Goal: Task Accomplishment & Management: Use online tool/utility

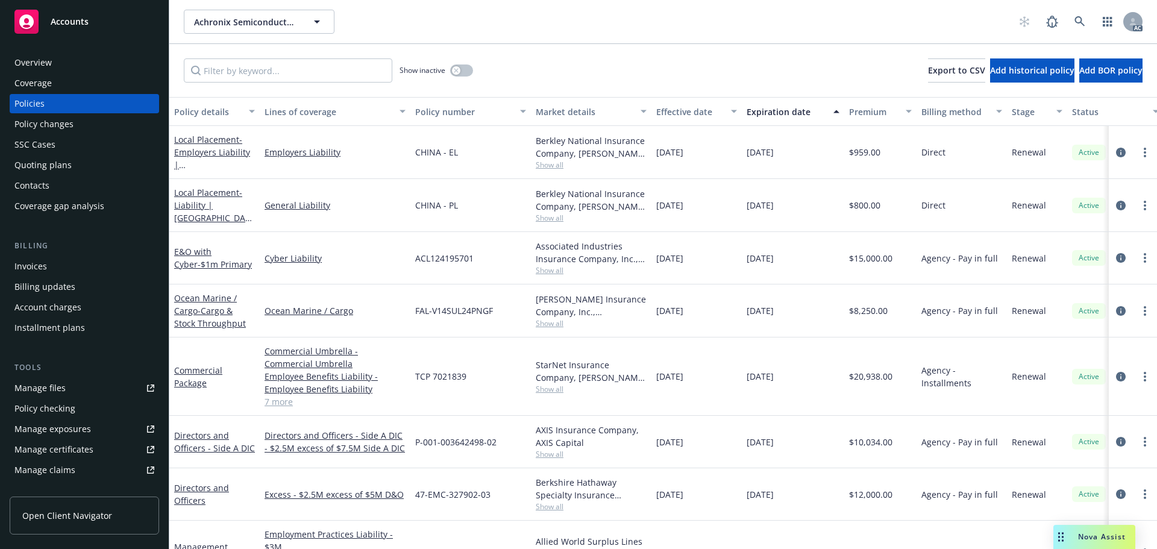
click at [1106, 536] on span "Nova Assist" at bounding box center [1102, 536] width 48 height 10
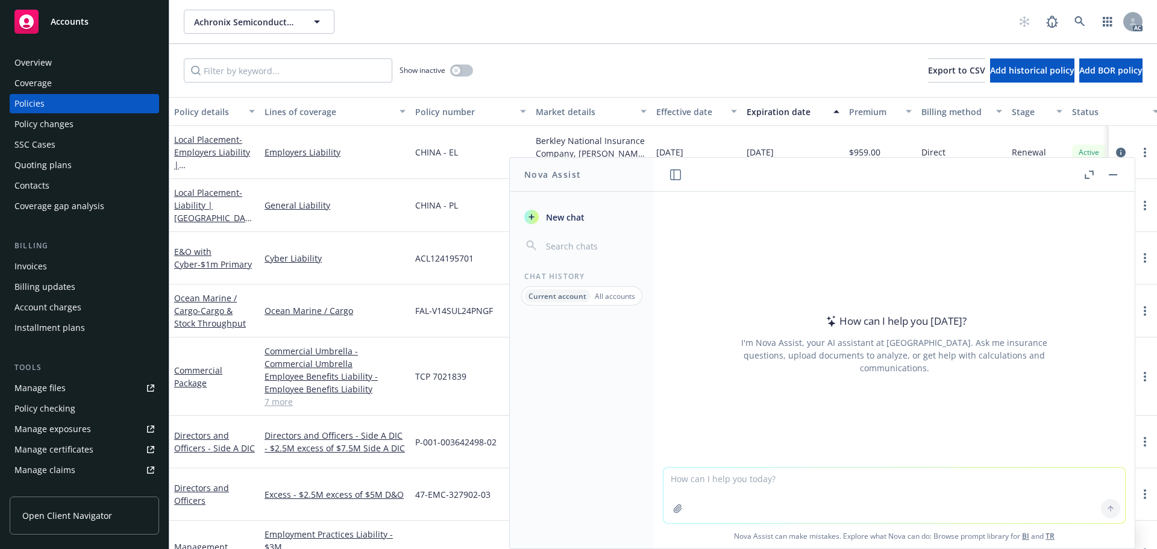
click at [1087, 175] on icon "button" at bounding box center [1088, 175] width 9 height 8
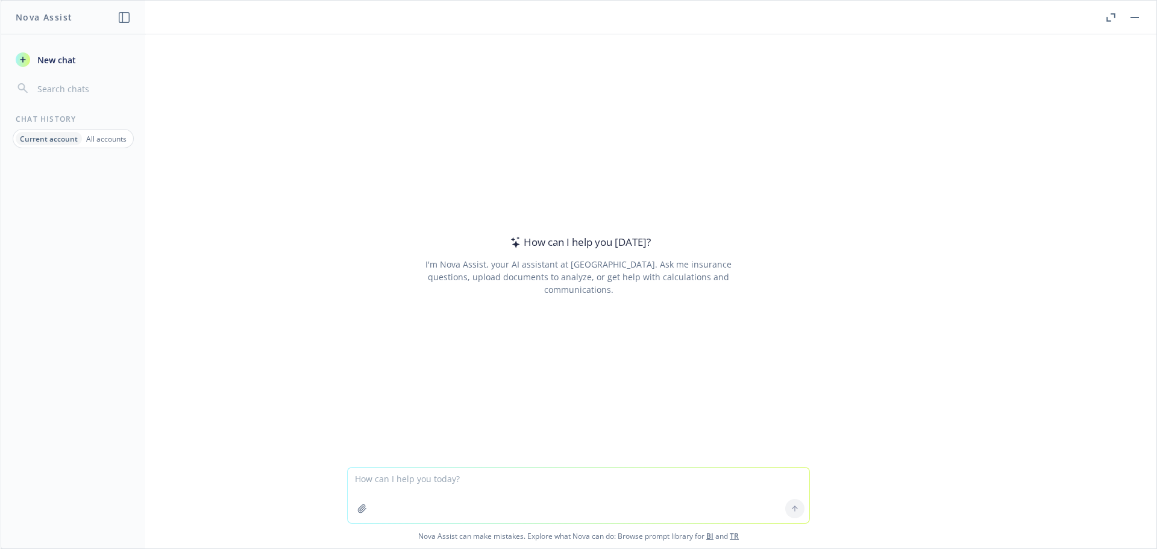
click at [118, 142] on p "All accounts" at bounding box center [106, 139] width 40 height 10
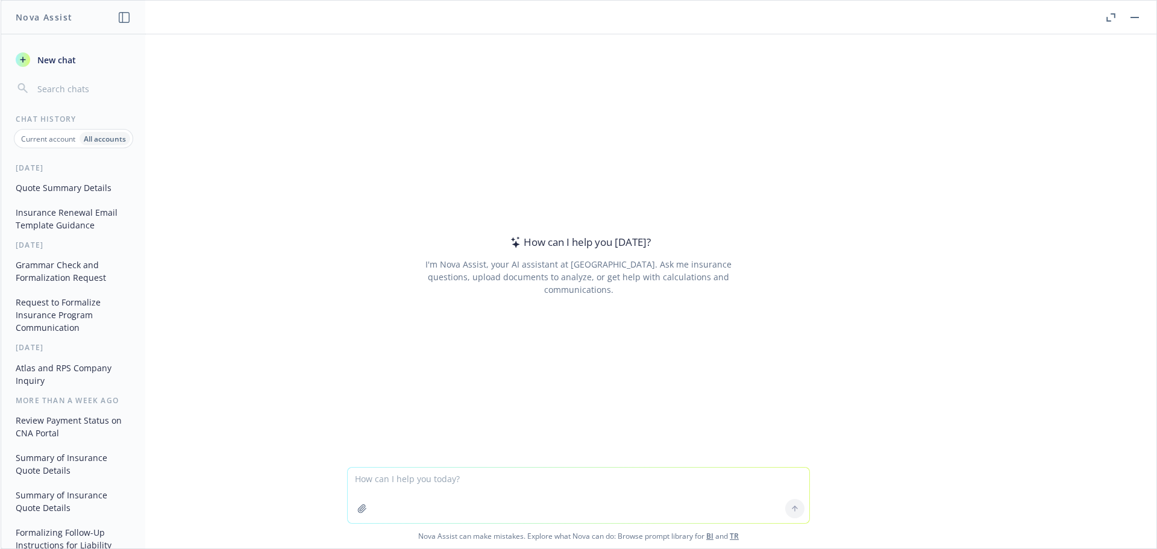
click at [65, 216] on button "Insurance Renewal Email Template Guidance" at bounding box center [73, 218] width 125 height 33
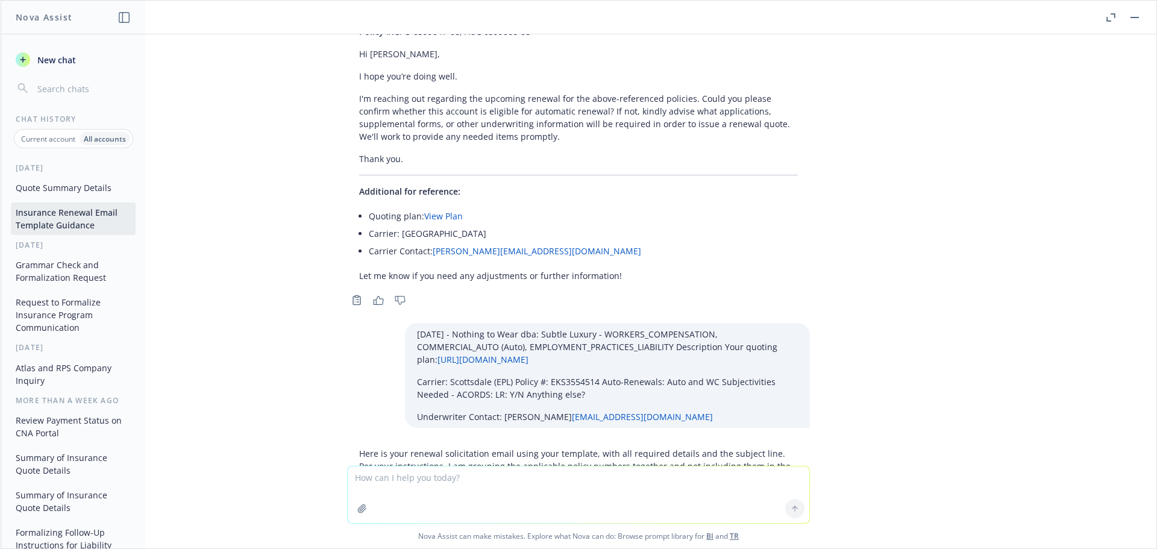
scroll to position [45872, 0]
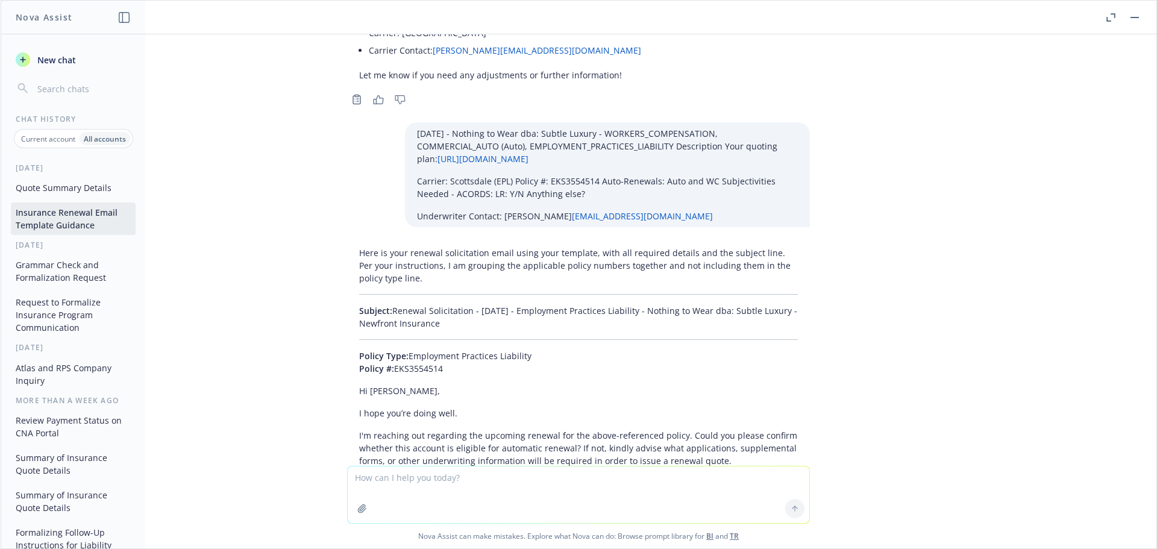
click at [432, 483] on textarea at bounding box center [579, 494] width 462 height 57
paste textarea "01/01/26 - John & Elise Nai (Commercial) - GENERAL_LIABILITY Description Your q…"
type textarea "01/01/26 - John & Elise Nai (Commercial) - GENERAL_LIABILITY Description Your q…"
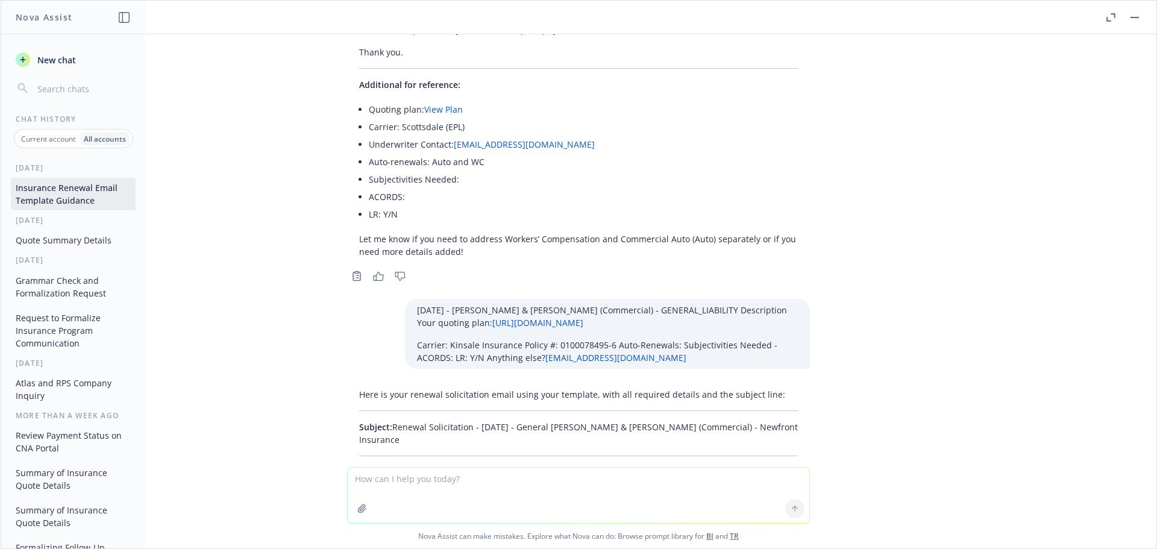
scroll to position [46297, 0]
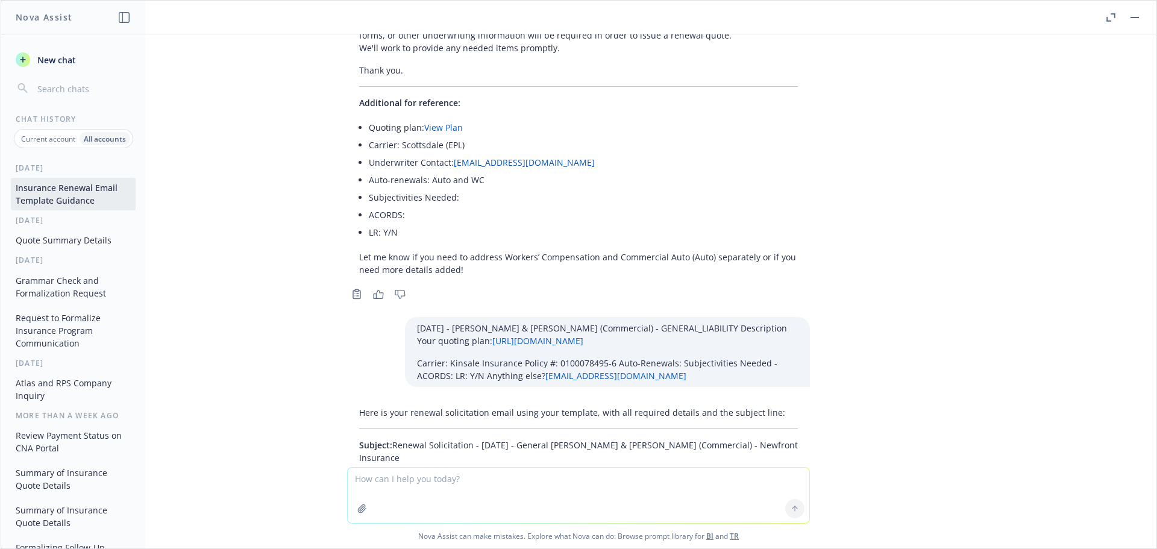
drag, startPoint x: 402, startPoint y: 165, endPoint x: 385, endPoint y: 152, distance: 21.1
click at [385, 439] on p "Subject: Renewal Solicitation - 01/01/2026 - General Liability - John & Elise N…" at bounding box center [578, 451] width 439 height 25
copy p "Renewal Solicitation - 01/01/2026 - General Liability - John & Elise Nai (Comme…"
drag, startPoint x: 384, startPoint y: 219, endPoint x: 440, endPoint y: 336, distance: 129.6
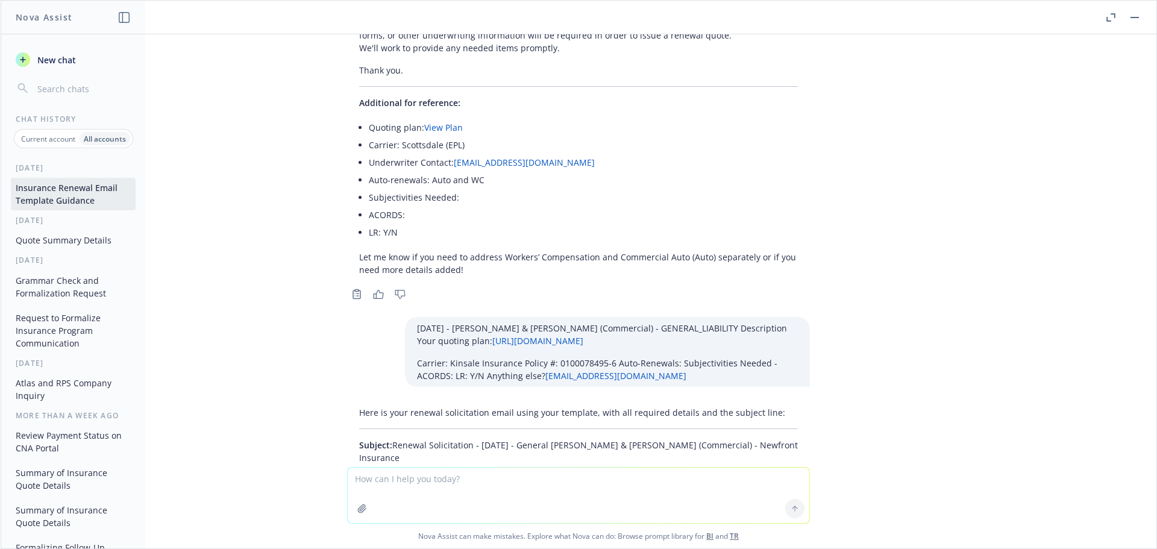
copy div "Policy Type: General Liability Policy #: 0100078495-6 Hi Kpeck, I hope you’re d…"
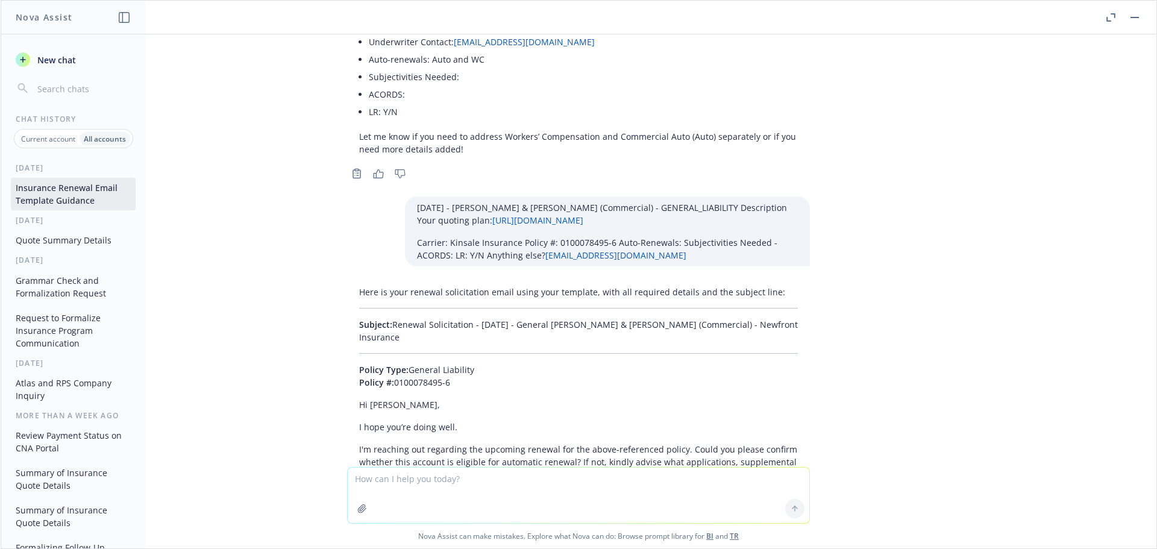
click at [464, 475] on textarea at bounding box center [579, 495] width 462 height 55
paste textarea "01/02/26 - California Real Estate Group - PROFESSIONAL_LIABILITY Description Yo…"
type textarea "01/02/26 - California Real Estate Group - PROFESSIONAL_LIABILITY Description Yo…"
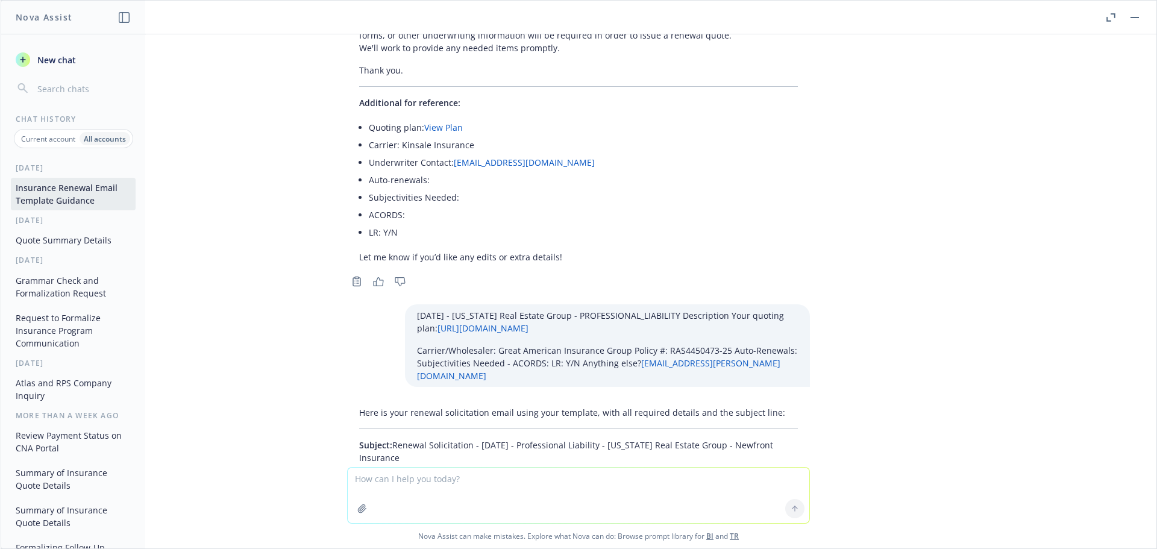
scroll to position [46844, 0]
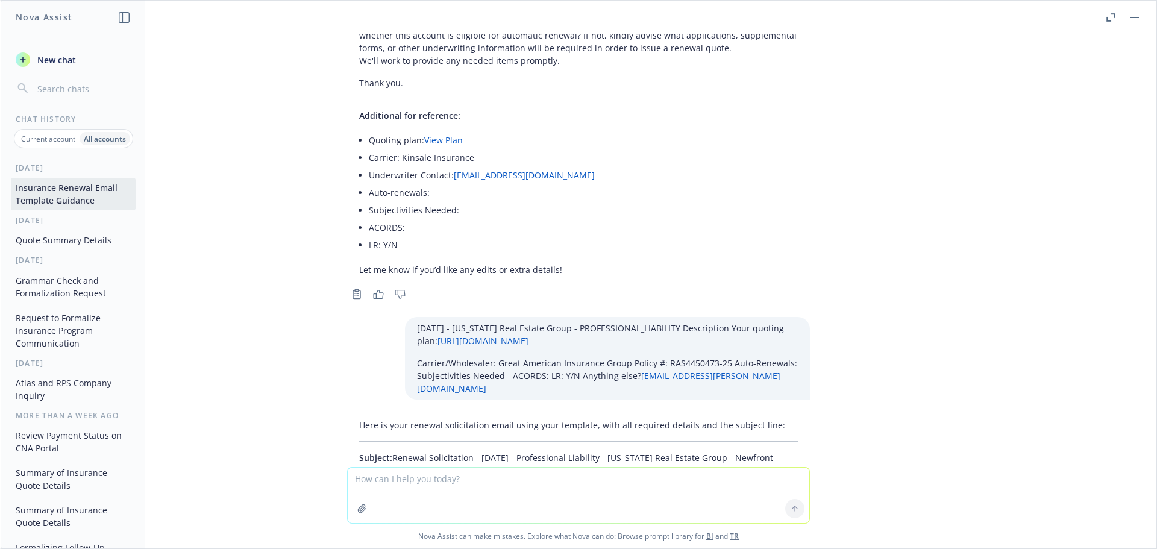
drag, startPoint x: 417, startPoint y: 163, endPoint x: 387, endPoint y: 151, distance: 32.4
click at [387, 451] on p "Subject: Renewal Solicitation - 01/02/2026 - Professional Liability - Californi…" at bounding box center [578, 463] width 439 height 25
copy p "Renewal Solicitation - 01/02/2026 - Professional Liability - California Real Es…"
drag, startPoint x: 342, startPoint y: 199, endPoint x: 449, endPoint y: 336, distance: 173.8
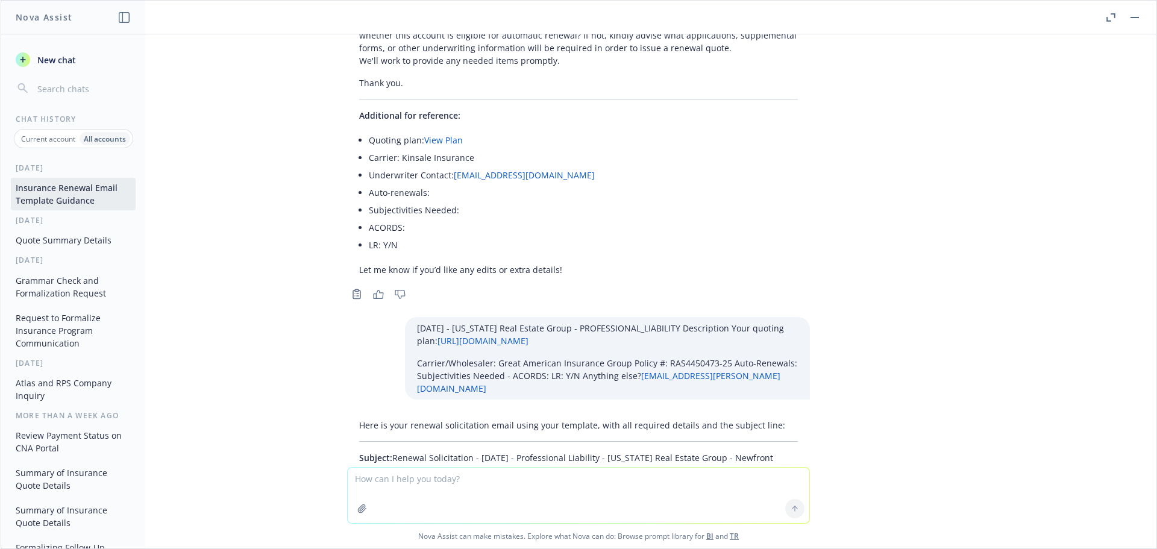
copy div "Policy Type: Professional Liability Policy #: RAS4450473-25 Hi Meaghan, I hope …"
click at [378, 485] on textarea at bounding box center [579, 495] width 462 height 55
paste textarea "01/02/26 - Ethos Spa Management LLC, Ethos Spa NJ LLC - EMPLOYMENT_PRACTICES_LI…"
type textarea "01/02/26 - Ethos Spa Management LLC, Ethos Spa NJ LLC - EMPLOYMENT_PRACTICES_LI…"
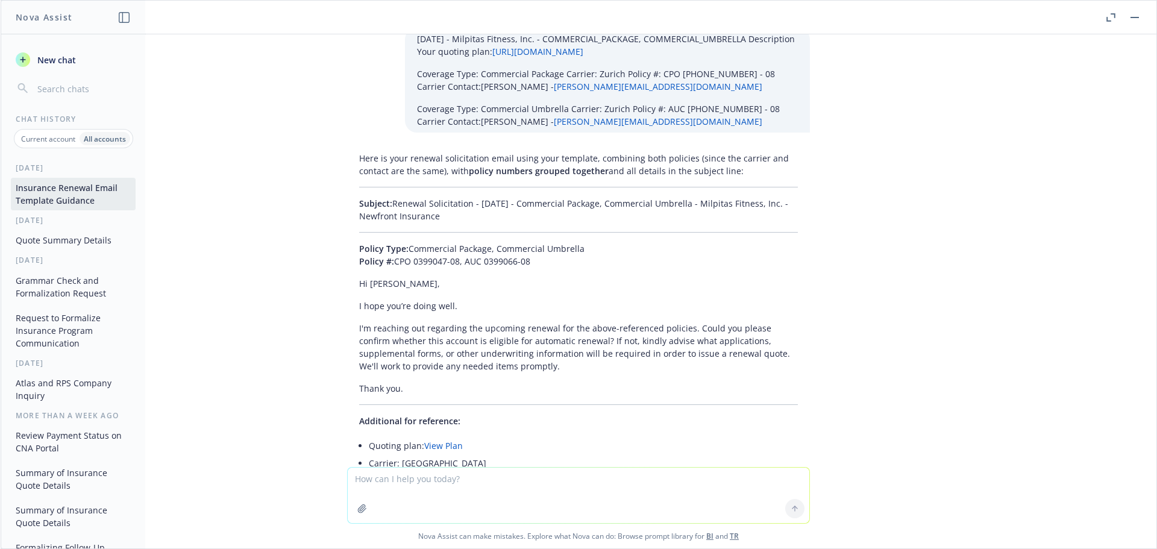
scroll to position [47424, 0]
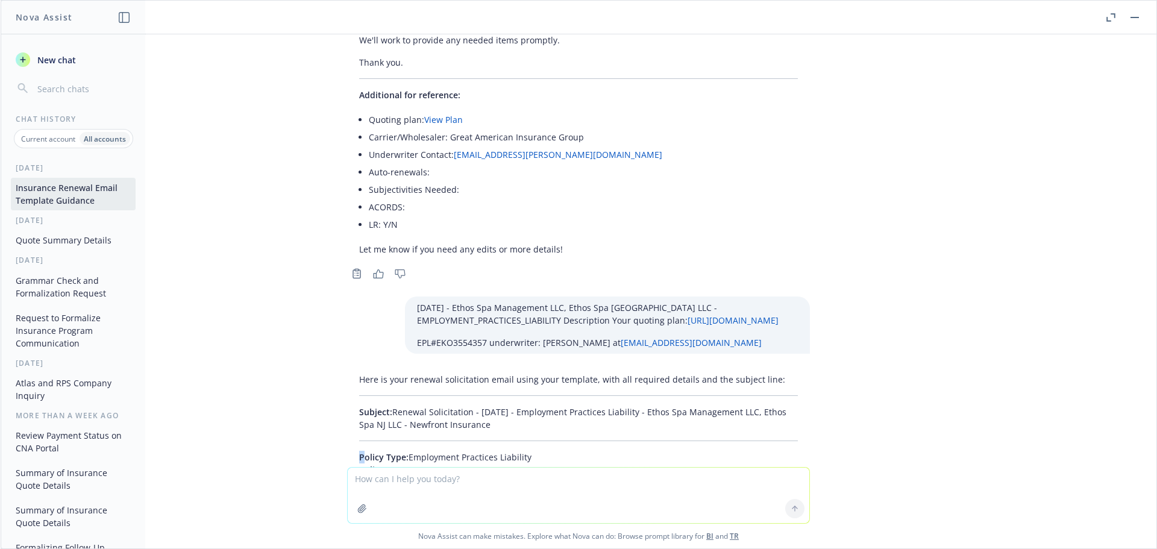
drag, startPoint x: 337, startPoint y: 163, endPoint x: 355, endPoint y: 167, distance: 19.0
click at [355, 368] on div "Here is your renewal solicitation email using your template, with all required …" at bounding box center [578, 548] width 482 height 361
drag, startPoint x: 501, startPoint y: 139, endPoint x: 386, endPoint y: 118, distance: 117.6
click at [386, 368] on div "Here is your renewal solicitation email using your template, with all required …" at bounding box center [578, 537] width 463 height 339
copy p "Renewal Solicitation - 01/02/2026 - Employment Practices Liability - Ethos Spa …"
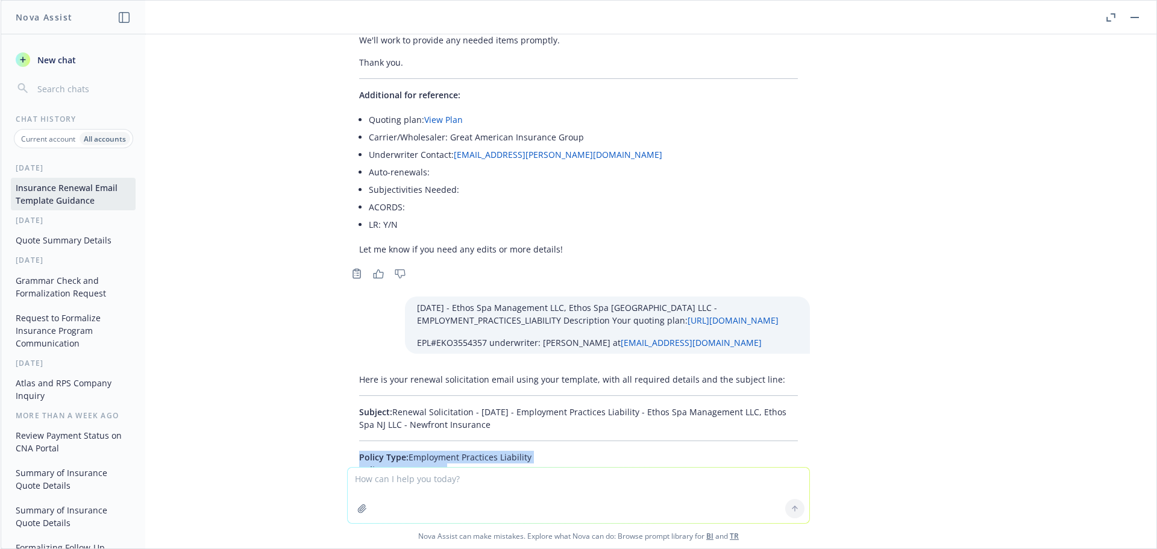
drag, startPoint x: 345, startPoint y: 167, endPoint x: 461, endPoint y: 299, distance: 175.9
click at [461, 368] on div "Here is your renewal solicitation email using your template, with all required …" at bounding box center [578, 537] width 463 height 339
copy div "Policy Type: Employment Practices Liability Policy #: EKO3554357 Hi Mckenzie, I…"
click at [388, 480] on textarea at bounding box center [579, 495] width 462 height 55
paste textarea "01/02/26 - Two Dots, Inc. - ERRORS_AND_OMISSIONS_CYBER, EXCESS_LIABILITY Descri…"
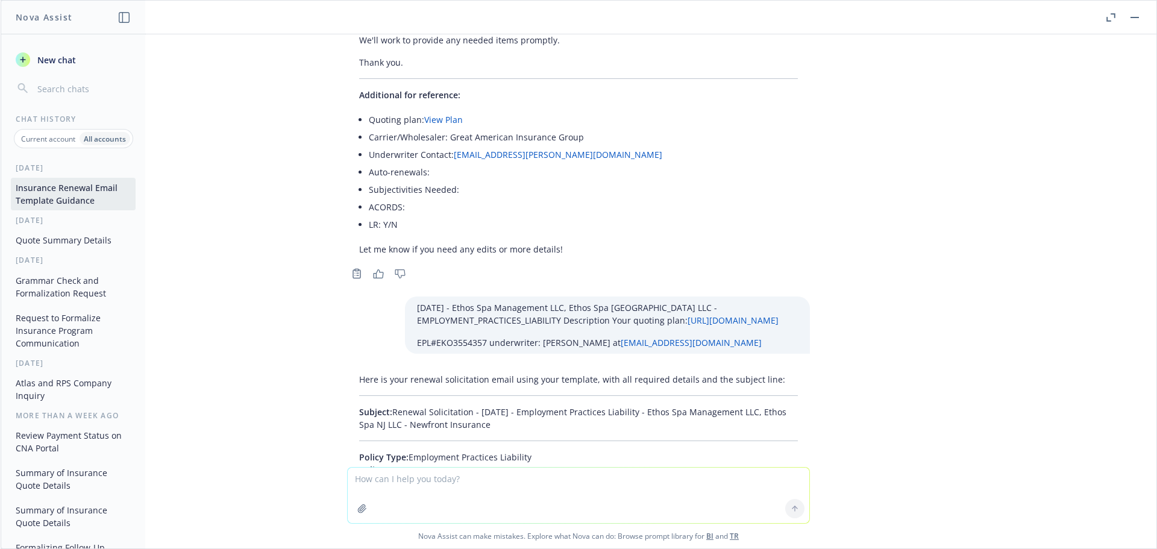
type textarea "01/02/26 - Two Dots, Inc. - ERRORS_AND_OMISSIONS_CYBER, EXCESS_LIABILITY Descri…"
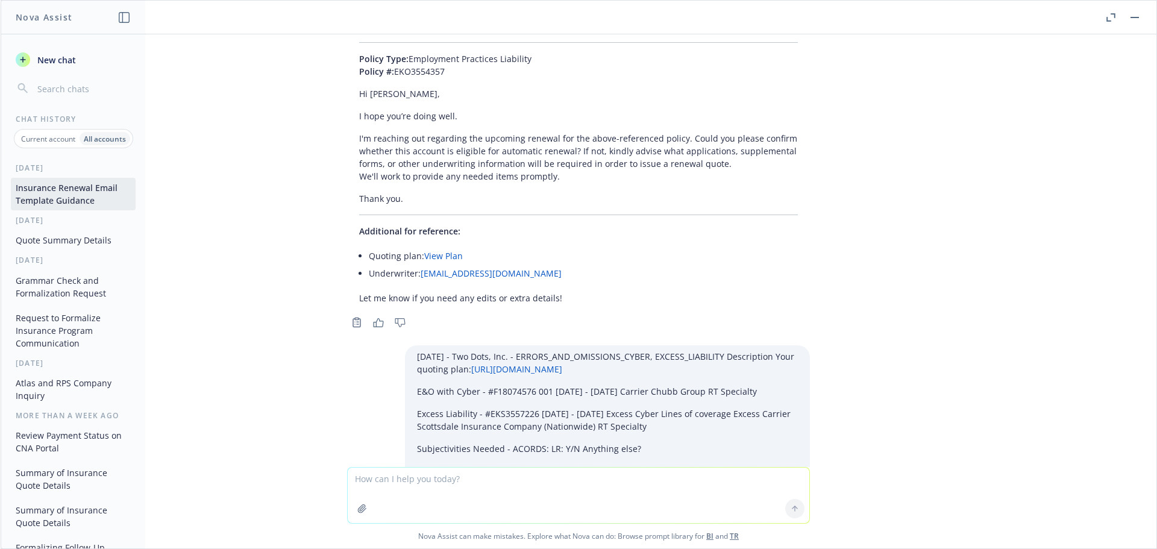
scroll to position [47810, 0]
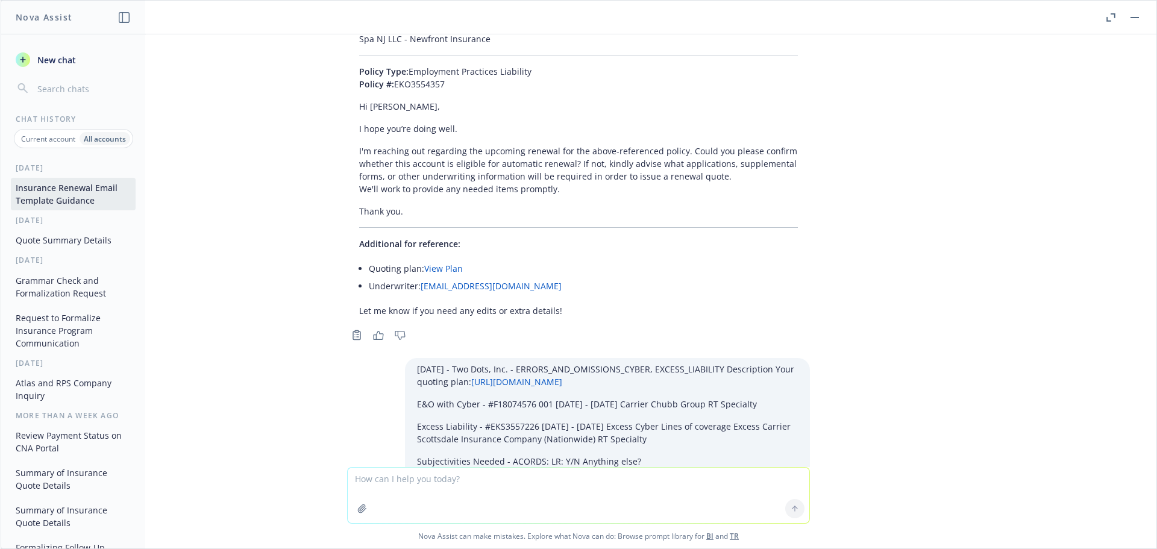
drag, startPoint x: 451, startPoint y: 292, endPoint x: 385, endPoint y: 269, distance: 70.3
copy p "Renewal Solicitation - 01/02/2026 - Errors and Omissions Cyber, Excess Liabilit…"
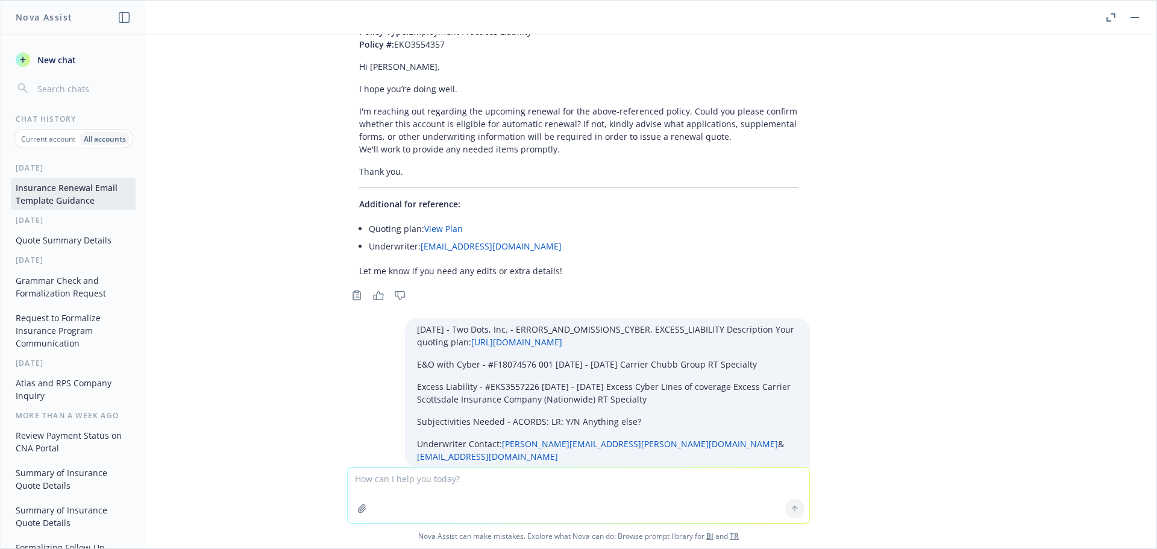
scroll to position [47870, 0]
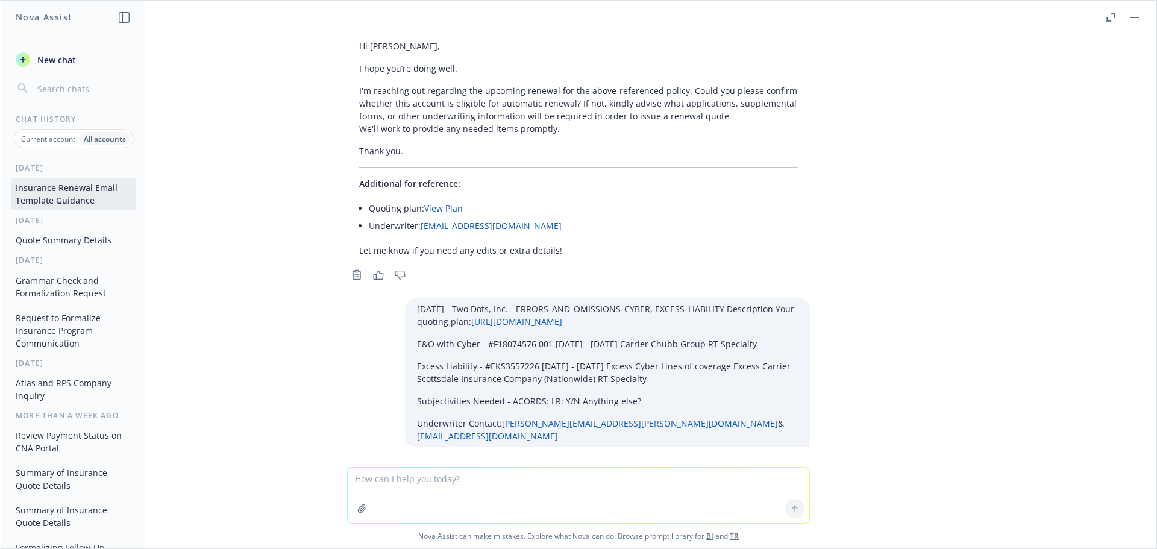
drag, startPoint x: 332, startPoint y: 316, endPoint x: 426, endPoint y: 396, distance: 123.1
copy div "Policy Type: Errors and Omissions Cyber, Excess Liability Policy #: F18074576 0…"
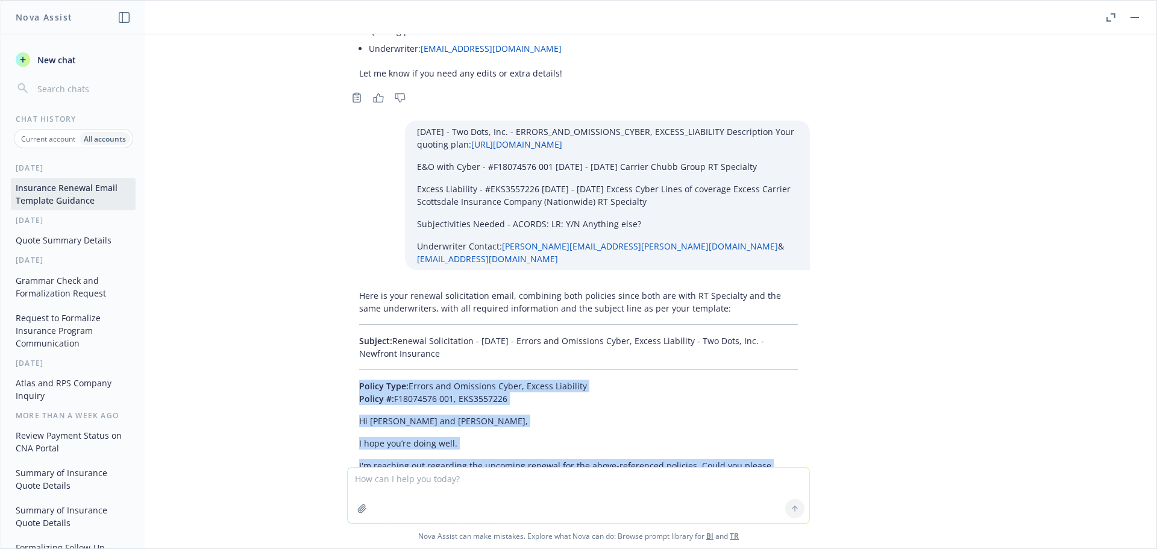
scroll to position [48051, 0]
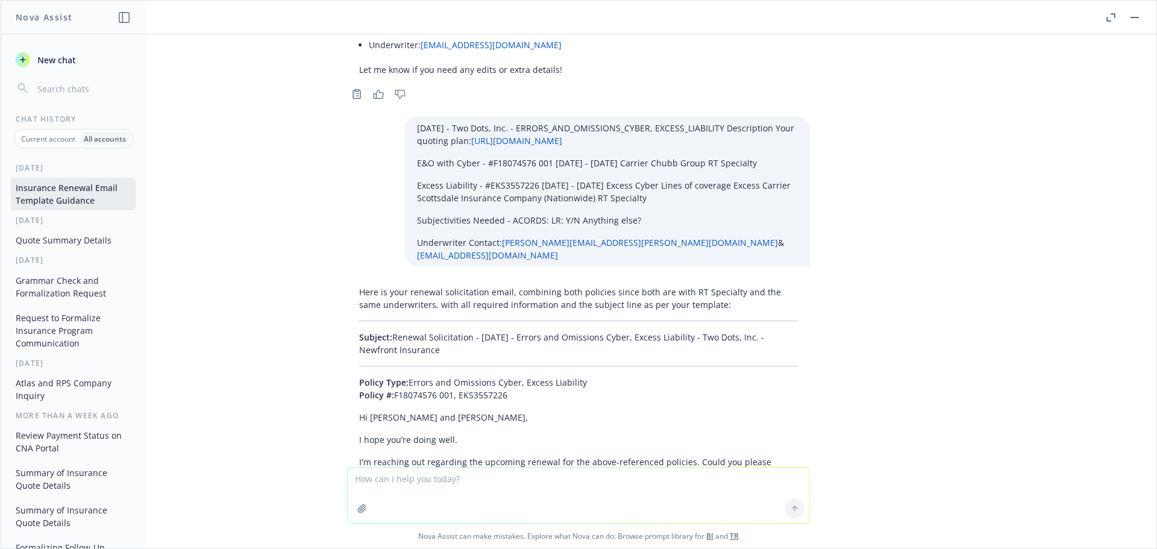
click at [410, 474] on textarea at bounding box center [579, 495] width 462 height 55
paste textarea "01/03/26 - WORKERS_COMPENSATION, BUSINESS_OWNERS, COMMERCIAL_UMBRELLA, EMPLOYME…"
type textarea "01/03/26 - WORKERS_COMPENSATION, BUSINESS_OWNERS, COMMERCIAL_UMBRELLA, EMPLOYME…"
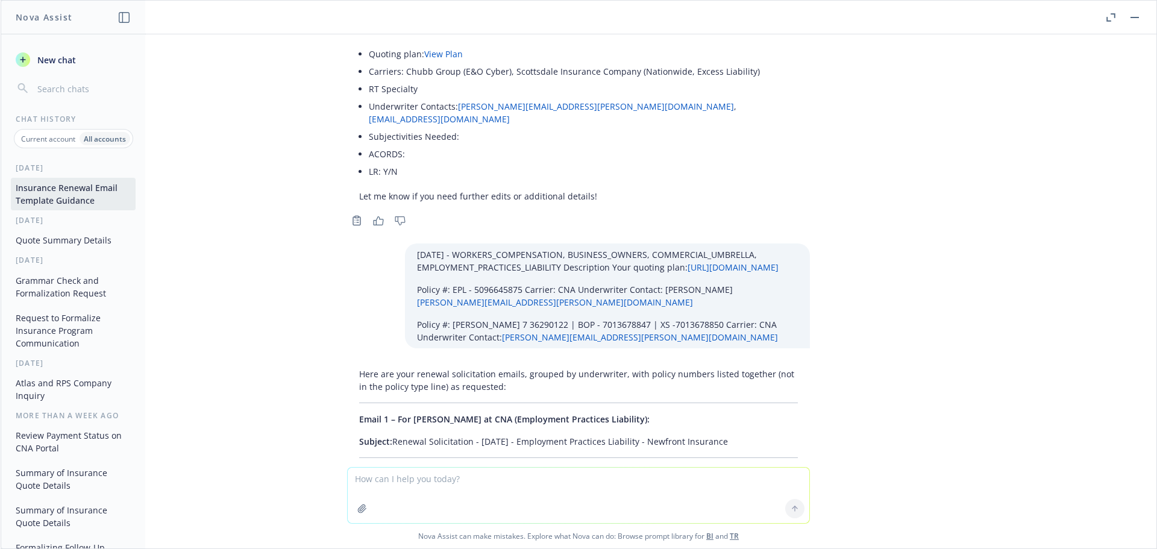
scroll to position [48503, 0]
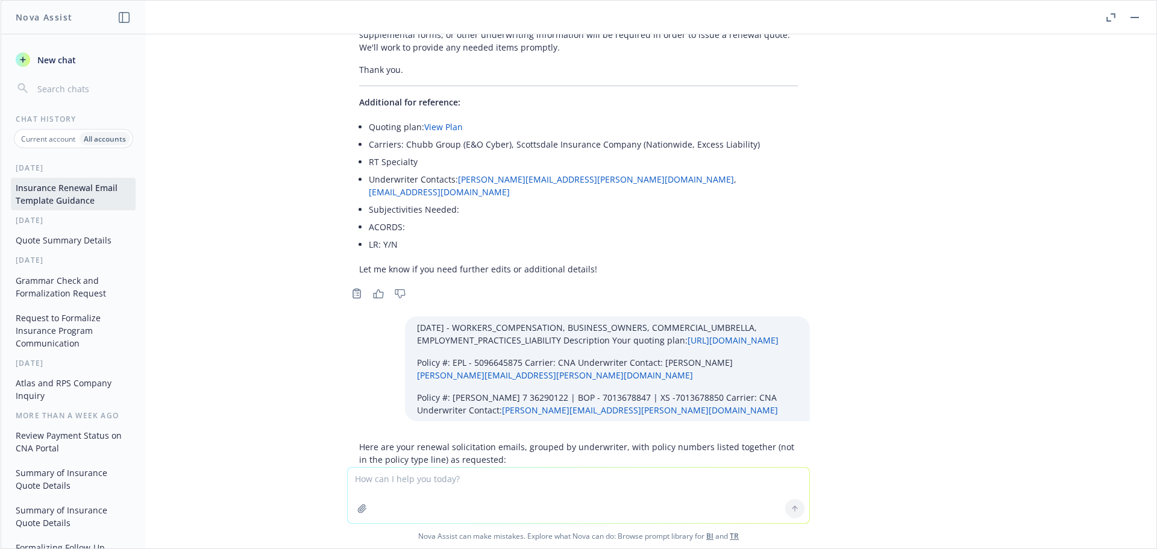
drag, startPoint x: 749, startPoint y: 201, endPoint x: 387, endPoint y: 199, distance: 362.1
click at [387, 508] on p "Subject: Renewal Solicitation - 01/03/2026 - Employment Practices Liability - N…" at bounding box center [578, 514] width 439 height 13
copy p "Renewal Solicitation - 01/03/2026 - Employment Practices Liability - Newfront I…"
drag, startPoint x: 336, startPoint y: 228, endPoint x: 548, endPoint y: 372, distance: 256.8
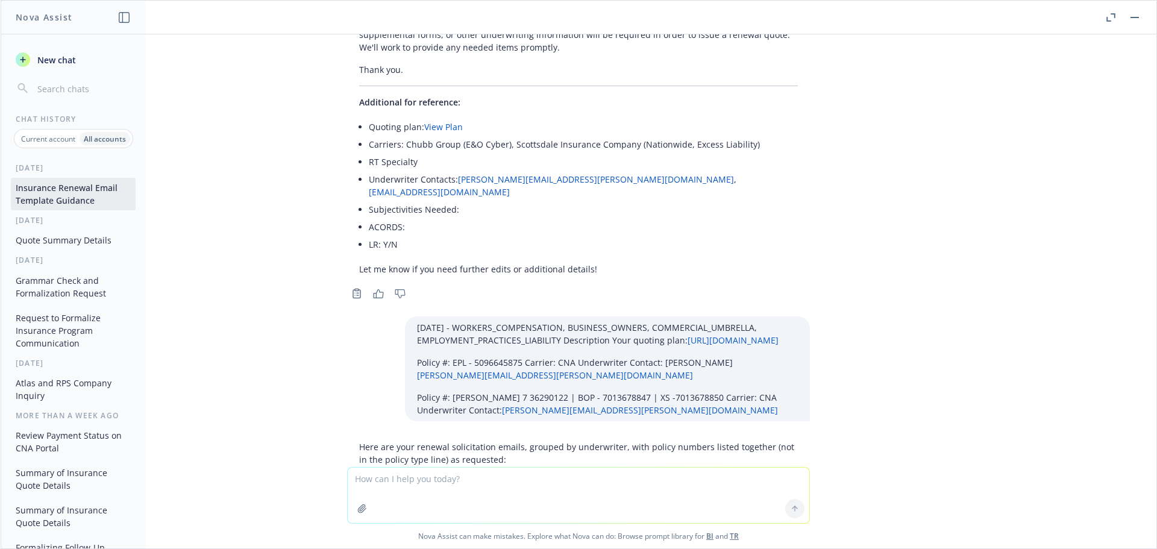
copy div "Policy Type: Employment Practices Liability Policy #: 5096645875 Hi Sandra, I h…"
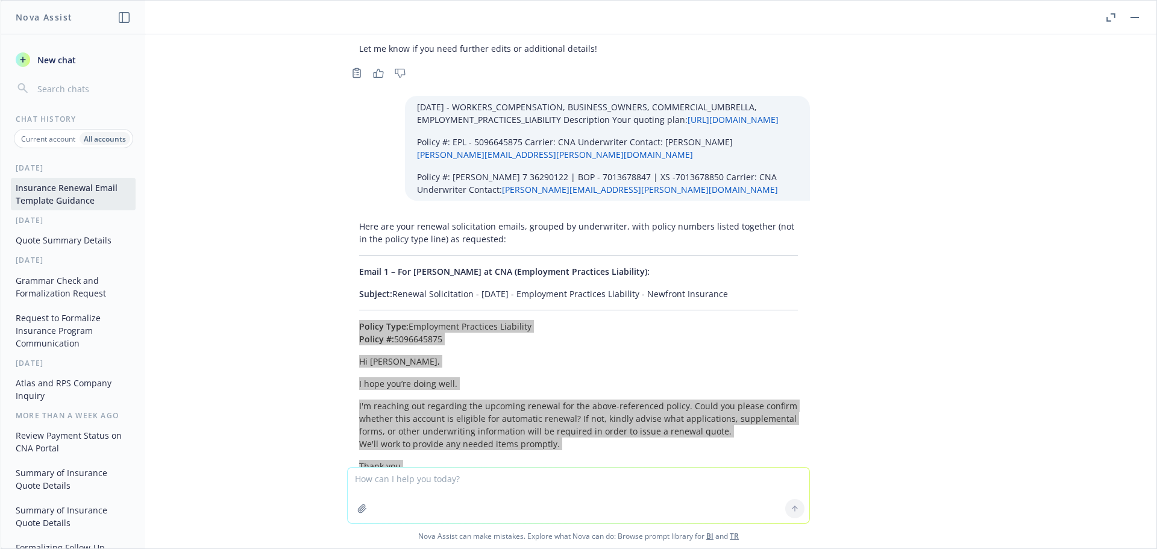
scroll to position [48744, 0]
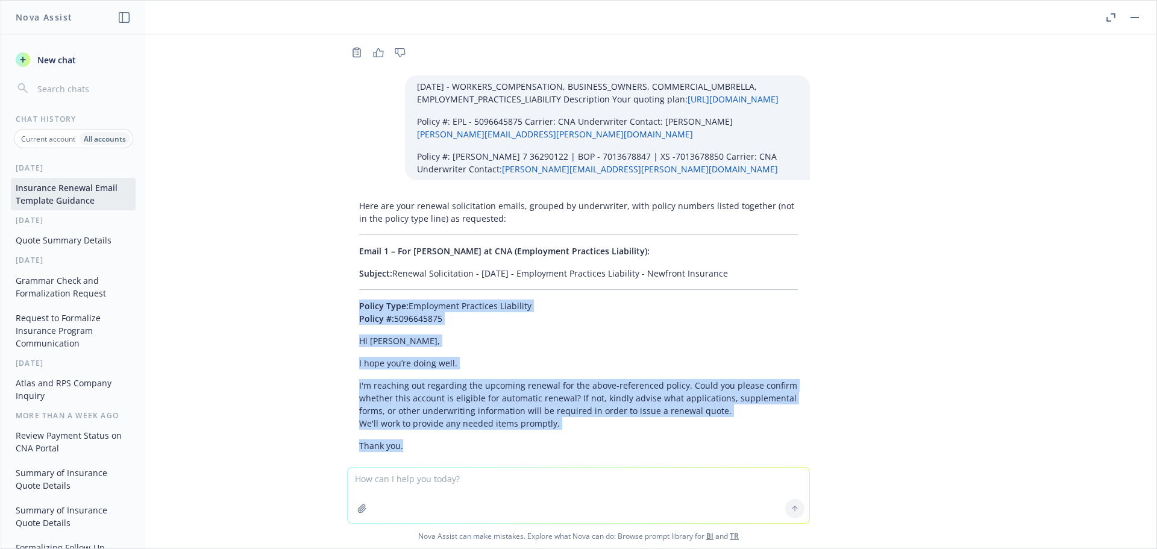
drag, startPoint x: 452, startPoint y: 264, endPoint x: 387, endPoint y: 241, distance: 69.0
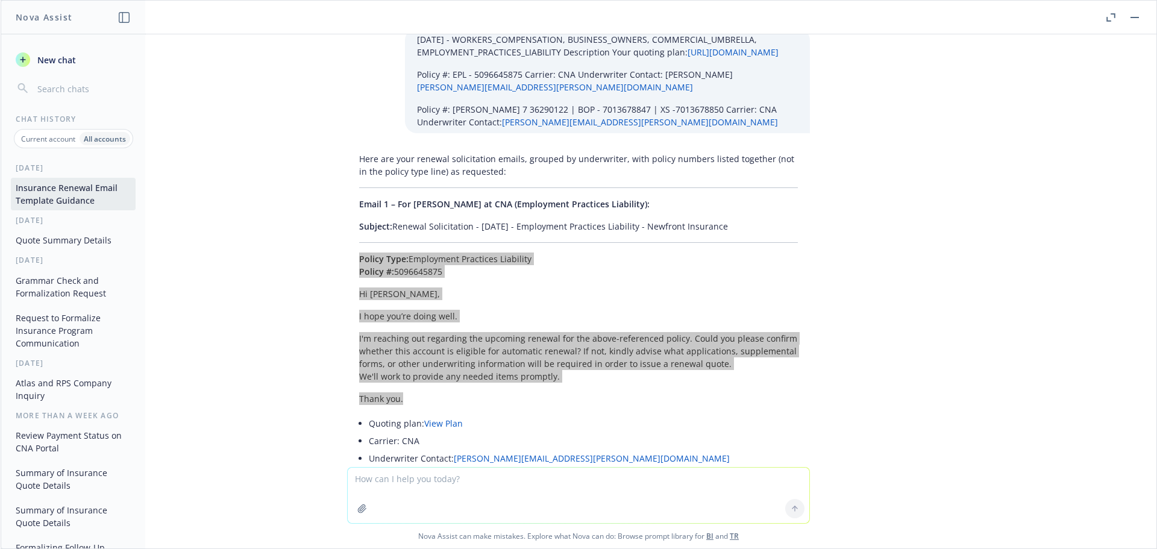
scroll to position [48805, 0]
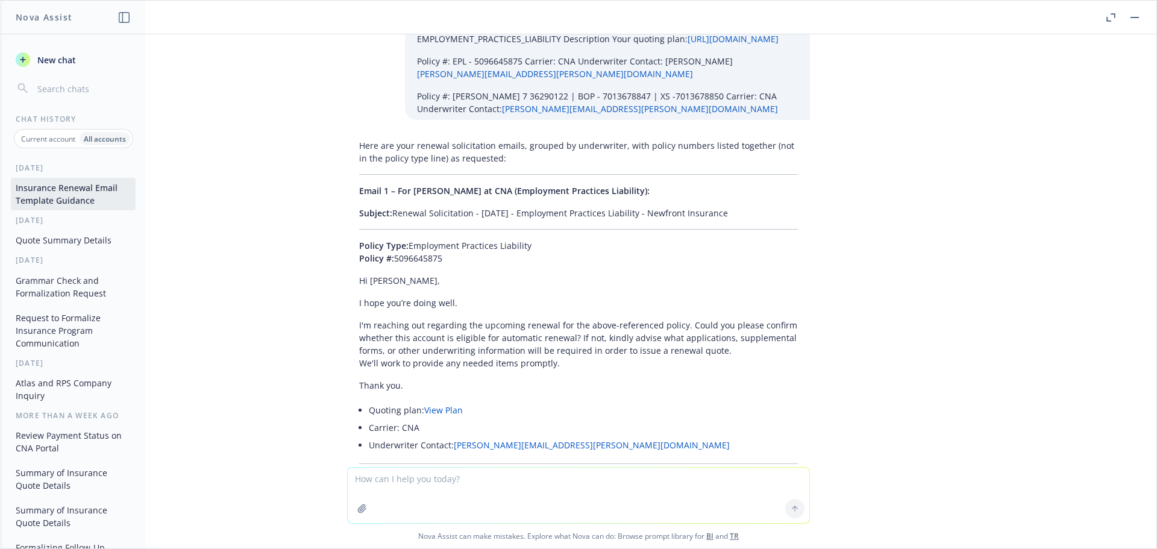
drag, startPoint x: 343, startPoint y: 227, endPoint x: 521, endPoint y: 375, distance: 231.4
click at [521, 375] on div "Here are your renewal solicitation emails, grouped by underwriter, with policy …" at bounding box center [578, 463] width 463 height 659
click at [554, 486] on textarea at bounding box center [579, 495] width 462 height 55
paste textarea "01/04/26 - Mechanloo LLC - WORKERS_COMPENSATION Description Your quoting plan: …"
type textarea "01/04/26 - Mechanloo LLC - WORKERS_COMPENSATION Description Your quoting plan: …"
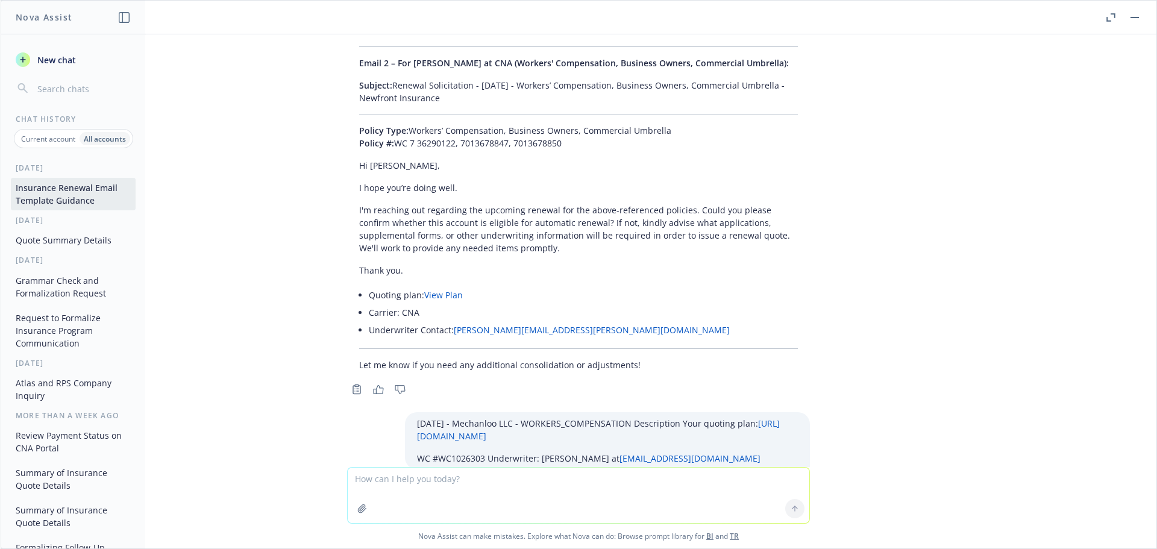
scroll to position [49299, 0]
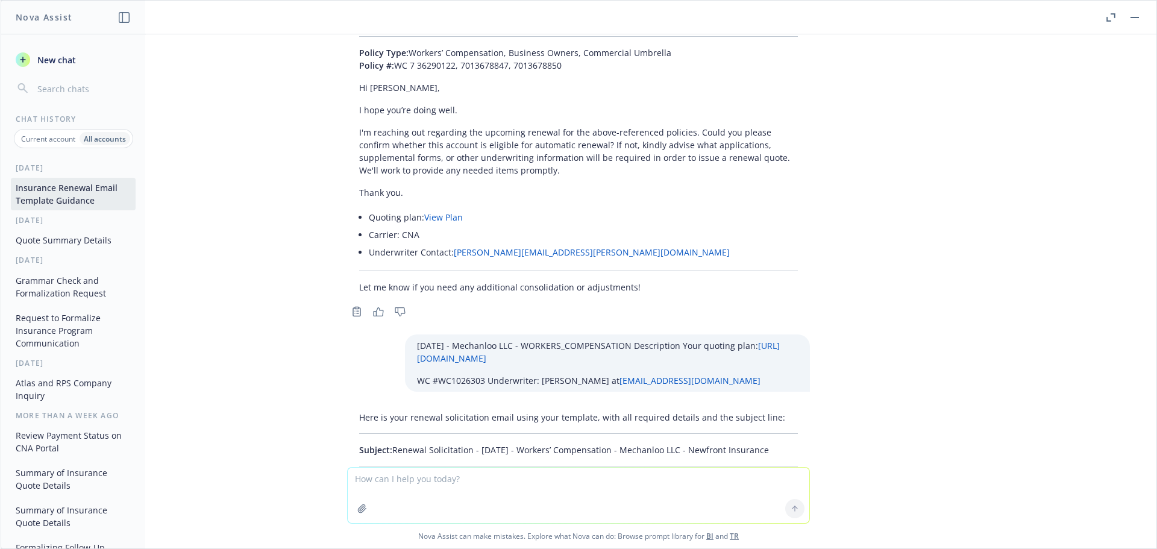
drag, startPoint x: 784, startPoint y: 134, endPoint x: 386, endPoint y: 128, distance: 397.7
click at [386, 443] on p "Subject: Renewal Solicitation - 01/04/2026 - Workers’ Compensation - Mechanloo …" at bounding box center [578, 449] width 439 height 13
drag, startPoint x: 348, startPoint y: 167, endPoint x: 418, endPoint y: 305, distance: 154.1
click at [435, 481] on textarea at bounding box center [579, 495] width 462 height 55
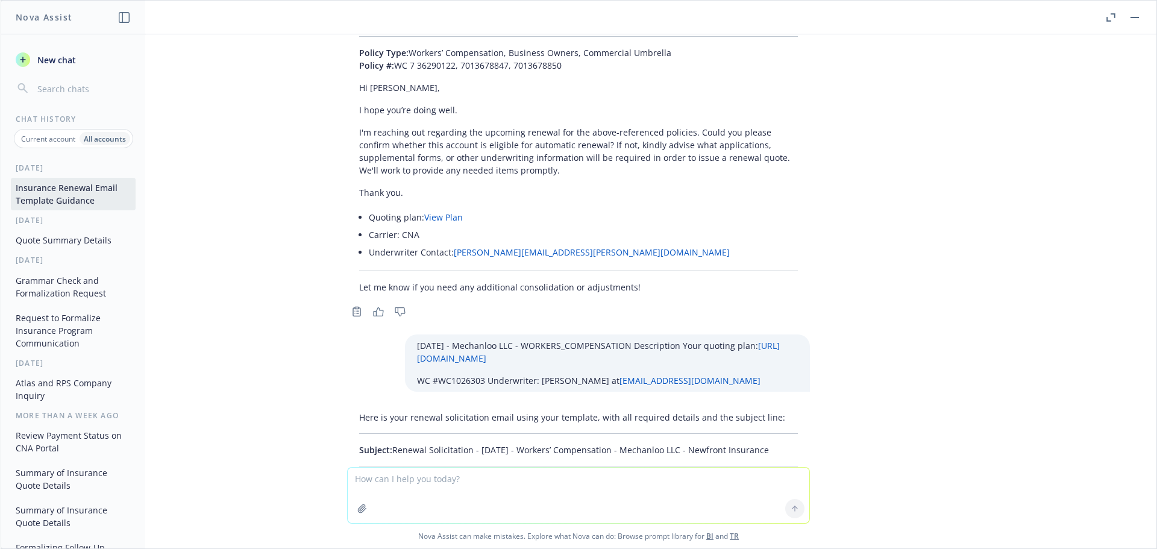
paste textarea "01/04/26 - PROFESSIONAL_LIABILITY Description Your quoting plan: https://dash.n…"
type textarea "01/04/26 - PROFESSIONAL_LIABILITY Description Your quoting plan: https://dash.n…"
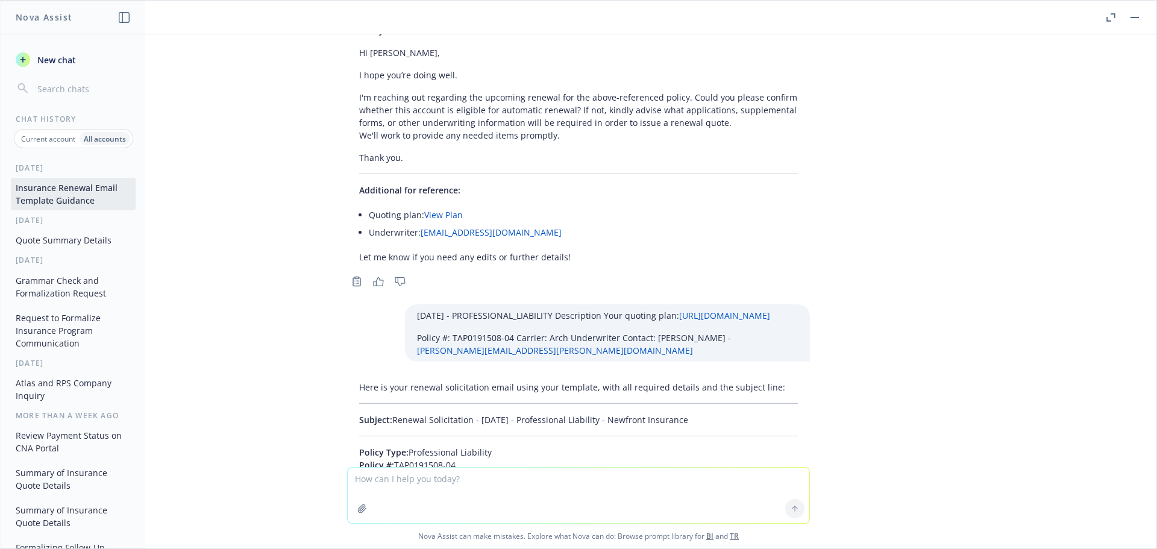
scroll to position [49704, 0]
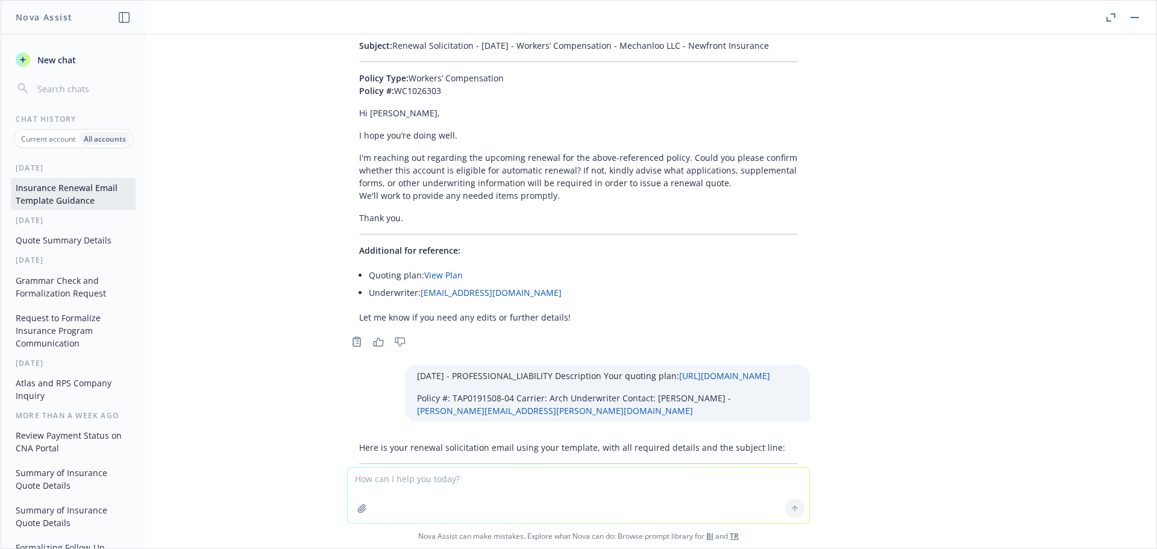
drag, startPoint x: 722, startPoint y: 172, endPoint x: 386, endPoint y: 168, distance: 336.2
drag, startPoint x: 339, startPoint y: 206, endPoint x: 462, endPoint y: 347, distance: 186.6
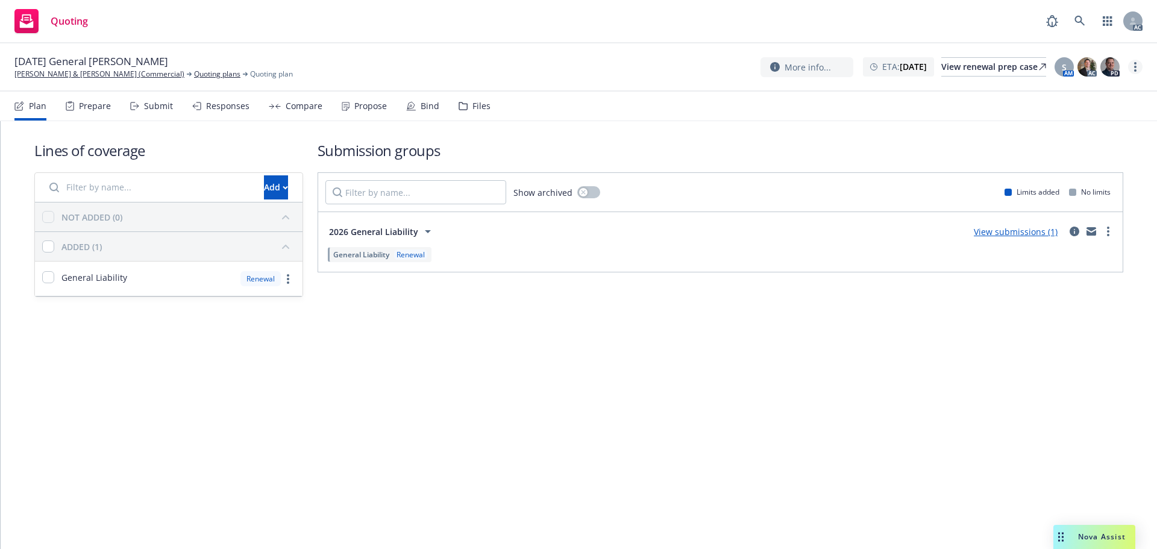
click at [1137, 63] on link "more" at bounding box center [1135, 67] width 14 height 14
drag, startPoint x: 1090, startPoint y: 87, endPoint x: 768, endPoint y: 63, distance: 323.3
click at [1089, 87] on link "Copy logging email" at bounding box center [1074, 92] width 134 height 24
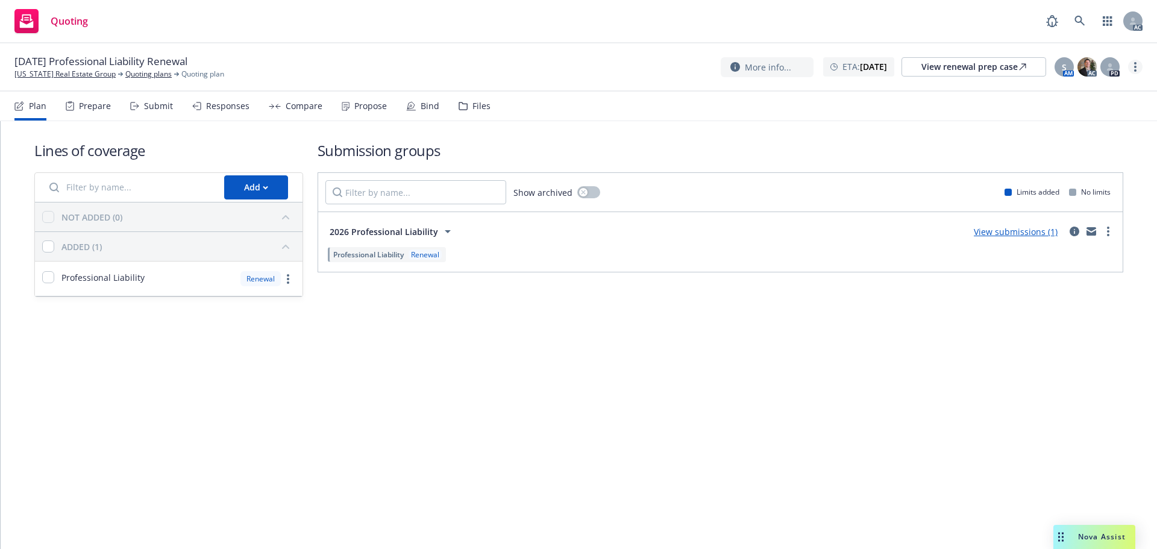
click at [1134, 72] on link "more" at bounding box center [1135, 67] width 14 height 14
click at [1083, 90] on link "Copy logging email" at bounding box center [1074, 92] width 134 height 24
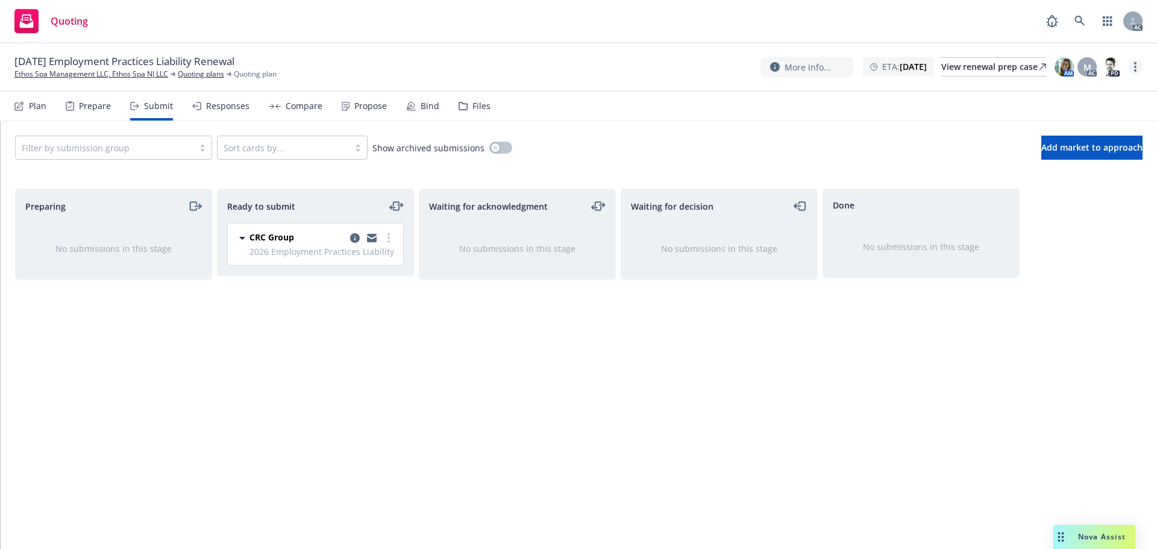
click at [1140, 69] on link "more" at bounding box center [1135, 67] width 14 height 14
click at [1101, 84] on link "Copy logging email" at bounding box center [1074, 92] width 134 height 24
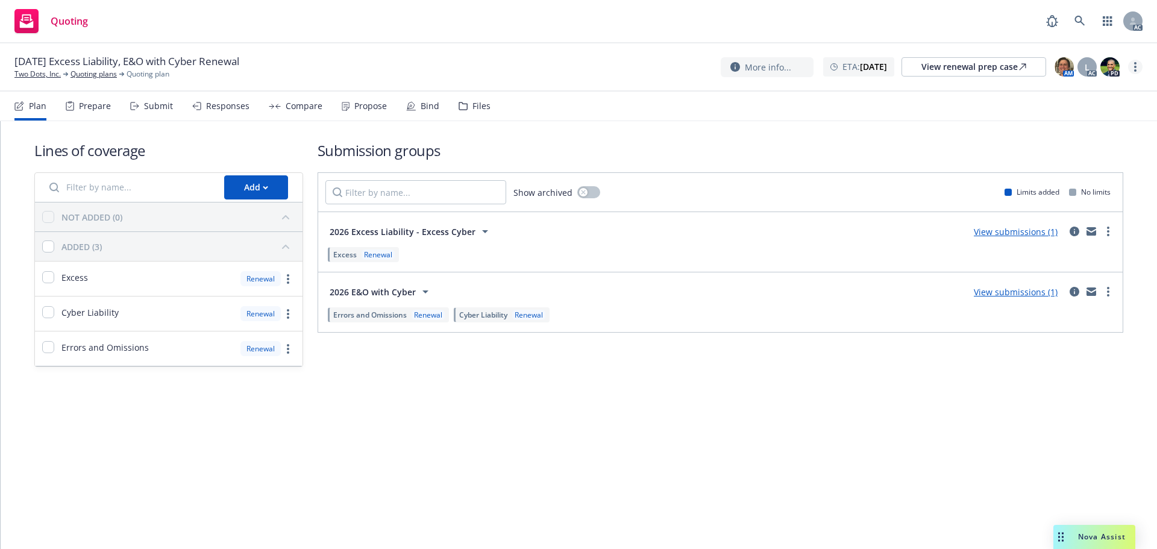
click at [1134, 62] on icon "more" at bounding box center [1135, 67] width 2 height 10
click at [1078, 84] on link "Copy logging email" at bounding box center [1074, 92] width 134 height 24
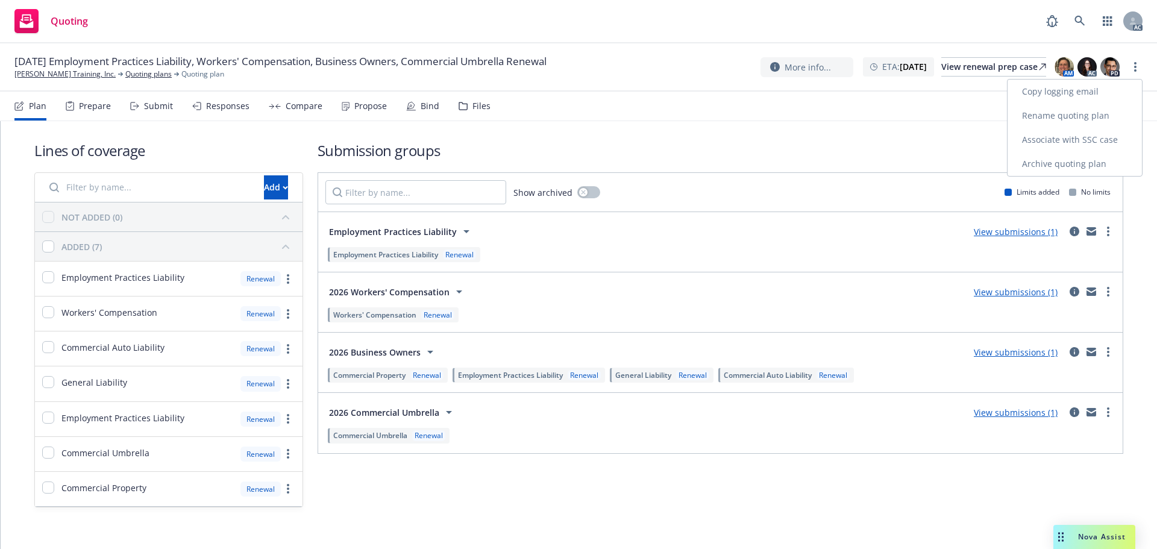
click at [1070, 91] on link "Copy logging email" at bounding box center [1074, 92] width 134 height 24
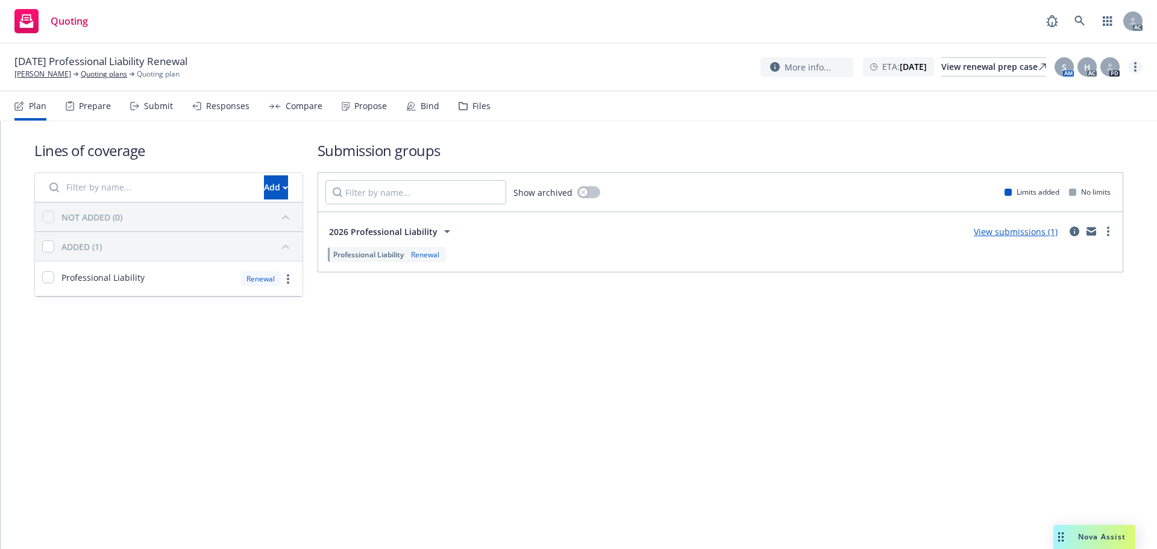
click at [1131, 71] on link "more" at bounding box center [1135, 67] width 14 height 14
drag, startPoint x: 1089, startPoint y: 90, endPoint x: 1052, endPoint y: 94, distance: 36.9
click at [1089, 90] on link "Copy logging email" at bounding box center [1074, 92] width 134 height 24
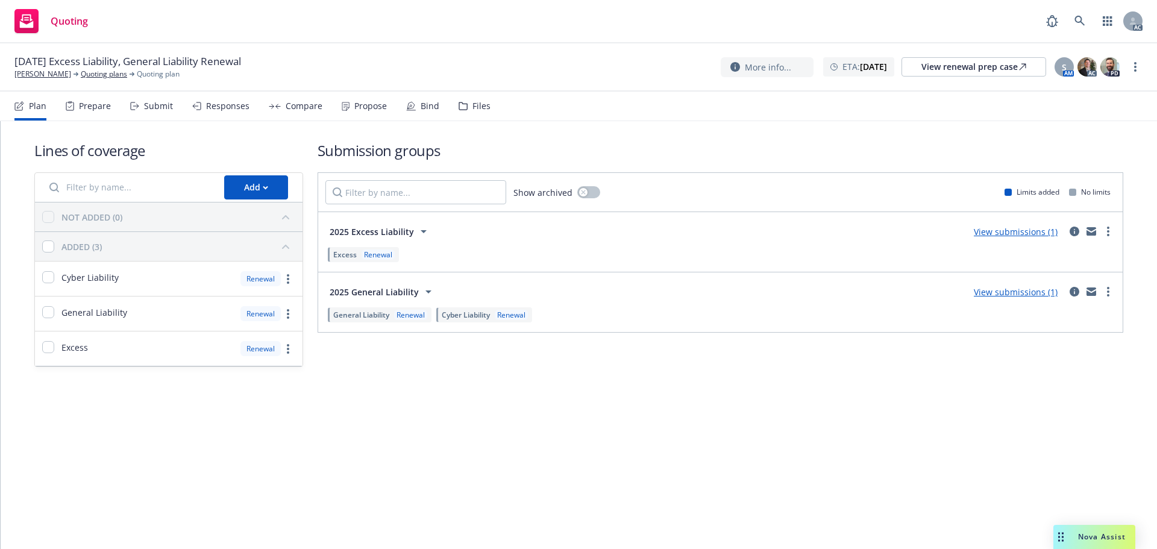
click at [125, 96] on div "Plan Prepare Submit Responses Compare Propose Bind Files" at bounding box center [252, 106] width 476 height 29
click at [128, 104] on div "Plan Prepare Submit Responses Compare Propose Bind Files" at bounding box center [252, 106] width 476 height 29
click at [147, 105] on div "Submit" at bounding box center [158, 106] width 29 height 10
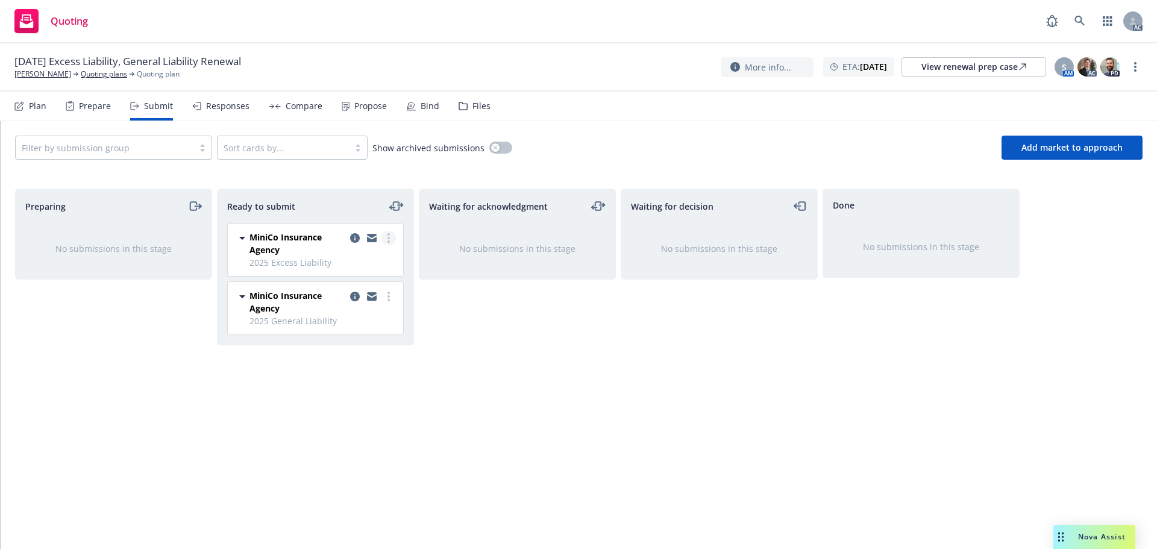
click at [389, 237] on circle "more" at bounding box center [388, 238] width 2 height 2
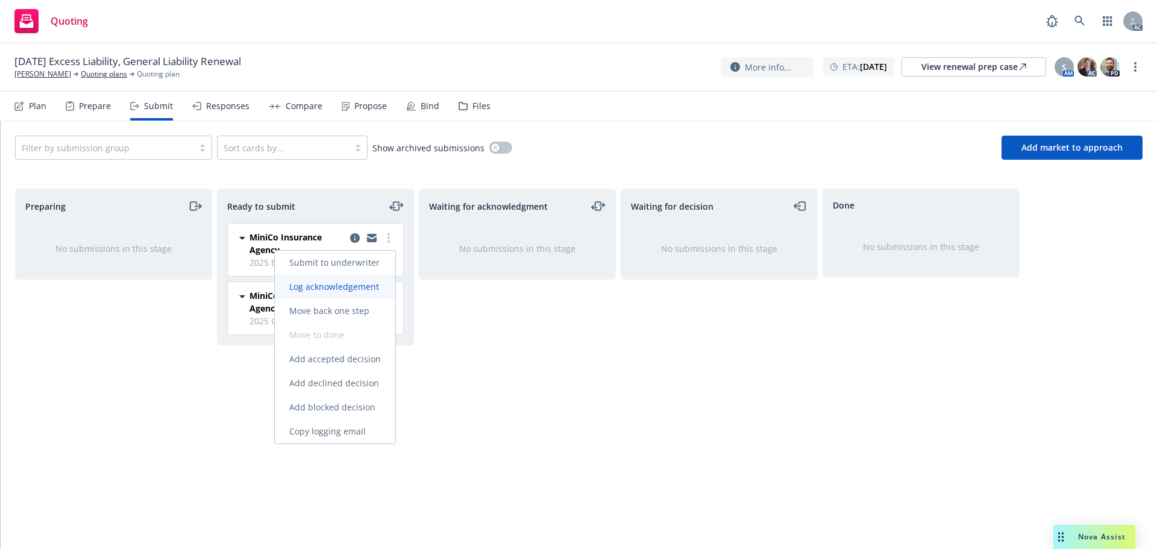
click at [364, 286] on span "Log acknowledgement" at bounding box center [334, 286] width 119 height 11
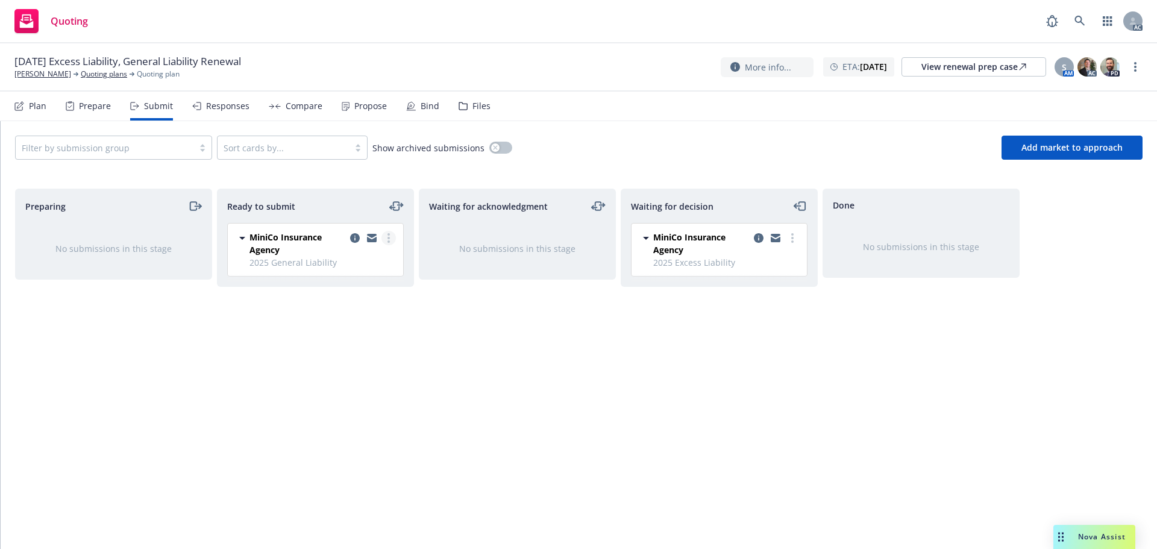
click at [390, 239] on link "more" at bounding box center [388, 238] width 14 height 14
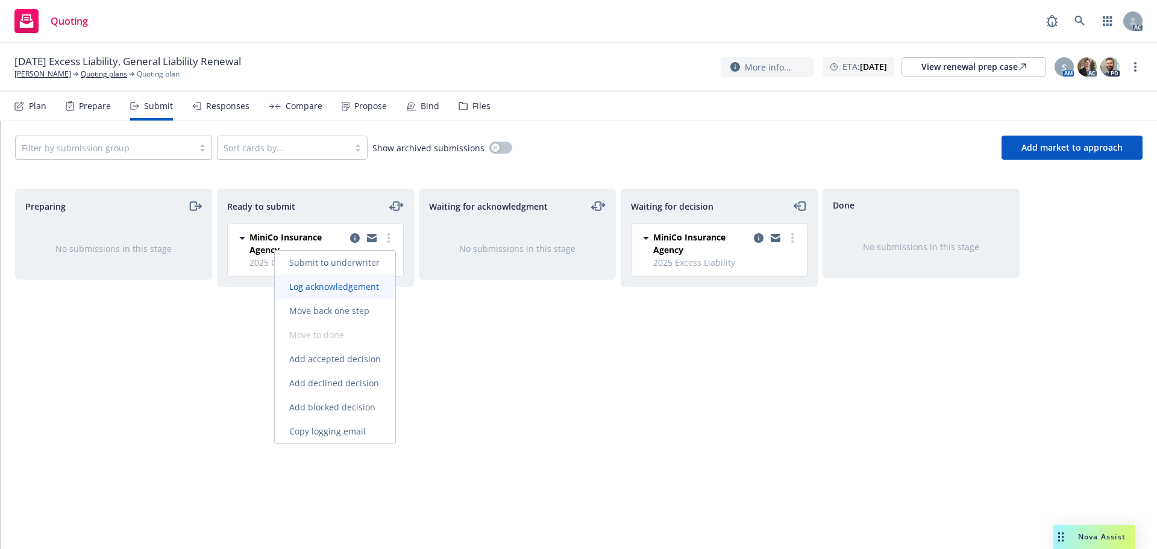
click at [365, 286] on span "Log acknowledgement" at bounding box center [334, 286] width 119 height 11
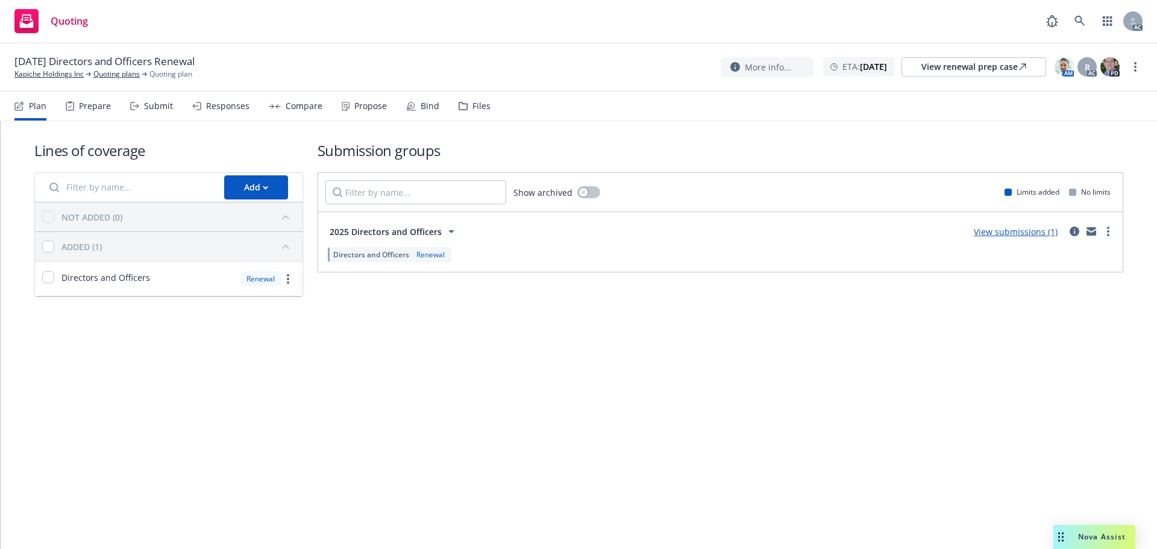
click at [150, 110] on div "Submit" at bounding box center [158, 106] width 29 height 10
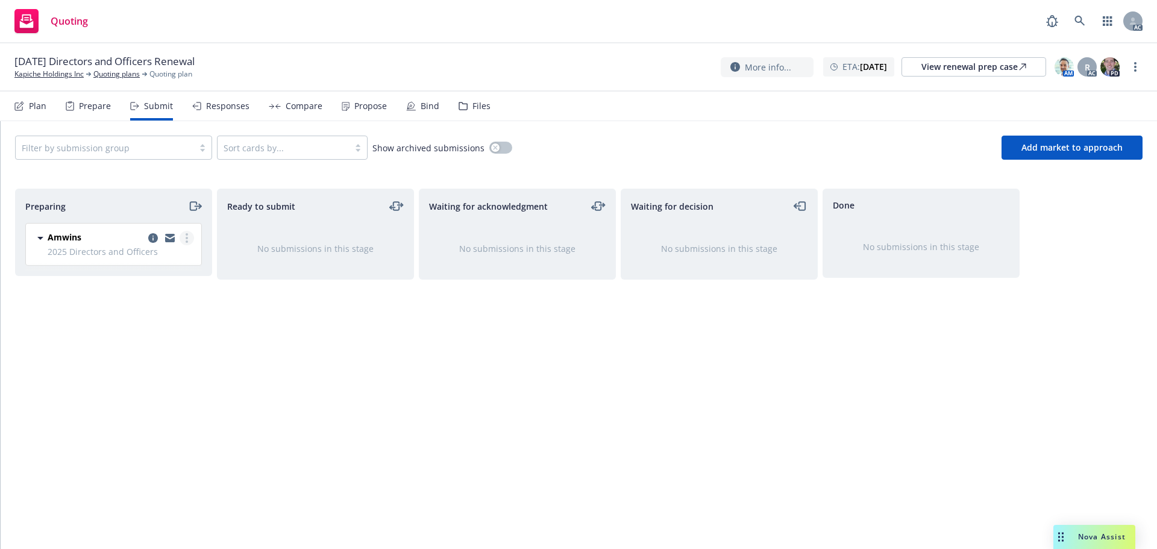
click at [184, 236] on link "more" at bounding box center [187, 238] width 14 height 14
click at [149, 279] on link "Log acknowledgement" at bounding box center [133, 287] width 120 height 24
click at [186, 239] on circle "more" at bounding box center [187, 238] width 2 height 2
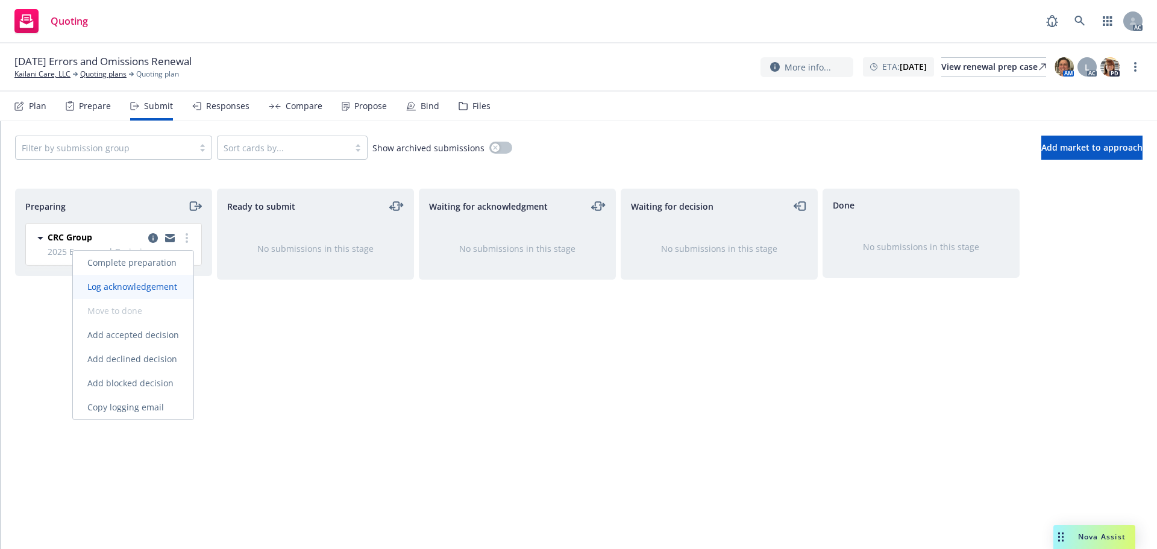
click at [152, 284] on span "Log acknowledgement" at bounding box center [132, 286] width 119 height 11
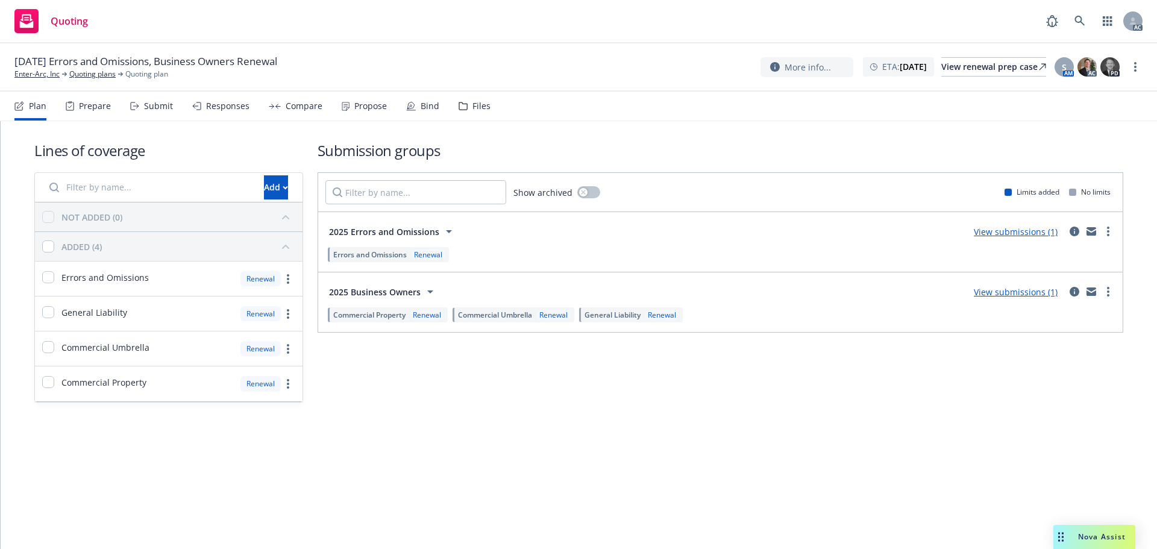
click at [142, 108] on div "Submit" at bounding box center [151, 106] width 43 height 29
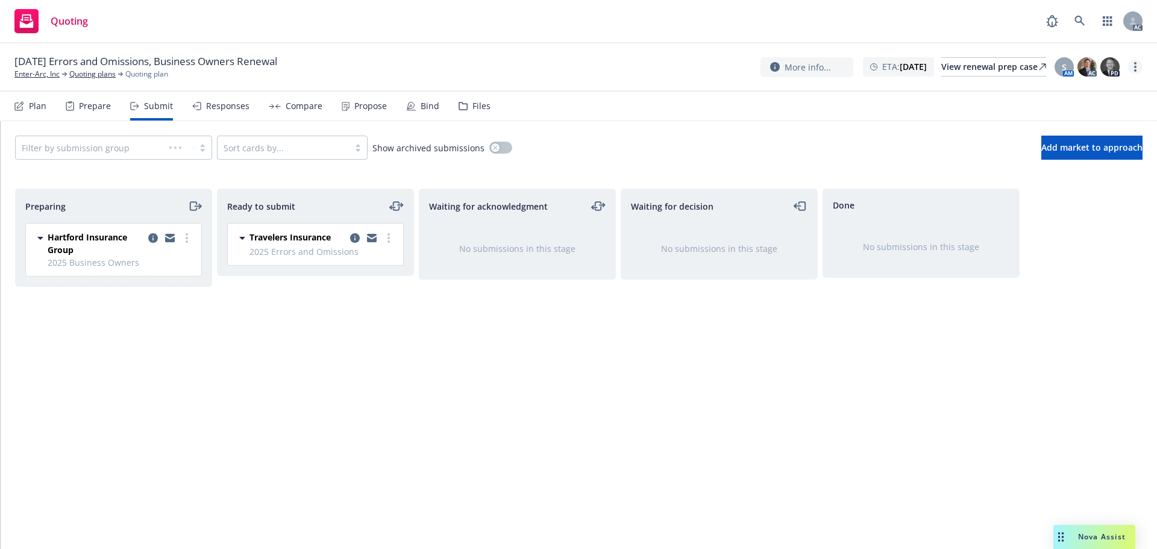
click at [1136, 66] on link "more" at bounding box center [1135, 67] width 14 height 14
click at [198, 329] on div "Preparing Hartford Insurance Group 2025 Business Owners [DATE] 8:31 AM" at bounding box center [113, 356] width 197 height 335
click at [182, 239] on link "more" at bounding box center [187, 238] width 14 height 14
drag, startPoint x: 171, startPoint y: 291, endPoint x: 216, endPoint y: 255, distance: 57.9
click at [171, 290] on span "Log acknowledgement" at bounding box center [132, 286] width 119 height 11
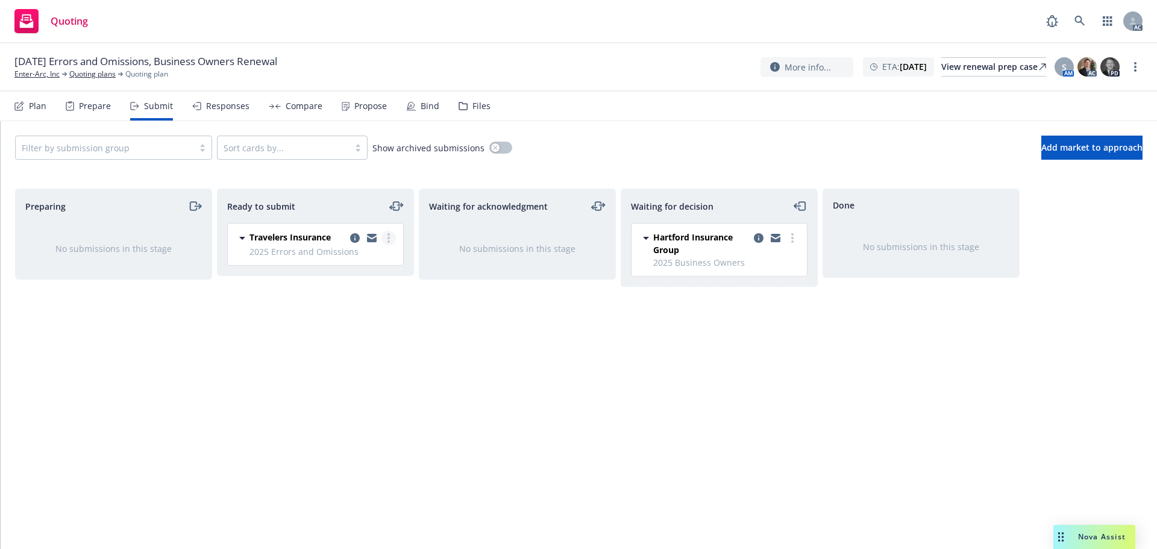
click at [390, 237] on link "more" at bounding box center [388, 238] width 14 height 14
click at [337, 284] on span "Log acknowledgement" at bounding box center [334, 286] width 119 height 11
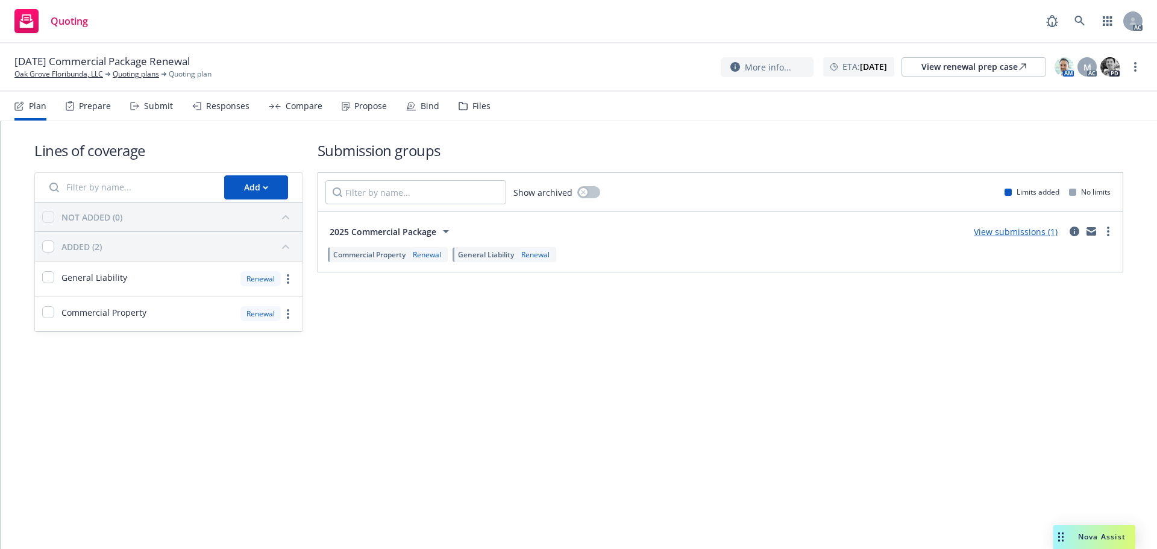
click at [133, 111] on div "Submit" at bounding box center [151, 106] width 43 height 29
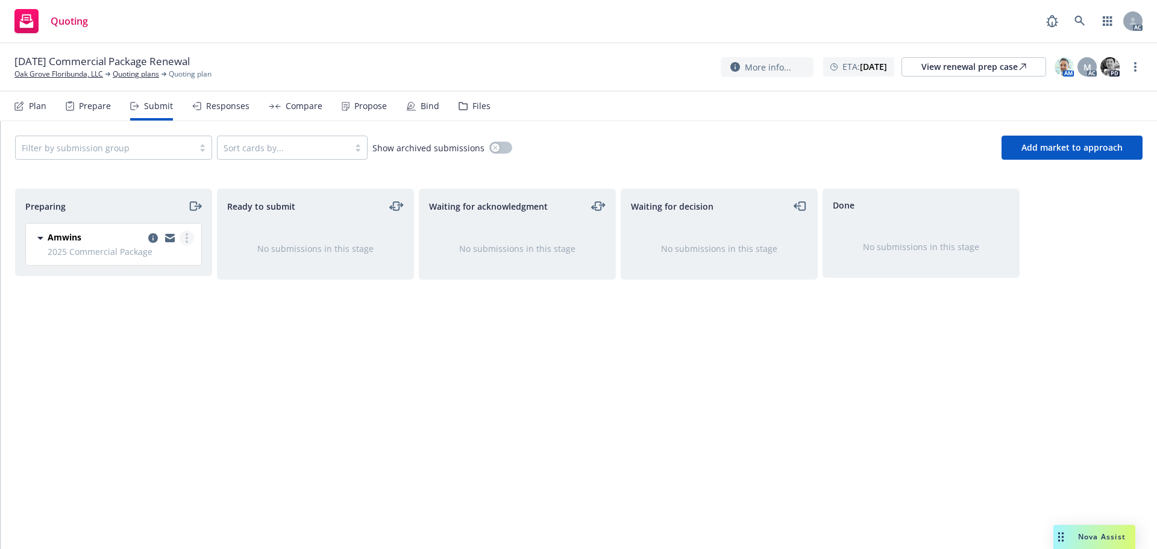
click at [186, 232] on link "more" at bounding box center [187, 238] width 14 height 14
click at [148, 280] on link "Log acknowledgement" at bounding box center [133, 287] width 120 height 24
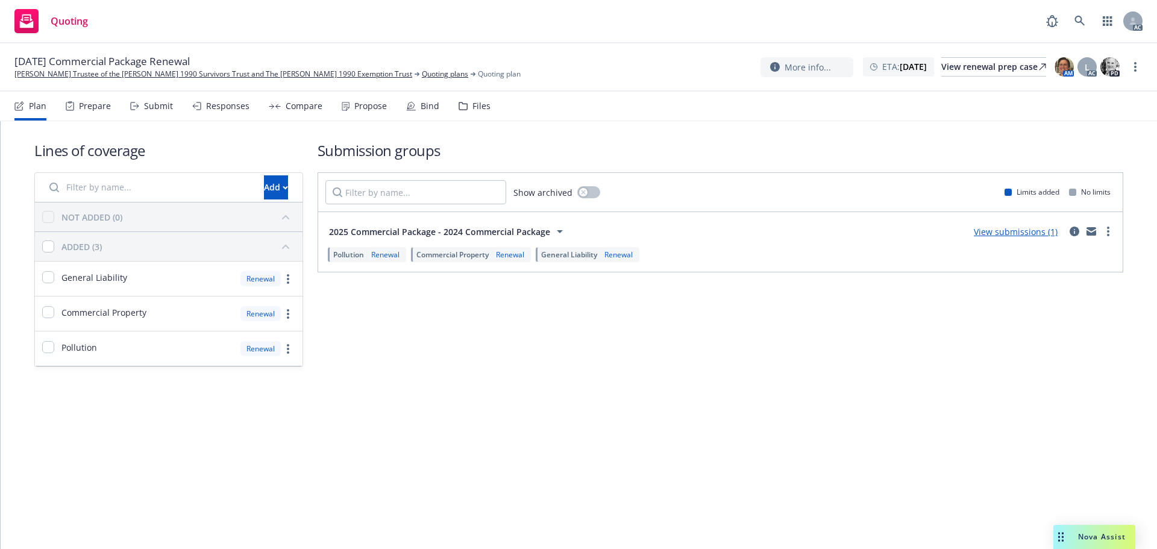
click at [166, 104] on div "Submit" at bounding box center [158, 106] width 29 height 10
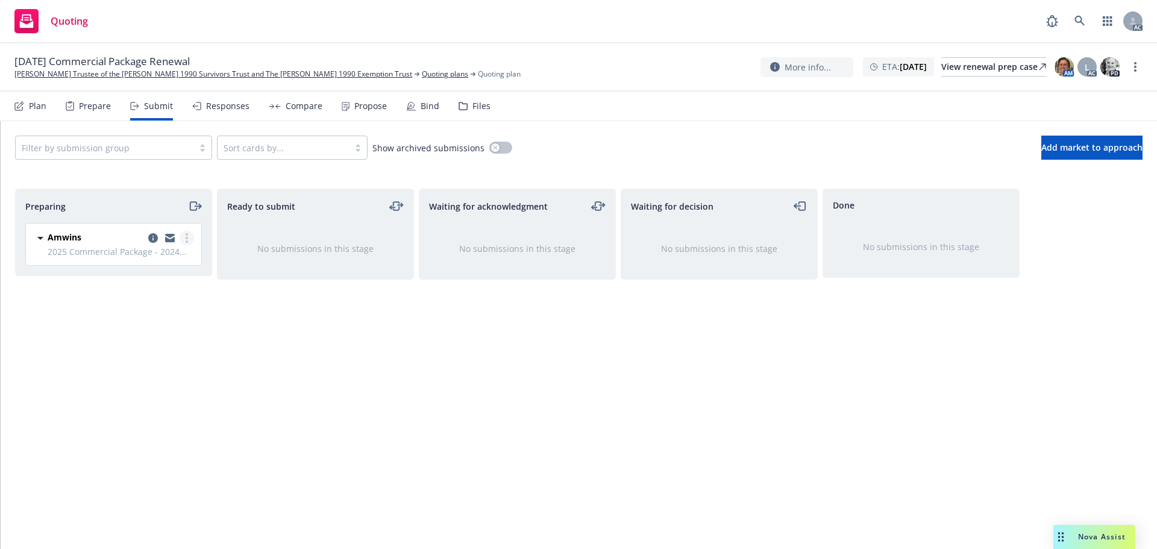
click at [189, 242] on link "more" at bounding box center [187, 238] width 14 height 14
click at [158, 292] on link "Log acknowledgement" at bounding box center [133, 287] width 120 height 24
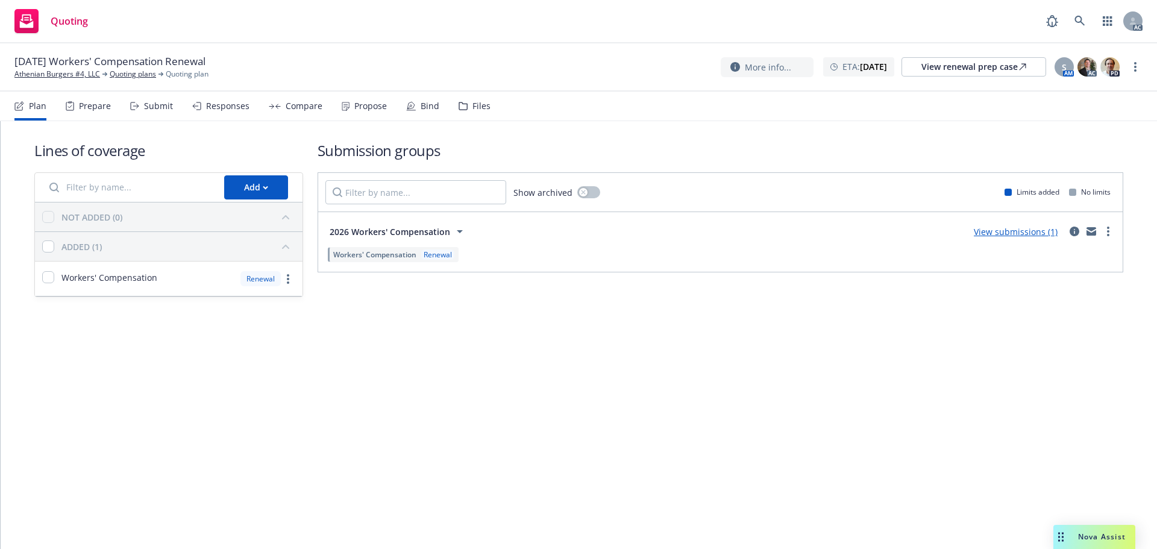
click at [154, 113] on div "Submit" at bounding box center [151, 106] width 43 height 29
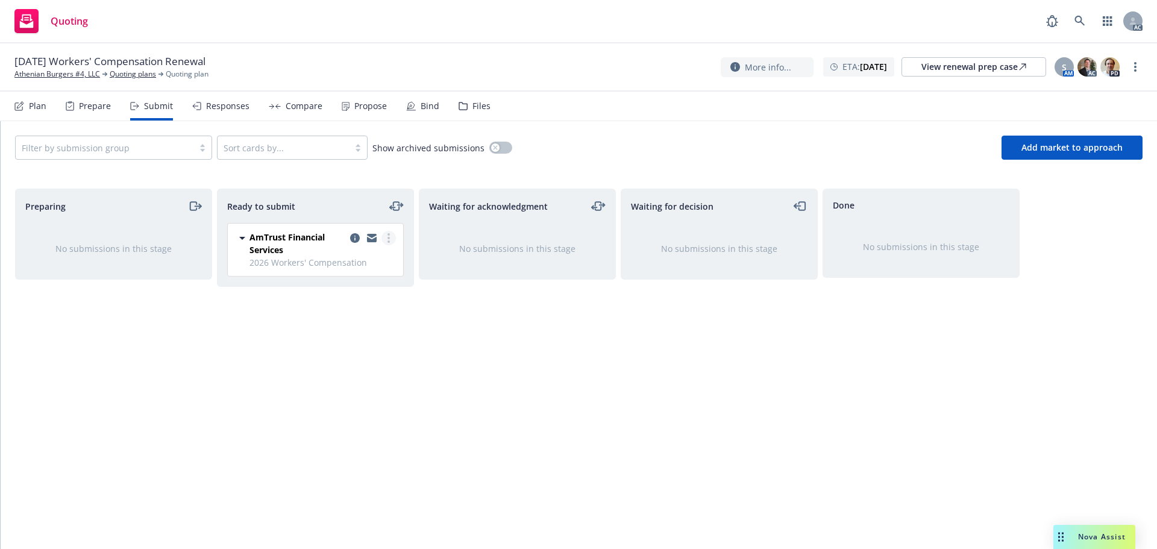
click at [389, 232] on link "more" at bounding box center [388, 238] width 14 height 14
click at [350, 288] on span "Log acknowledgement" at bounding box center [334, 286] width 119 height 11
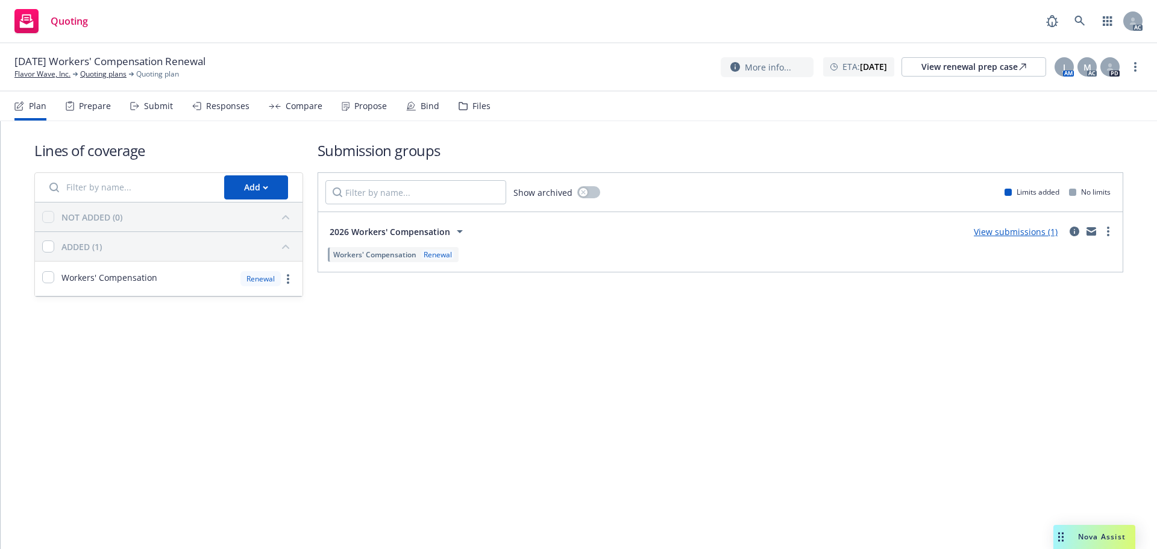
click at [148, 105] on div "Submit" at bounding box center [158, 106] width 29 height 10
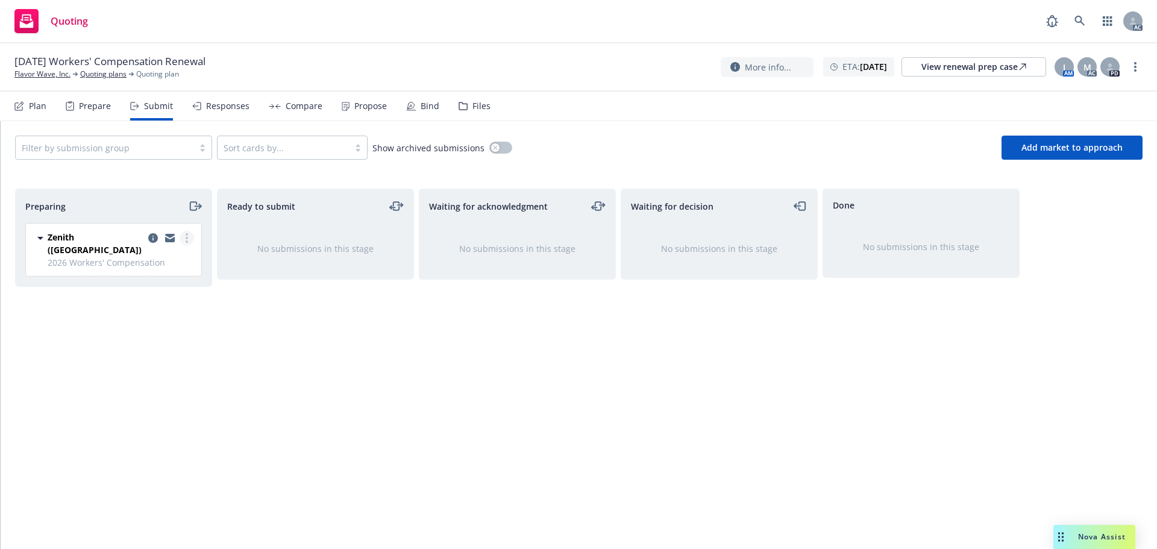
click at [184, 236] on link "more" at bounding box center [187, 238] width 14 height 14
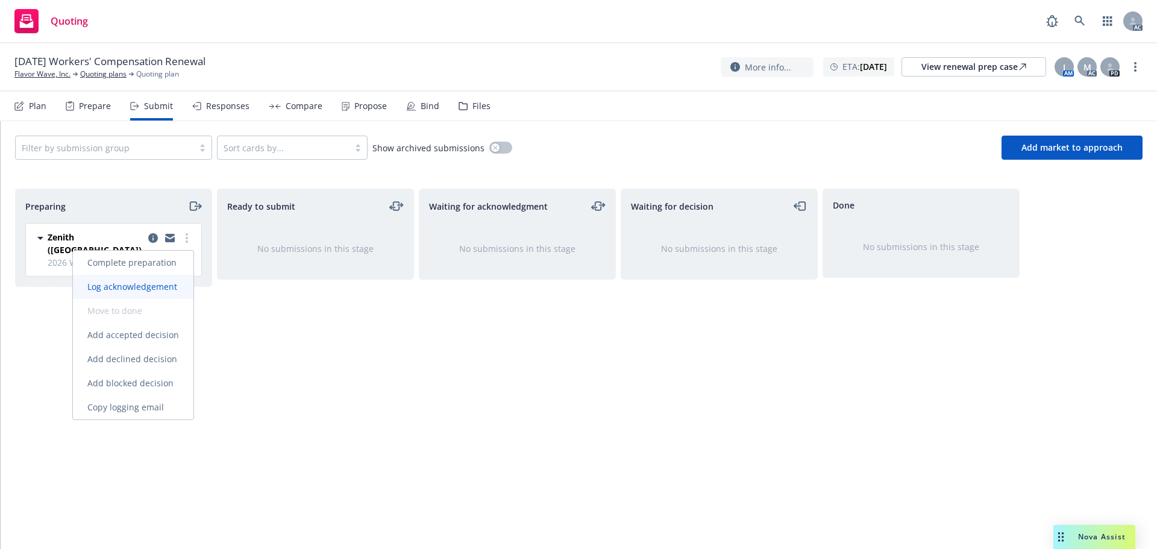
click at [159, 280] on link "Log acknowledgement" at bounding box center [133, 287] width 120 height 24
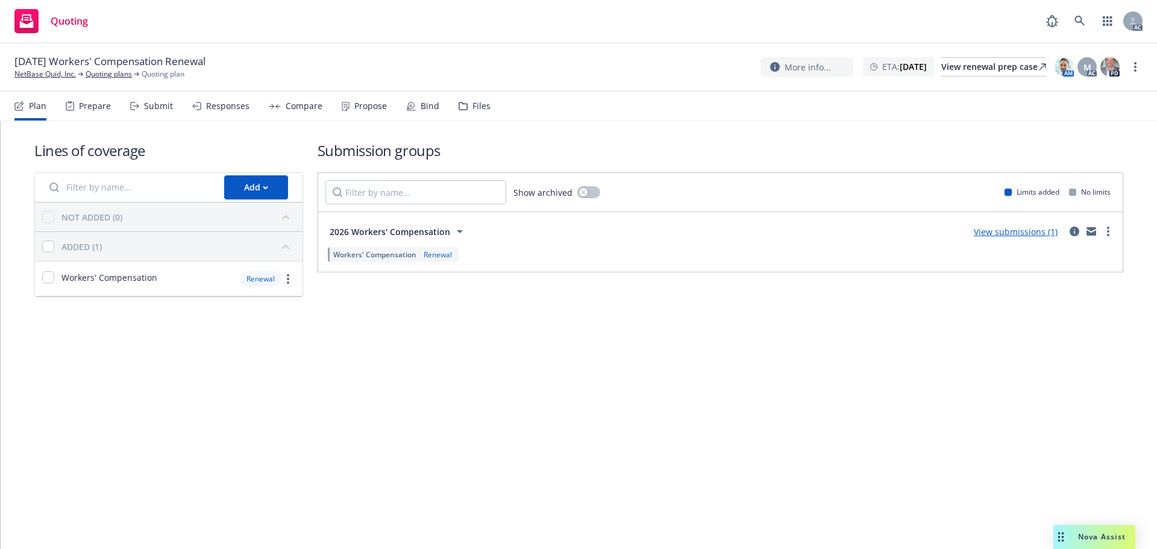
click at [151, 111] on div "Submit" at bounding box center [151, 106] width 43 height 29
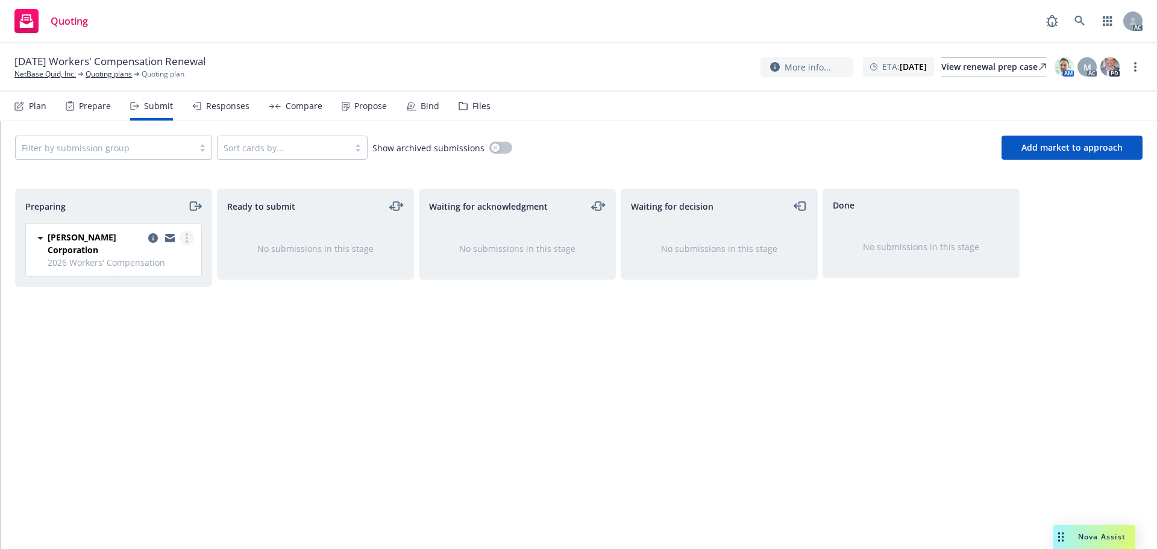
click at [190, 243] on link "more" at bounding box center [187, 238] width 14 height 14
click at [151, 284] on span "Log acknowledgement" at bounding box center [132, 286] width 119 height 11
click at [1128, 67] on link "more" at bounding box center [1135, 67] width 14 height 14
click at [184, 236] on link "more" at bounding box center [187, 238] width 14 height 14
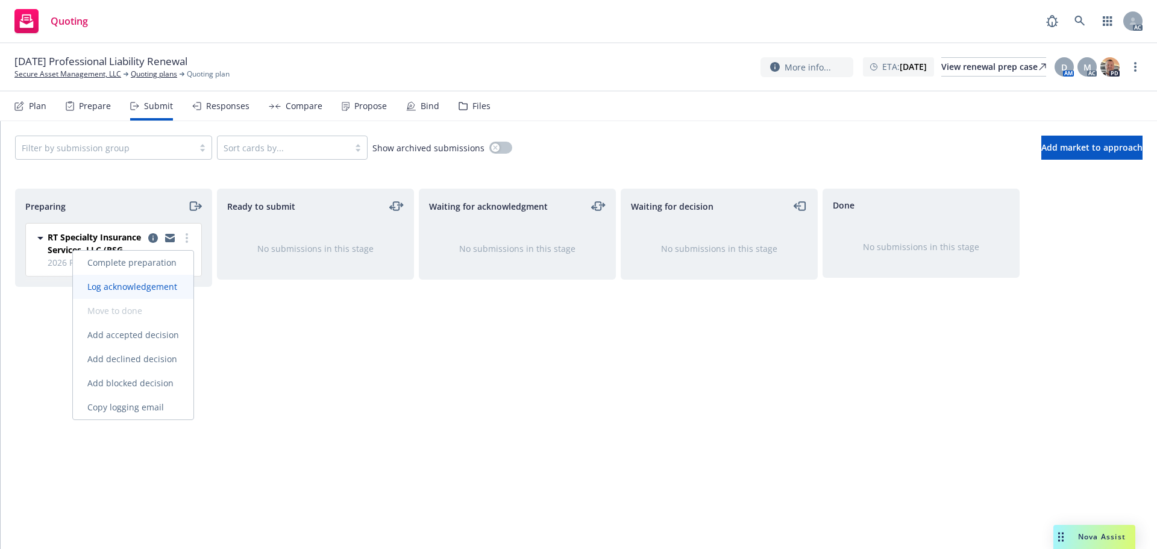
click at [167, 283] on span "Log acknowledgement" at bounding box center [132, 286] width 119 height 11
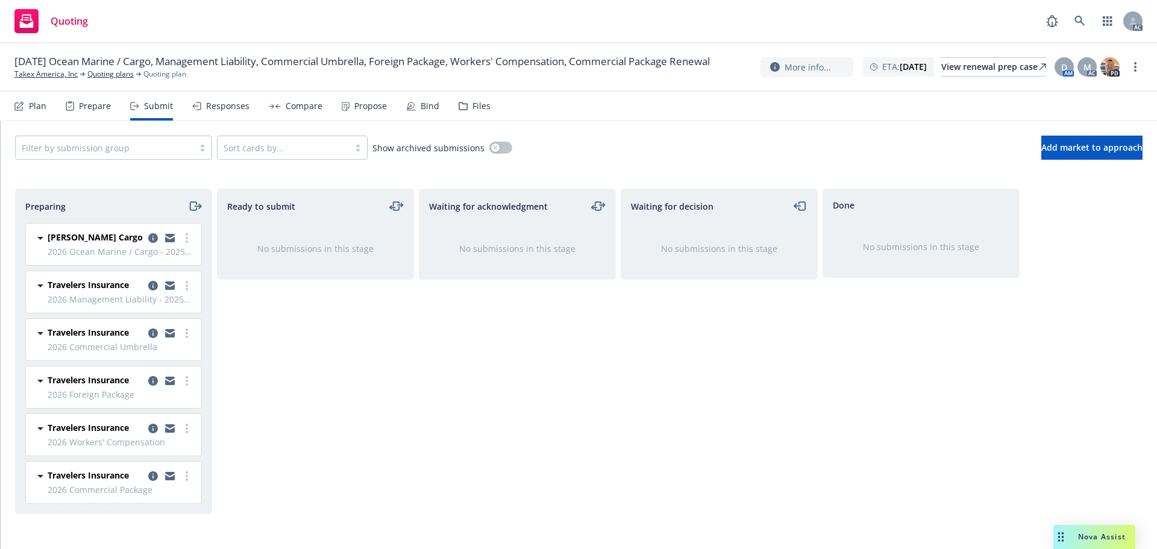
click at [354, 341] on div "Ready to submit No submissions in this stage" at bounding box center [315, 356] width 197 height 335
click at [188, 234] on link "more" at bounding box center [187, 238] width 14 height 14
click at [168, 281] on span "Log acknowledgement" at bounding box center [132, 286] width 119 height 11
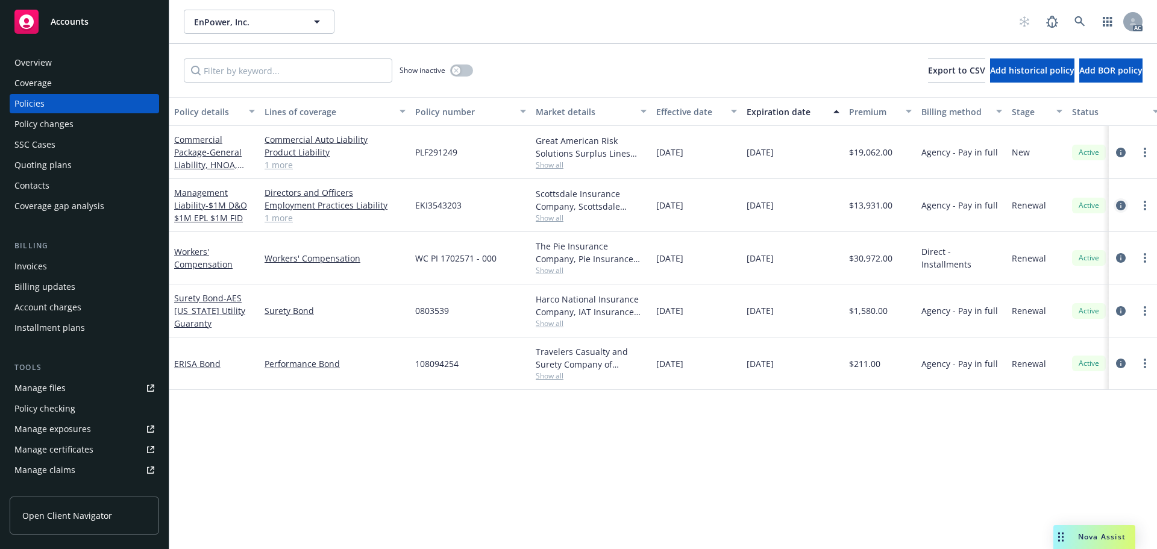
click at [1118, 204] on icon "circleInformation" at bounding box center [1121, 206] width 10 height 10
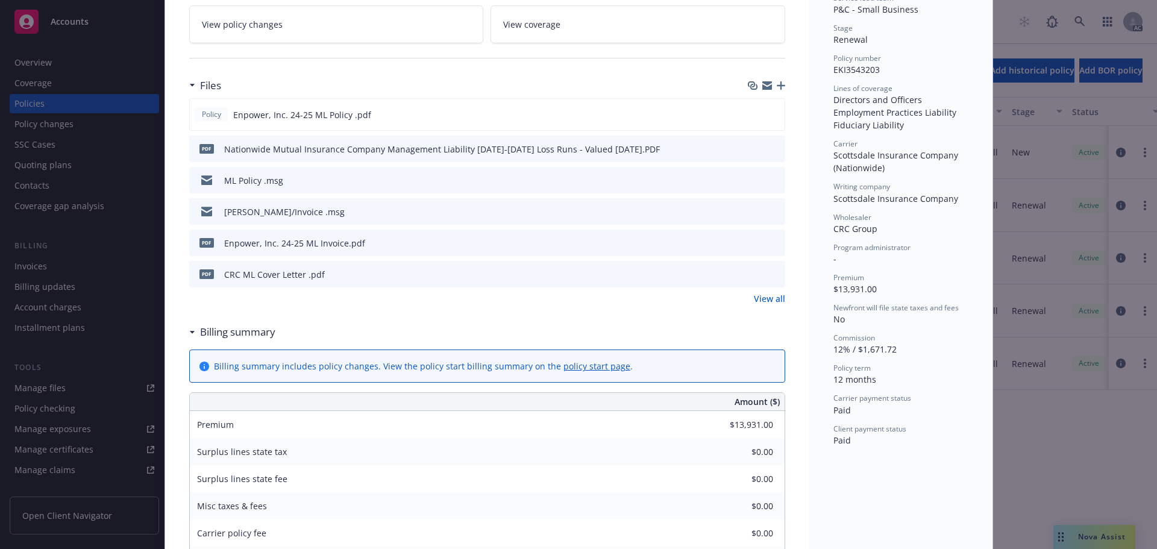
scroll to position [181, 0]
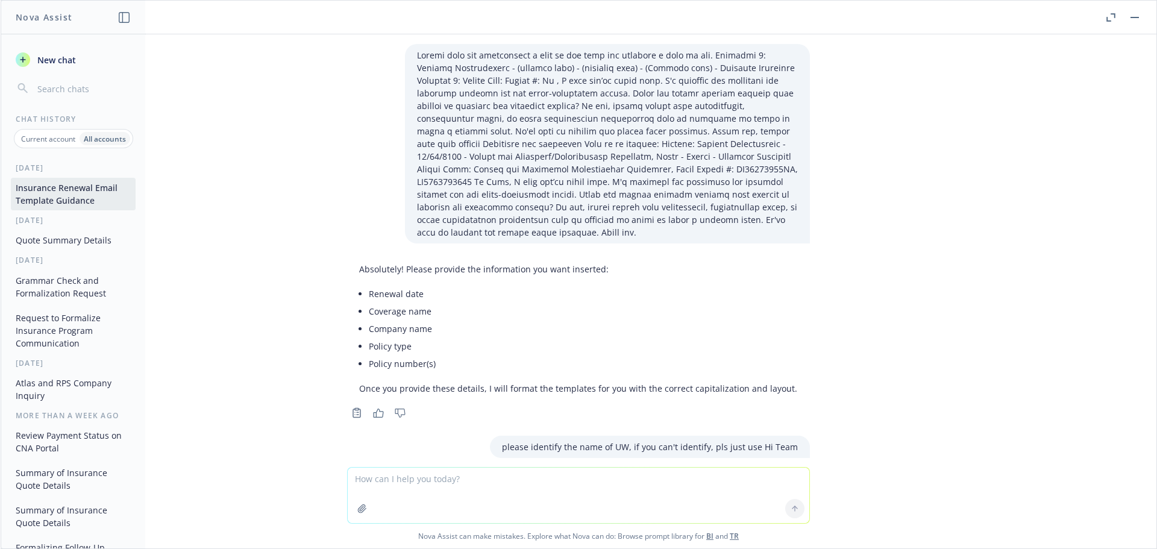
scroll to position [49764, 0]
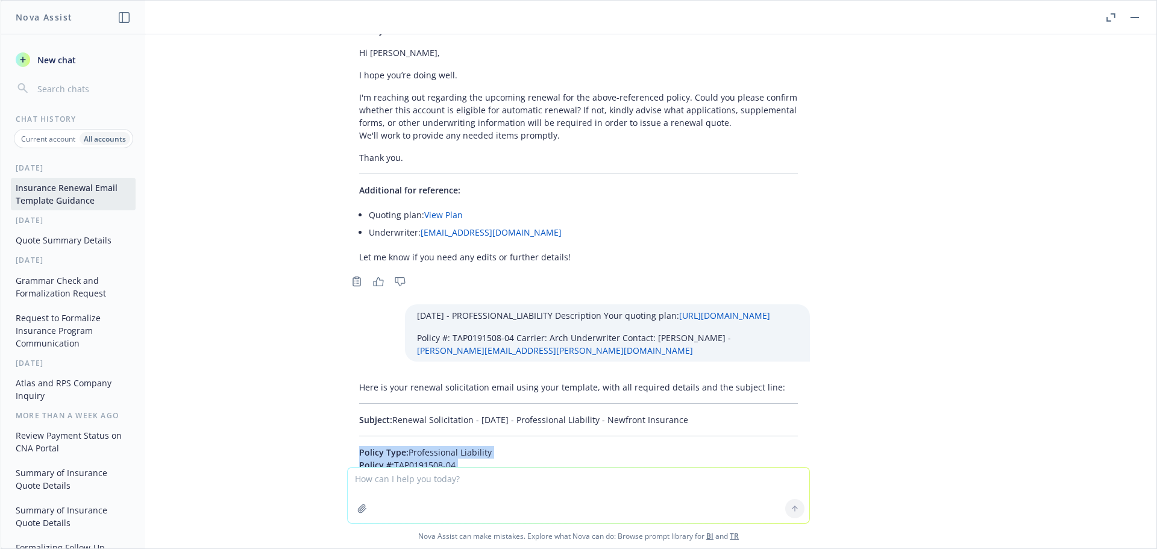
click at [69, 241] on button "Quote Summary Details" at bounding box center [73, 240] width 125 height 20
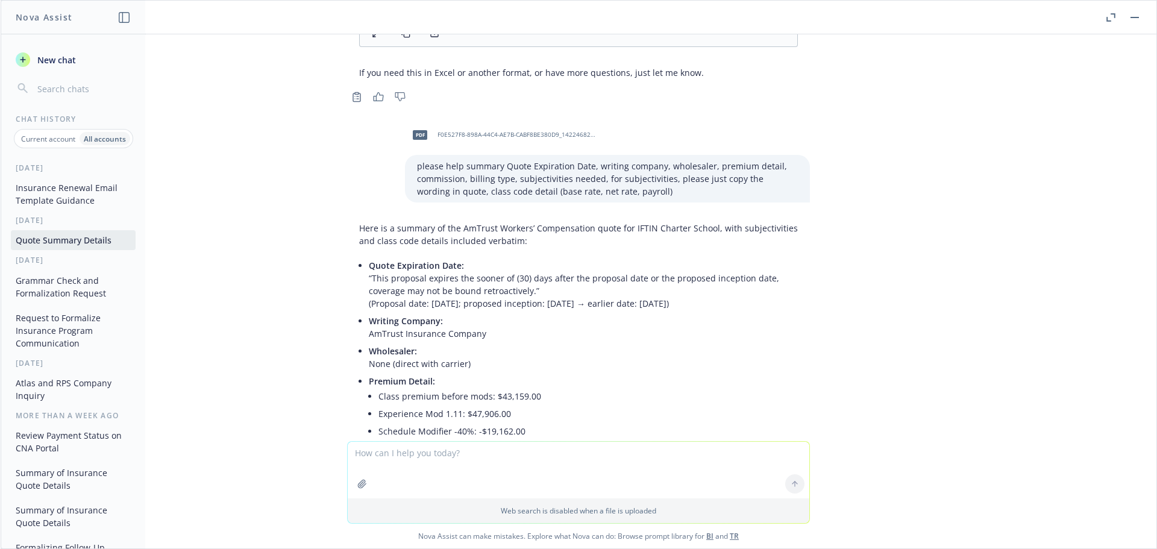
scroll to position [12424, 0]
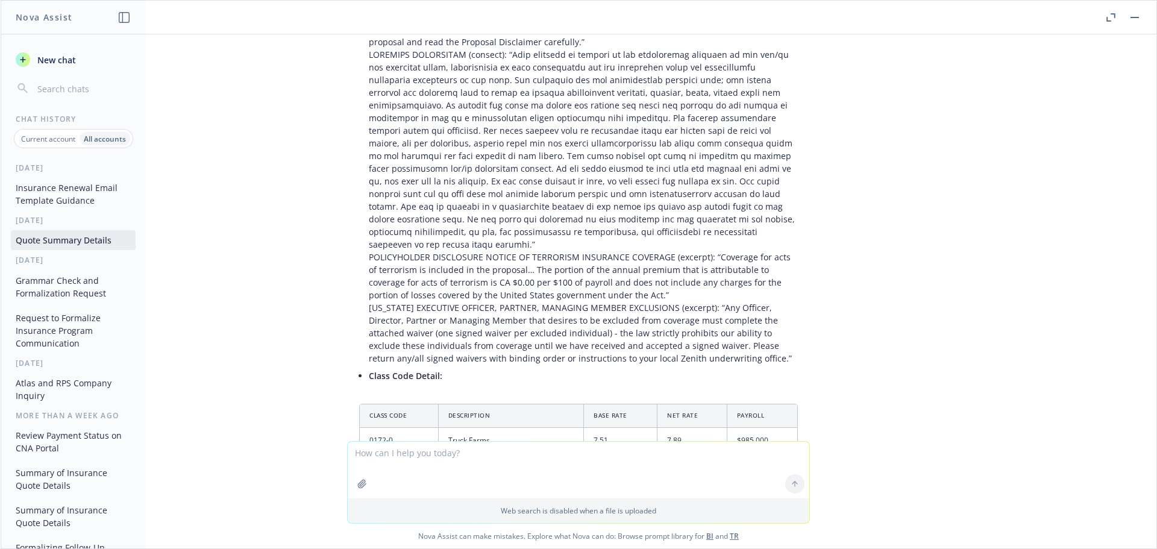
click at [359, 487] on icon "button" at bounding box center [362, 484] width 10 height 10
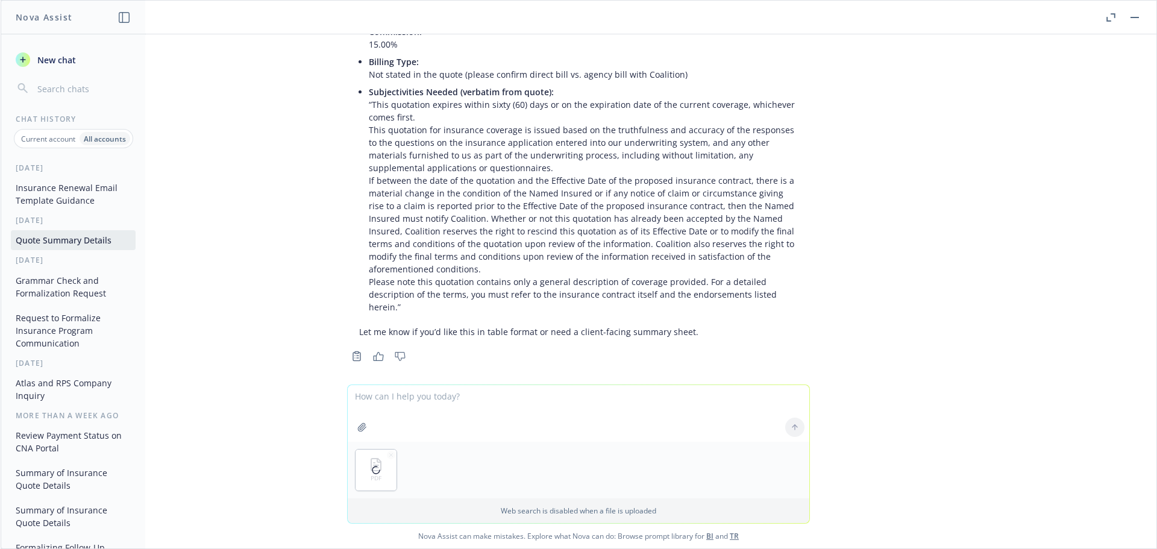
scroll to position [11580, 0]
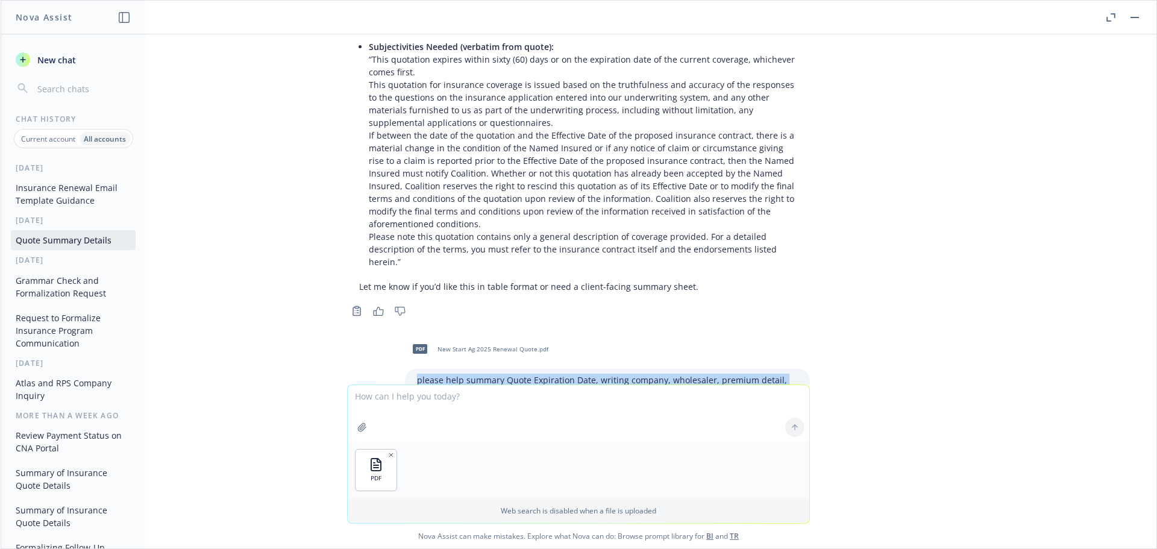
drag, startPoint x: 406, startPoint y: 239, endPoint x: 430, endPoint y: 271, distance: 39.5
click at [430, 369] on div "please help summary Quote Expiration Date, writing company, wholesaler, premium…" at bounding box center [607, 393] width 405 height 48
copy p "please help summary Quote Expiration Date, writing company, wholesaler, premium…"
click at [443, 400] on textarea at bounding box center [579, 413] width 462 height 57
paste textarea "please help summary Quote Expiration Date, writing company, wholesaler, premium…"
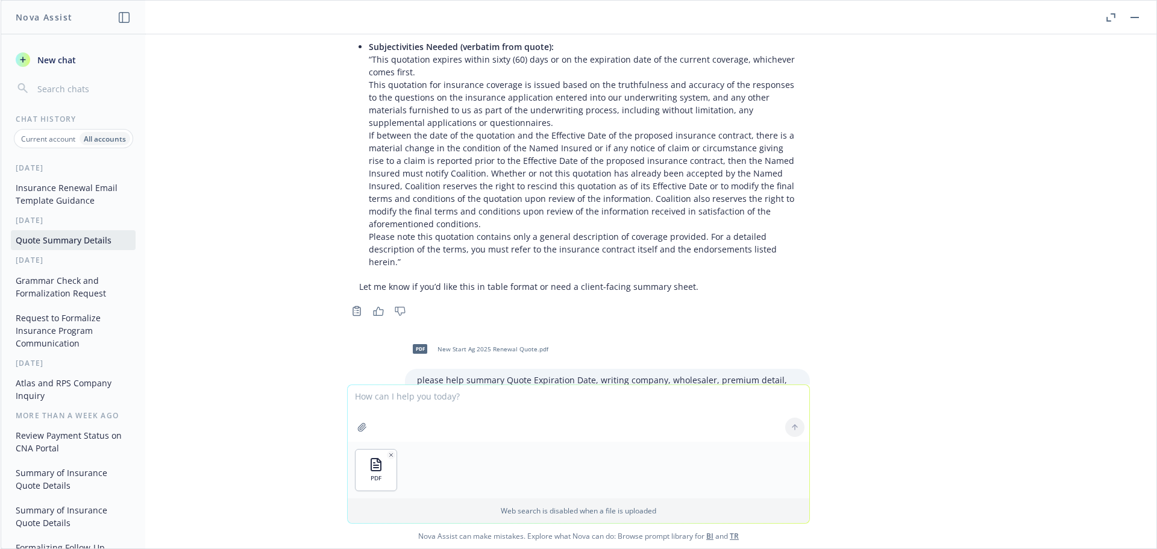
type textarea "please help summary Quote Expiration Date, writing company, wholesaler, premium…"
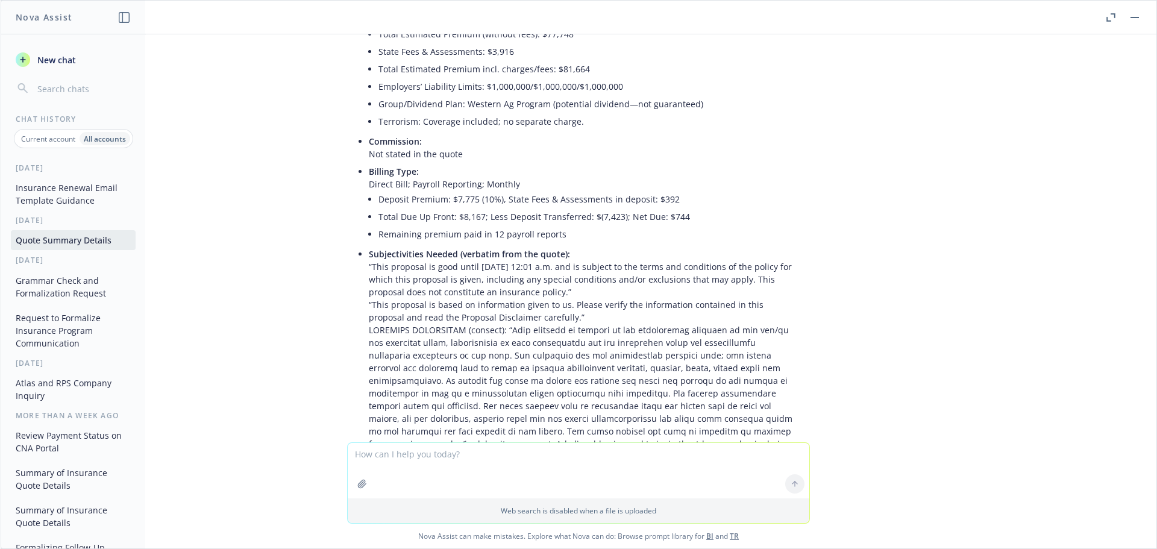
scroll to position [12638, 0]
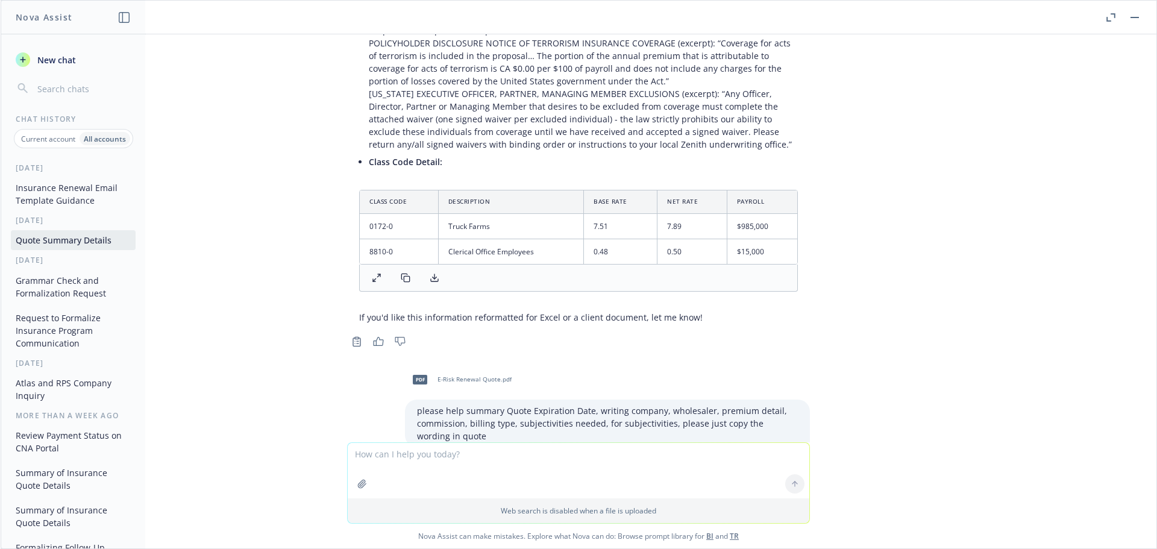
click at [757, 542] on span "refresh" at bounding box center [769, 547] width 30 height 11
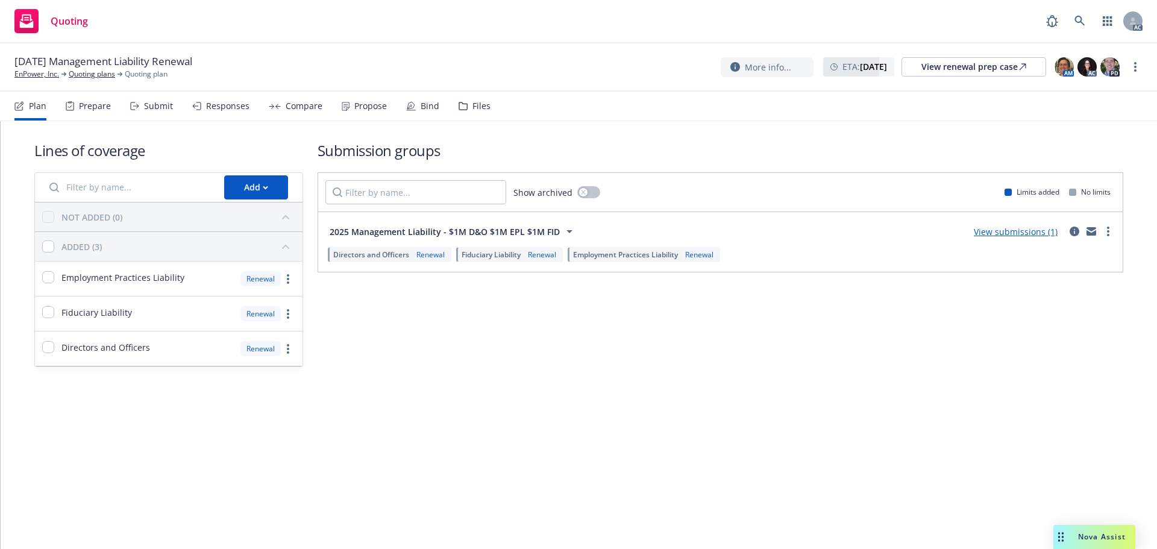
click at [156, 101] on div "Submit" at bounding box center [158, 106] width 29 height 10
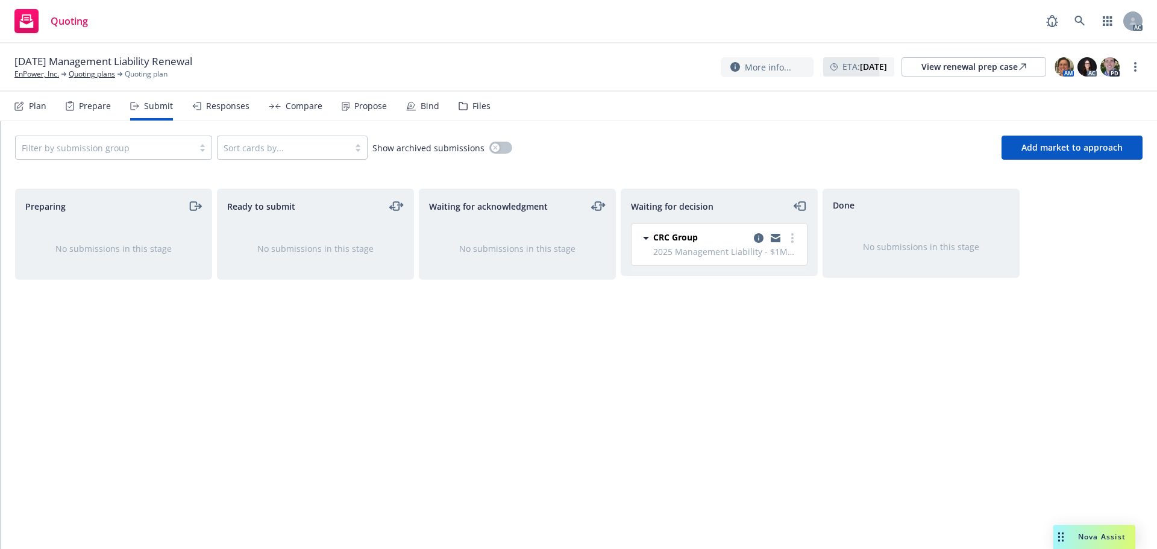
drag, startPoint x: 796, startPoint y: 238, endPoint x: 787, endPoint y: 248, distance: 13.2
click at [796, 238] on link "more" at bounding box center [792, 238] width 14 height 14
click at [748, 308] on span "Add accepted decision" at bounding box center [738, 310] width 120 height 11
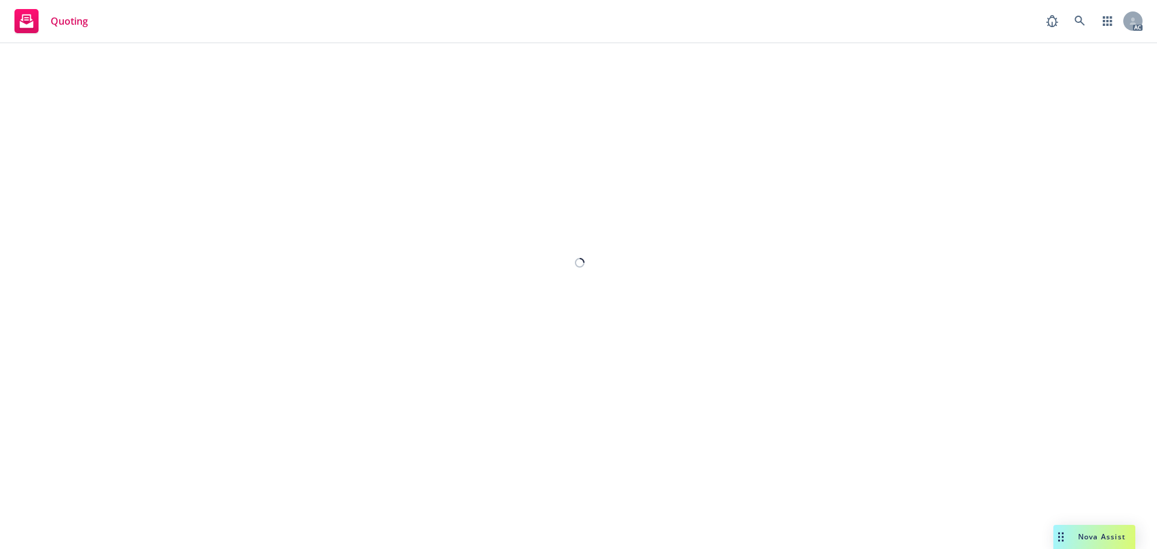
select select "12"
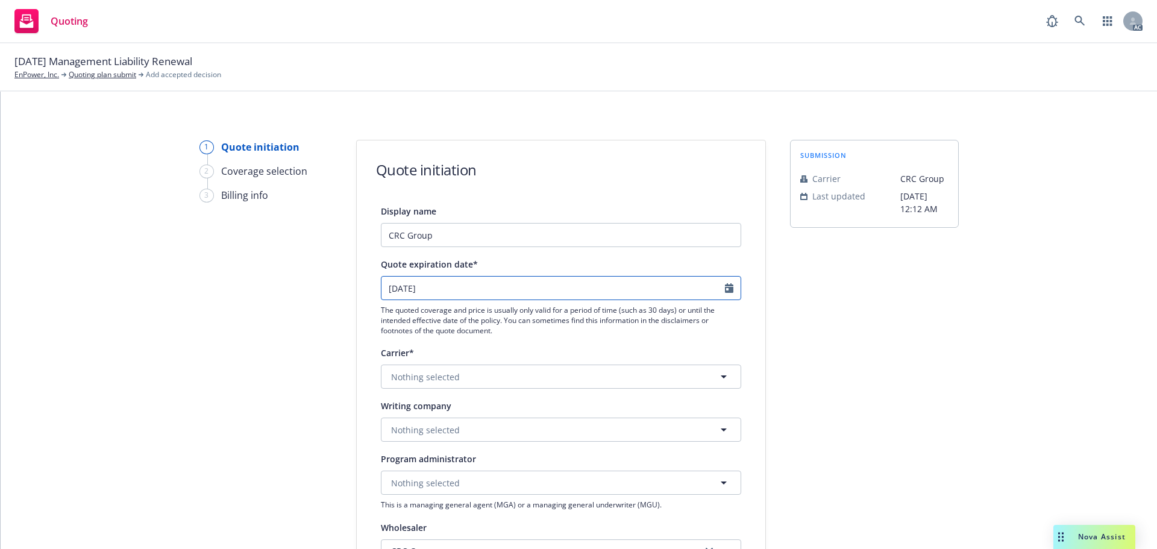
click at [725, 289] on icon "Calendar" at bounding box center [729, 288] width 8 height 10
select select "10"
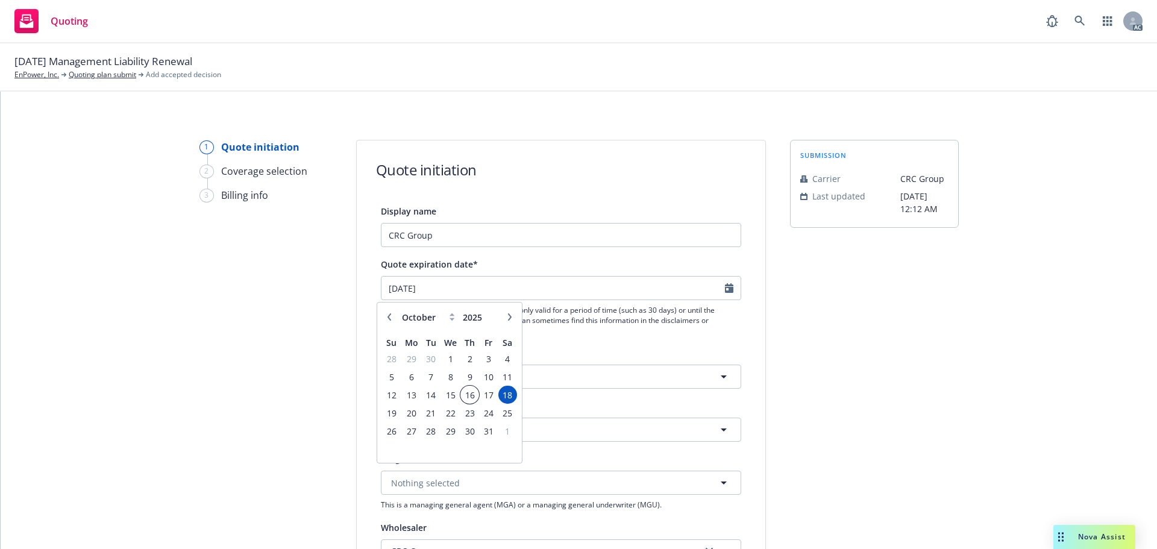
click at [472, 394] on span "16" at bounding box center [470, 394] width 16 height 15
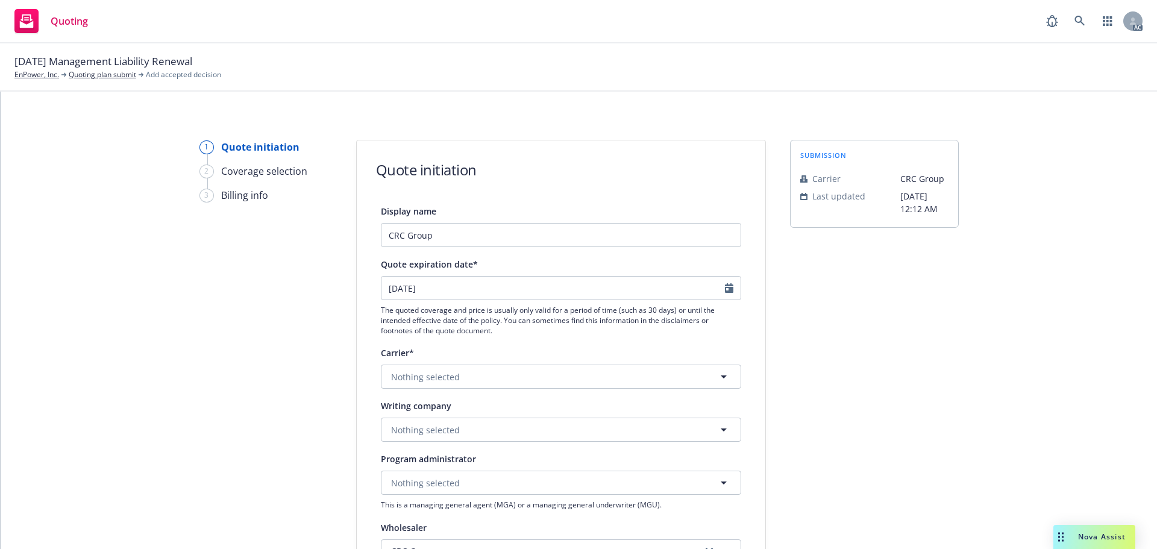
type input "16/10/2025"
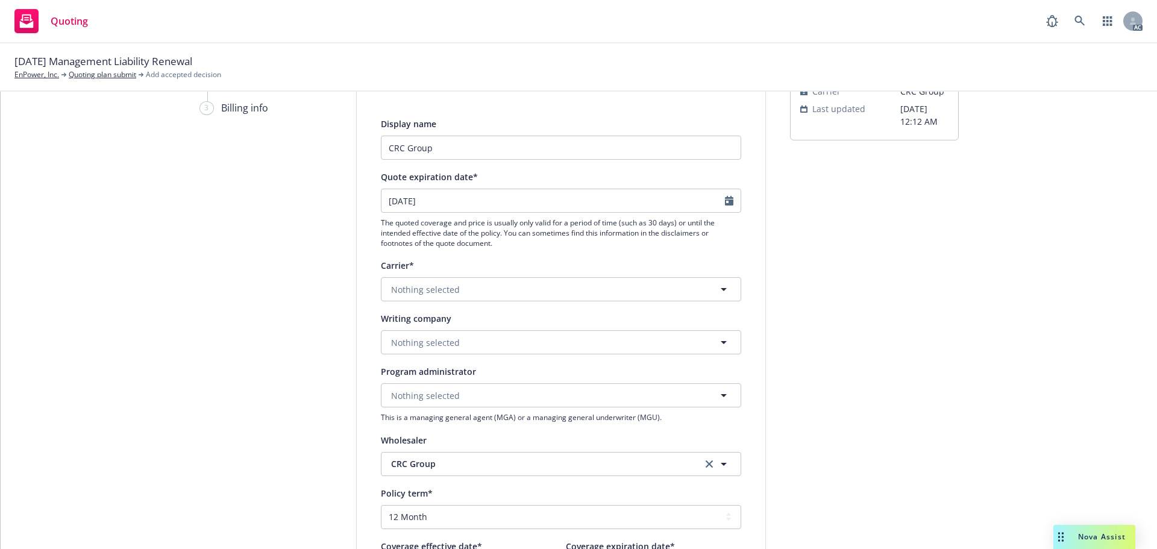
scroll to position [120, 0]
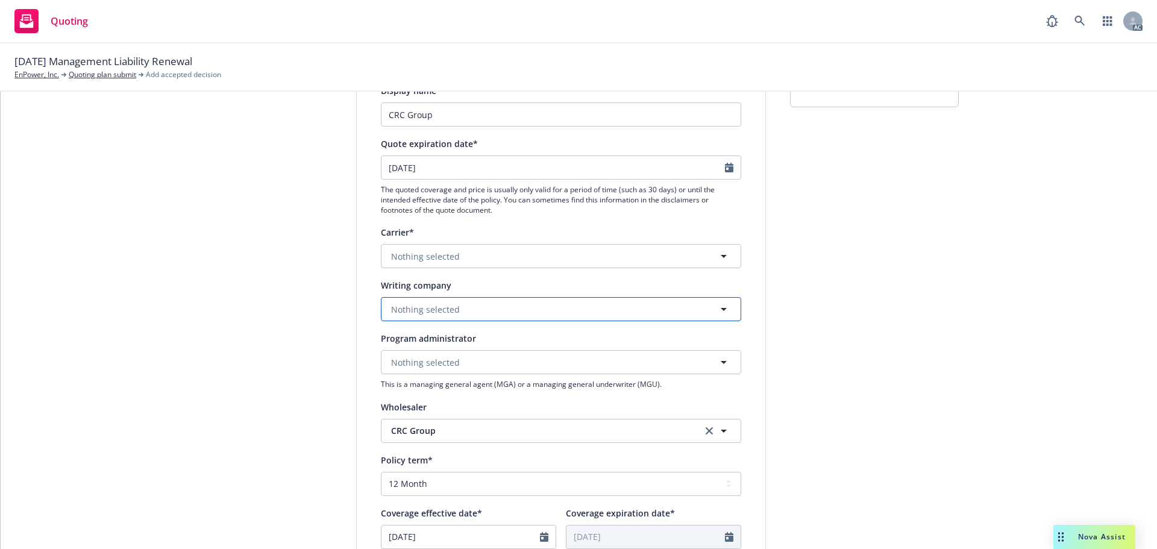
click at [435, 316] on button "Nothing selected" at bounding box center [561, 309] width 360 height 24
paste input "Scottsdale Indemnity Company"
type input "Scottsdale Indemnity Company"
click at [440, 353] on span "Domestic - 15580" at bounding box center [459, 355] width 130 height 13
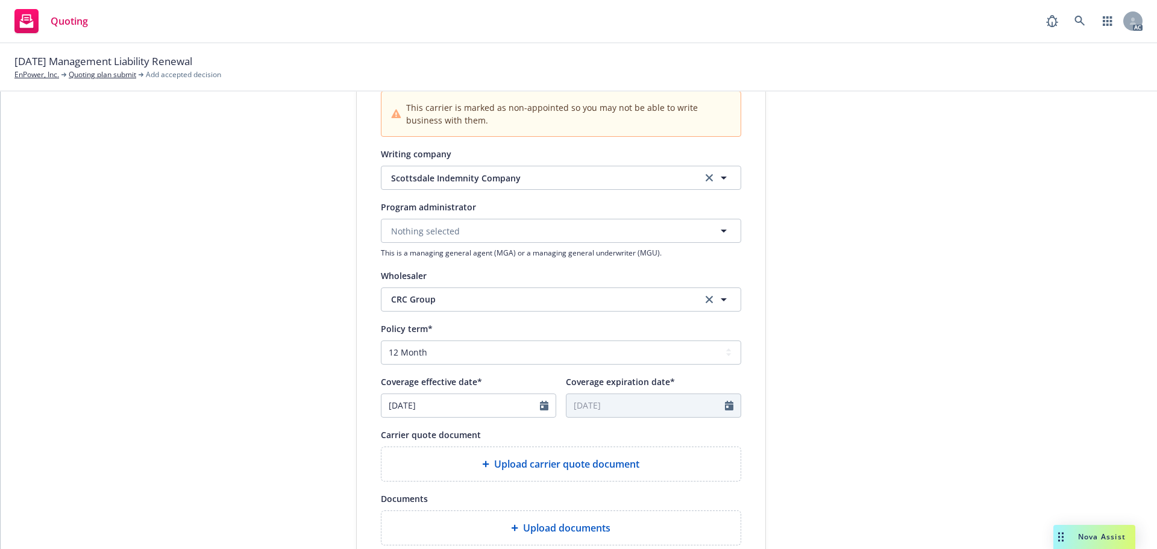
scroll to position [361, 0]
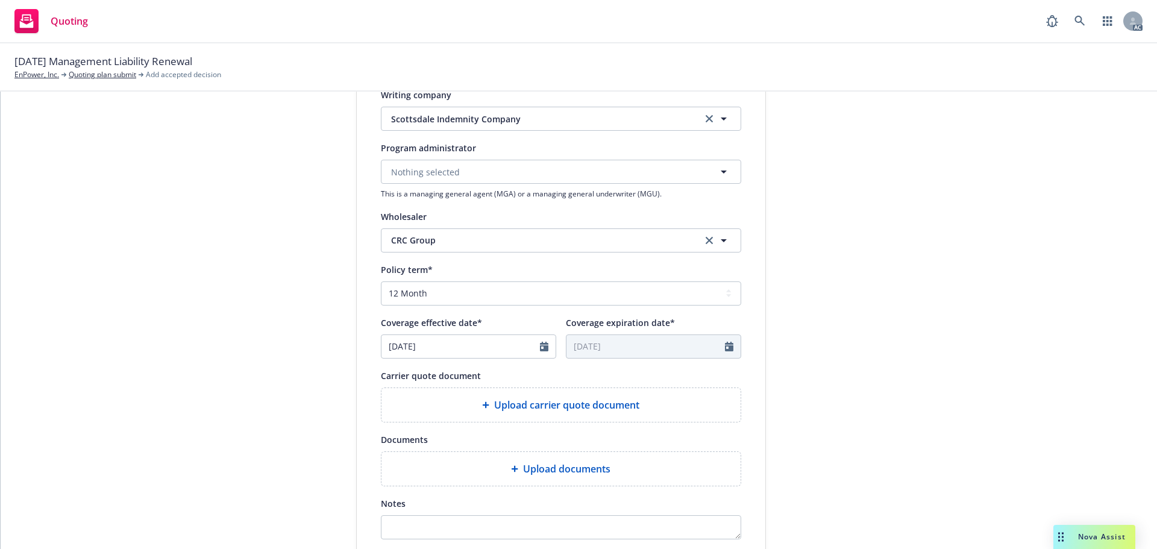
click at [459, 406] on div "Upload carrier quote document" at bounding box center [561, 405] width 340 height 14
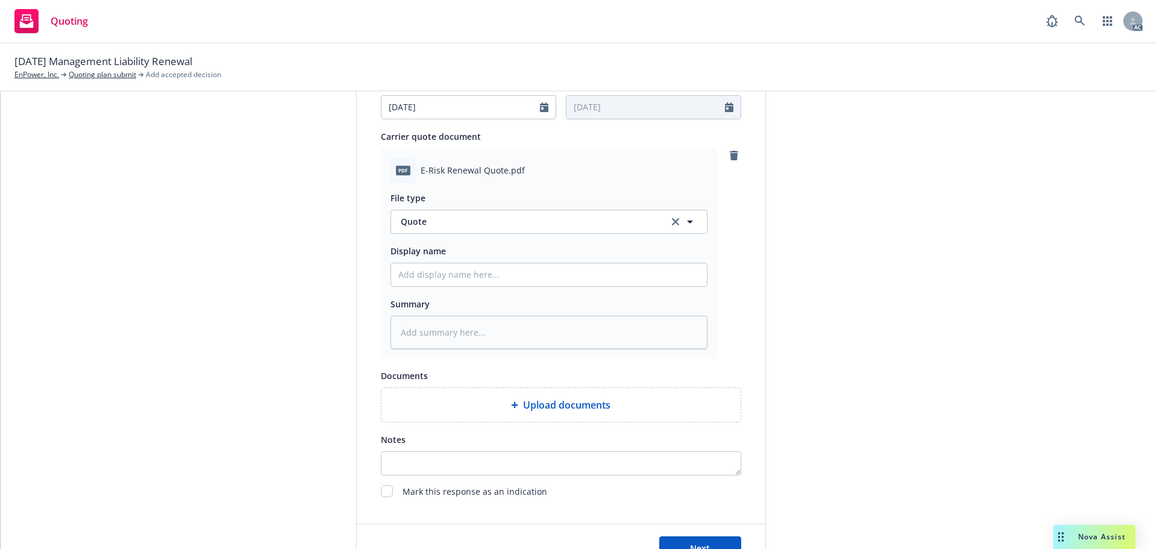
scroll to position [602, 0]
click at [493, 277] on input "Display name" at bounding box center [549, 272] width 316 height 23
type textarea "x"
type input "2"
type textarea "x"
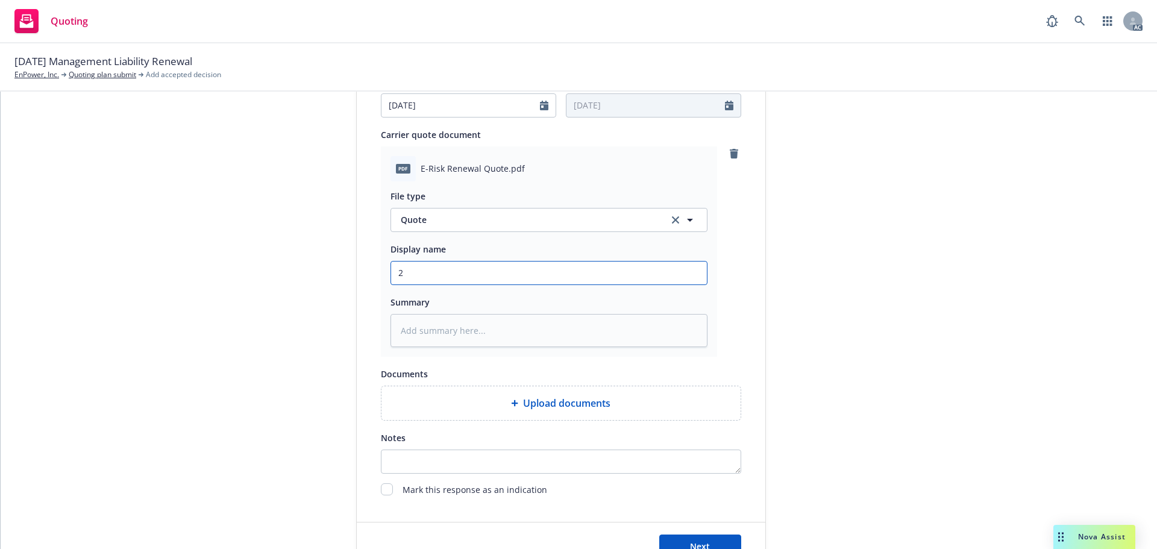
type input "25"
type textarea "x"
type input "25-"
type textarea "x"
type input "25-2"
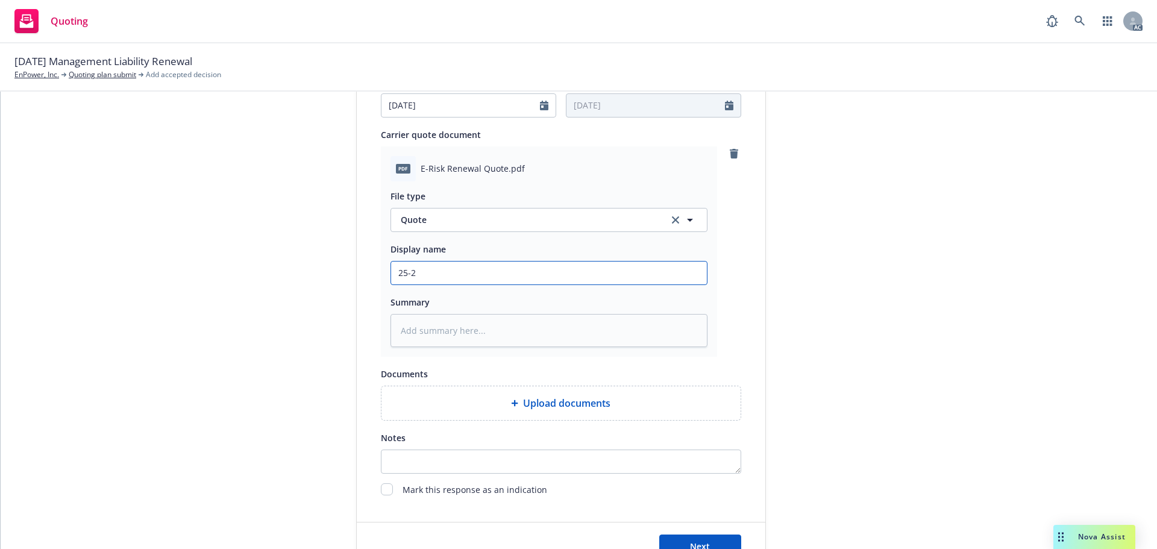
type textarea "x"
type input "25-26"
type textarea "x"
type input "25-26"
type textarea "x"
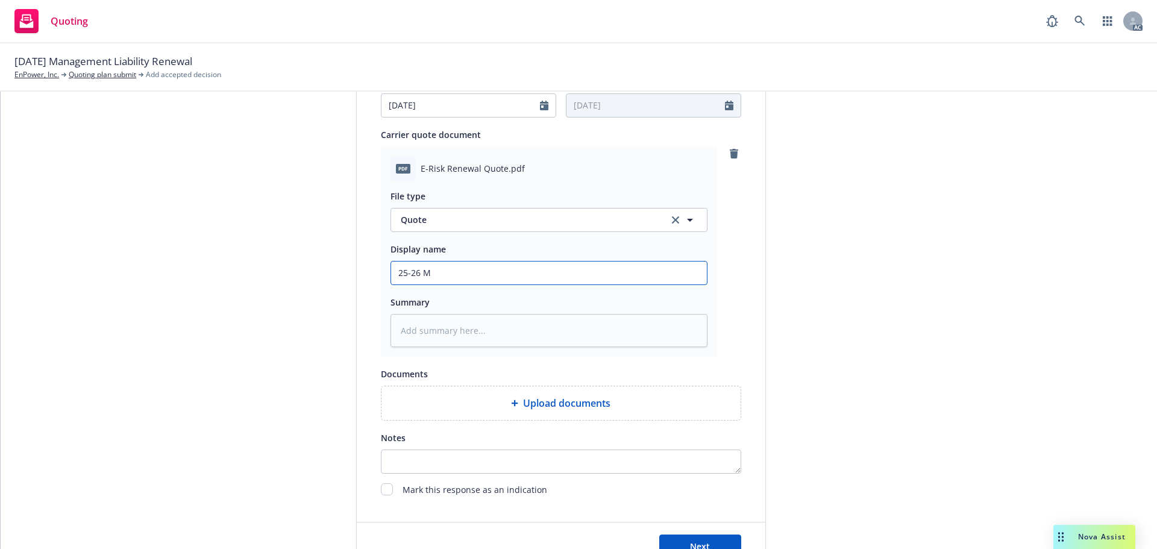
type input "25-26 Management Liability Quote"
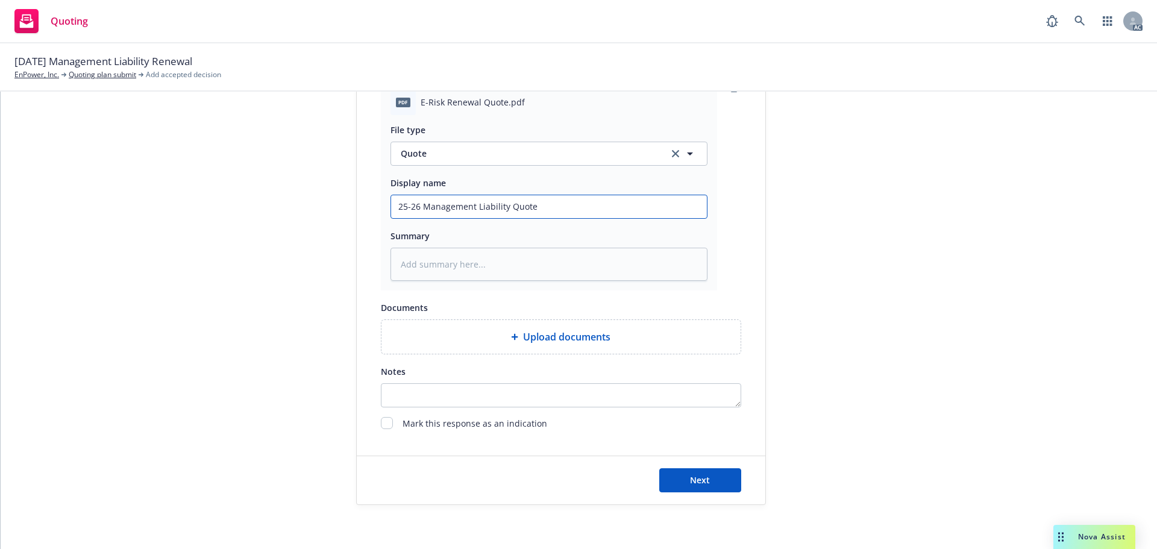
scroll to position [673, 0]
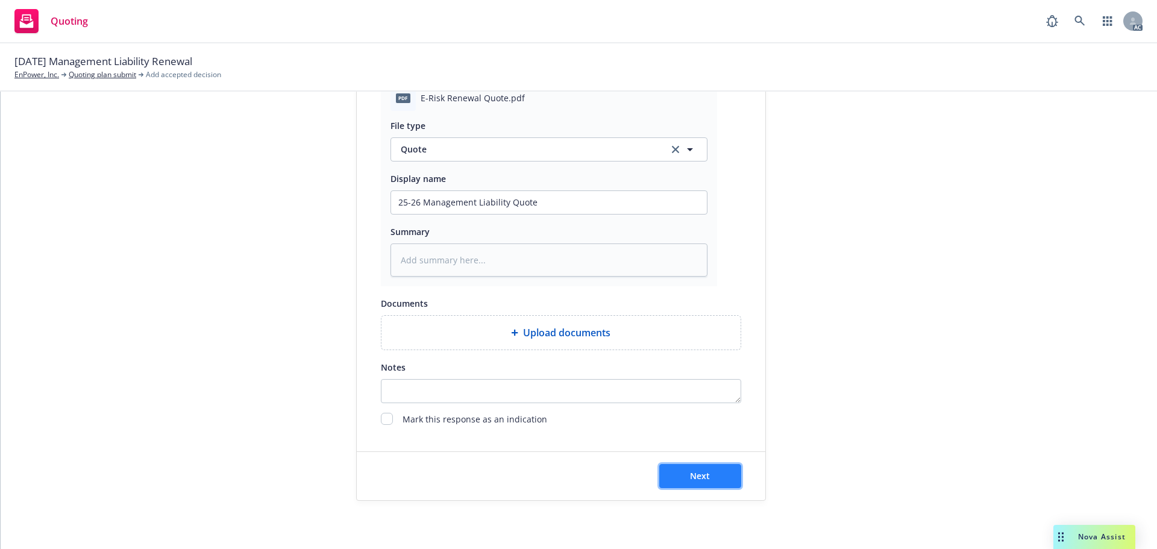
click at [665, 469] on button "Next" at bounding box center [700, 476] width 82 height 24
type textarea "x"
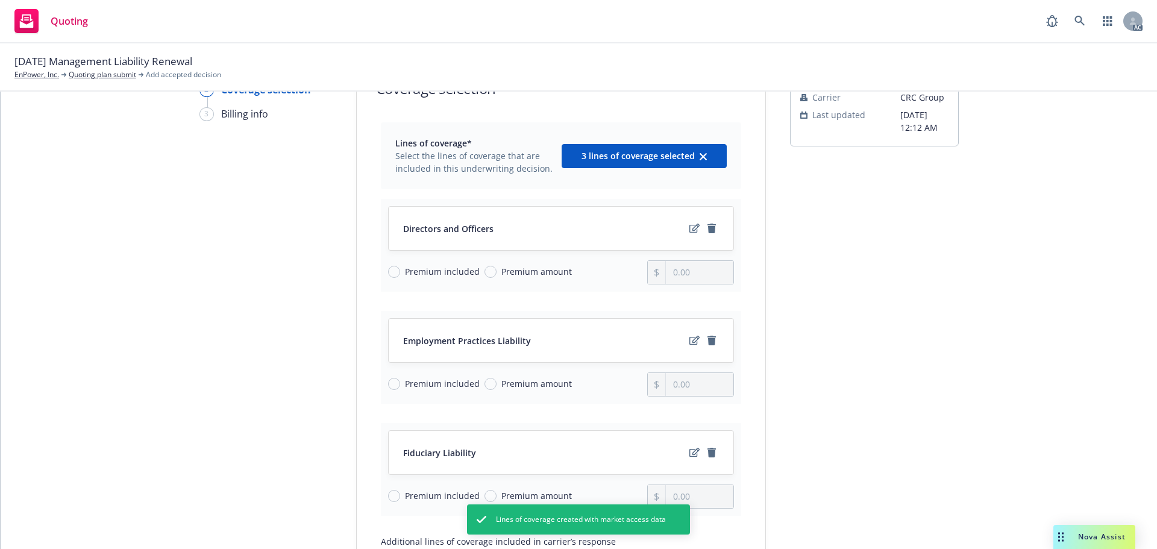
scroll to position [241, 0]
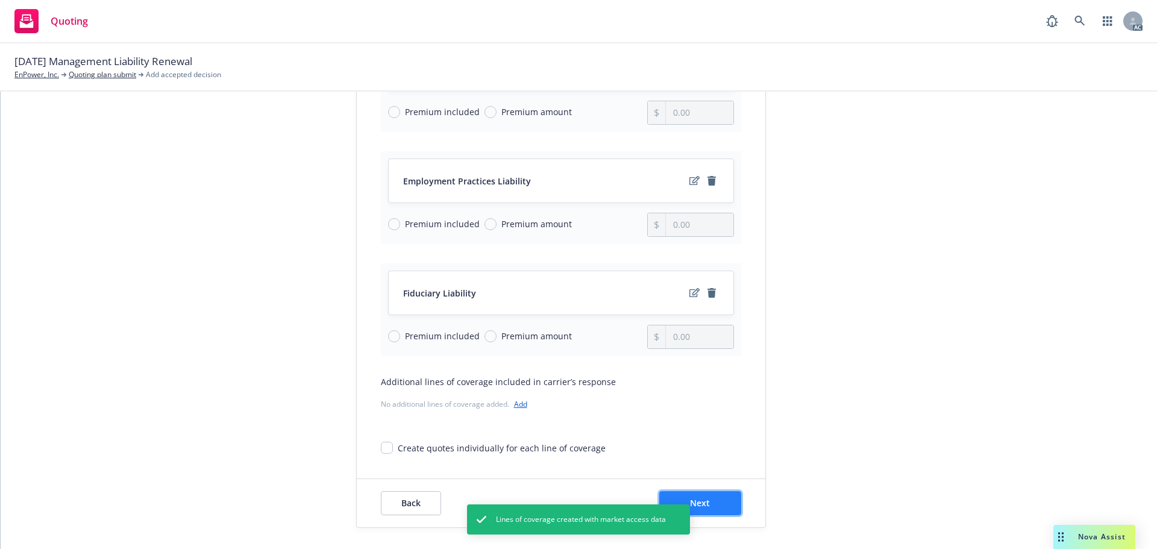
click at [702, 496] on button "Next" at bounding box center [700, 503] width 82 height 24
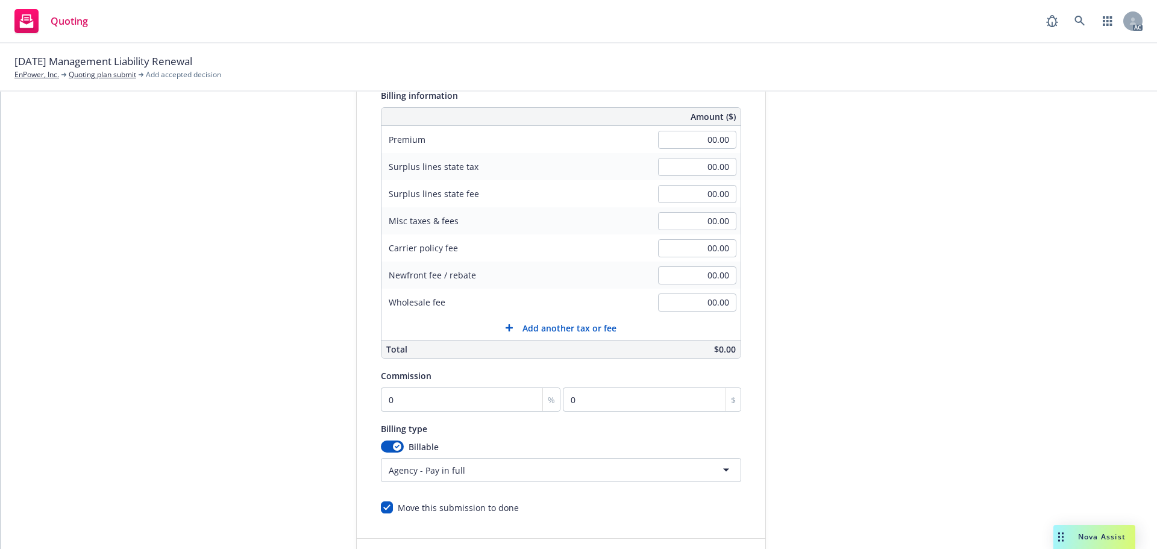
scroll to position [60, 0]
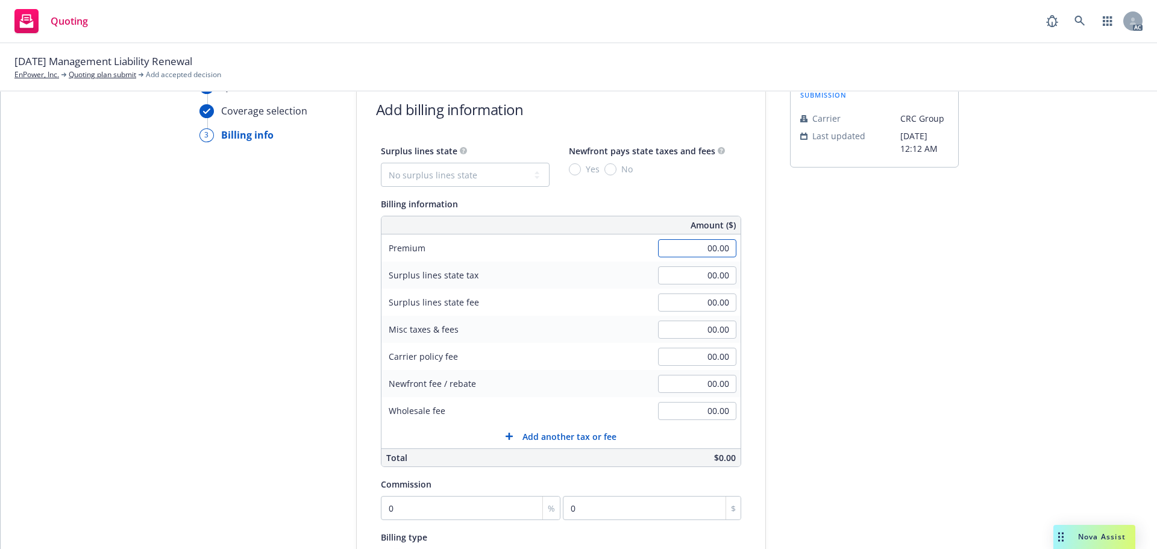
click at [664, 243] on input "00.00" at bounding box center [697, 248] width 78 height 18
type input "14,181.00"
click at [426, 498] on input "0" at bounding box center [471, 508] width 180 height 24
type input "1"
type input "141.81"
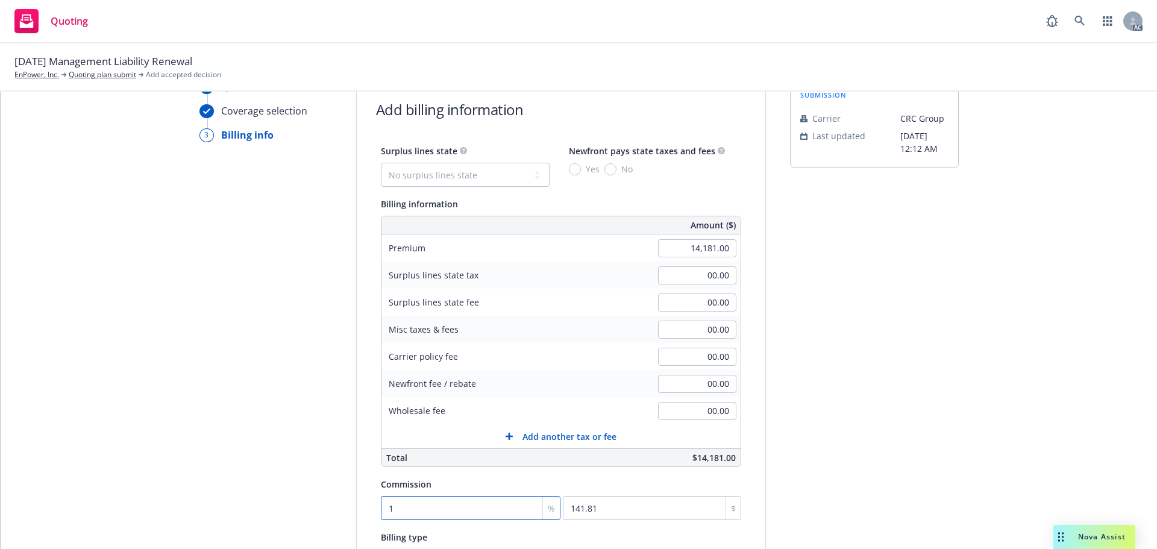
type input "12"
type input "1701.72"
type input "12"
click at [881, 366] on div "submission Carrier CRC Group Last updated 8/23, 12:12 AM" at bounding box center [874, 388] width 169 height 616
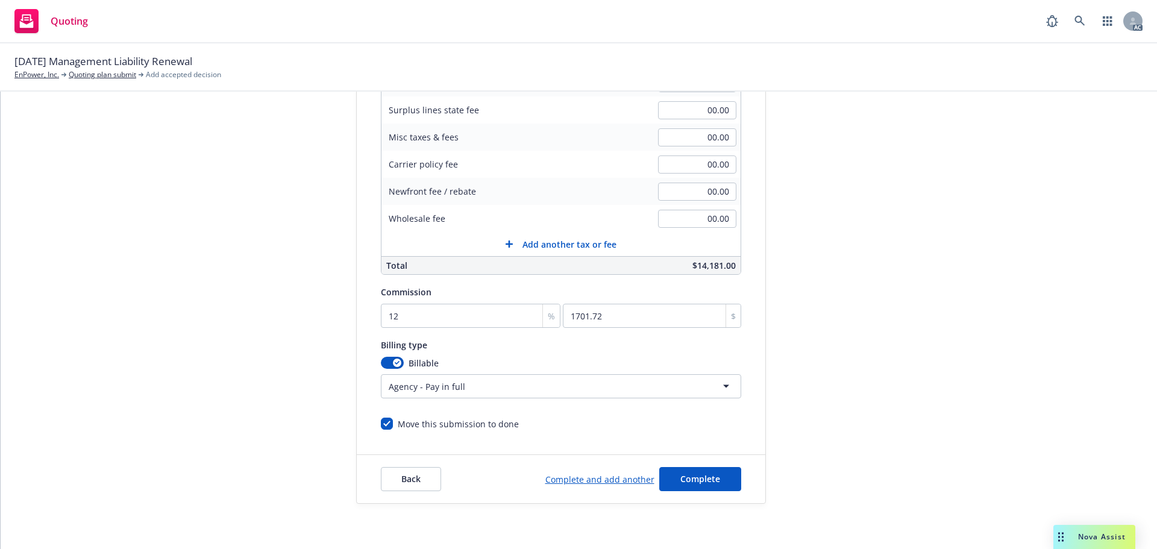
scroll to position [255, 0]
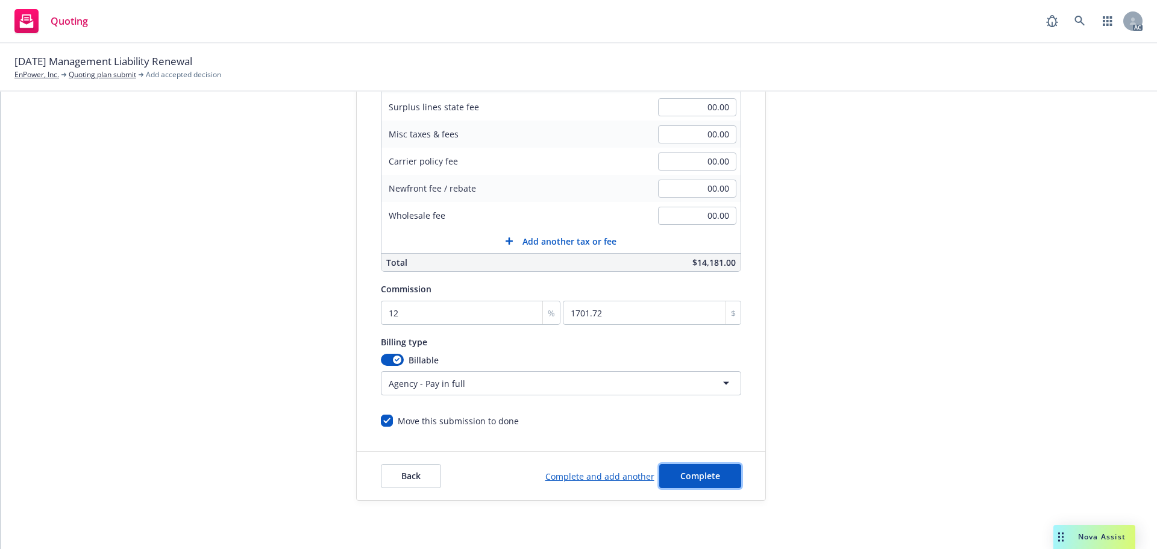
click at [694, 477] on span "Complete" at bounding box center [700, 475] width 40 height 11
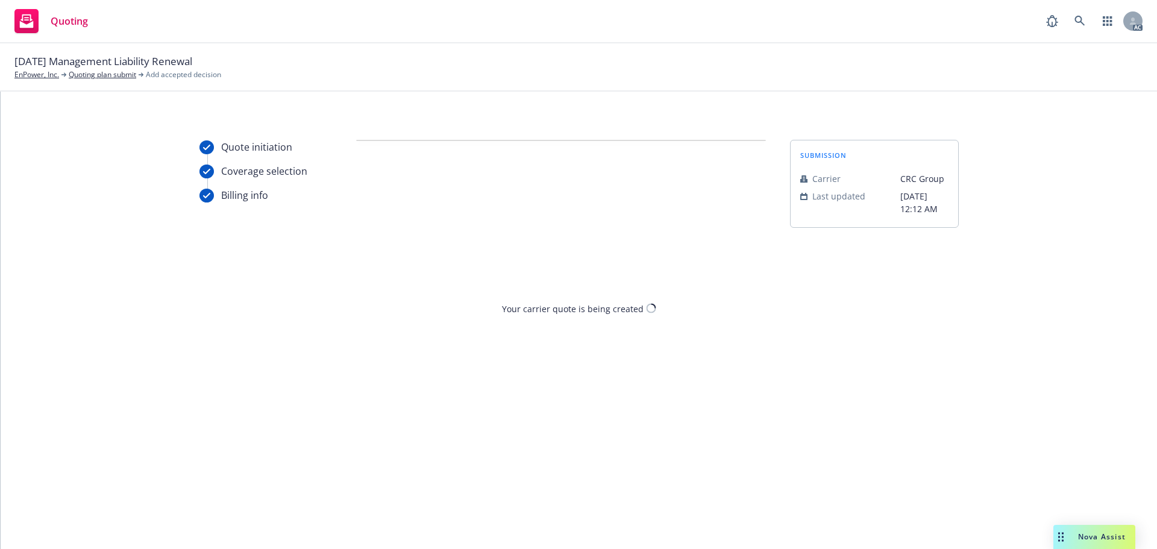
scroll to position [0, 0]
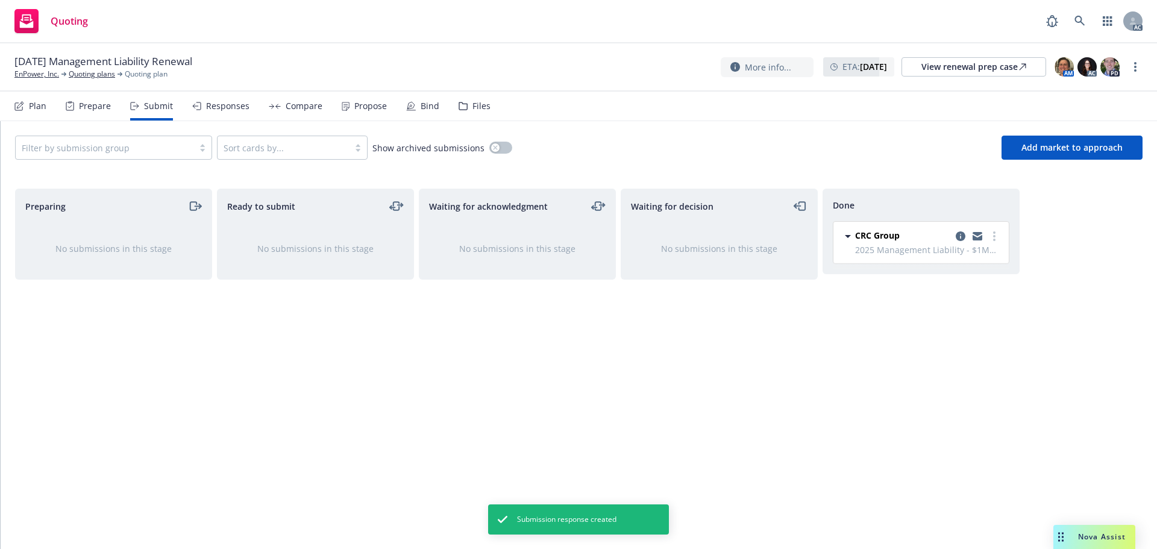
click at [342, 99] on div "Propose" at bounding box center [364, 106] width 45 height 29
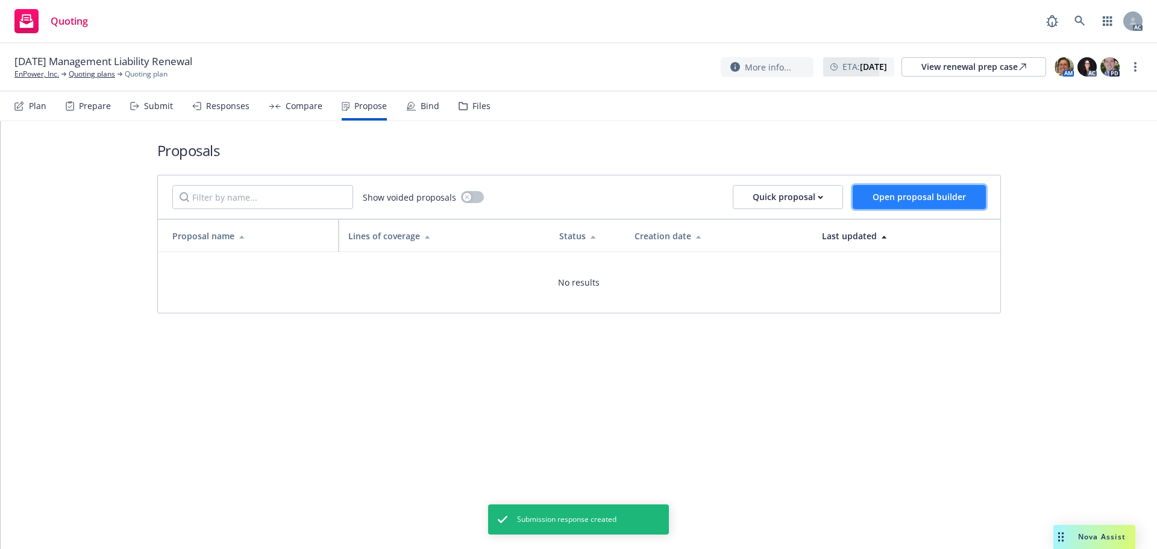
click at [904, 195] on span "Open proposal builder" at bounding box center [918, 196] width 93 height 11
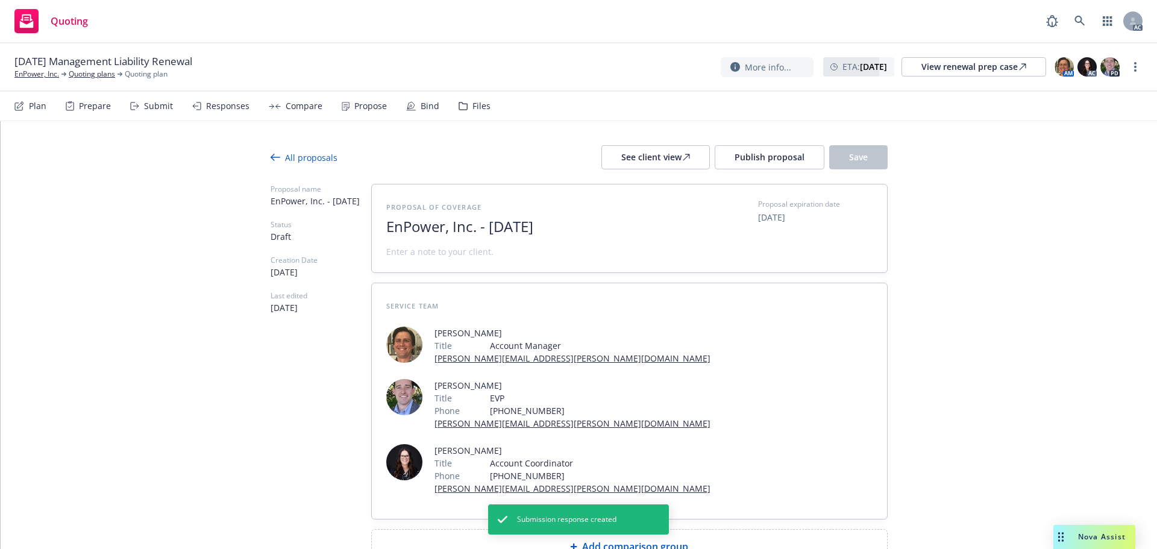
drag, startPoint x: 608, startPoint y: 225, endPoint x: 137, endPoint y: 217, distance: 470.6
click at [137, 217] on div "All proposals See client view Publish proposal Save Proposal name EnPower, Inc.…" at bounding box center [579, 378] width 1156 height 515
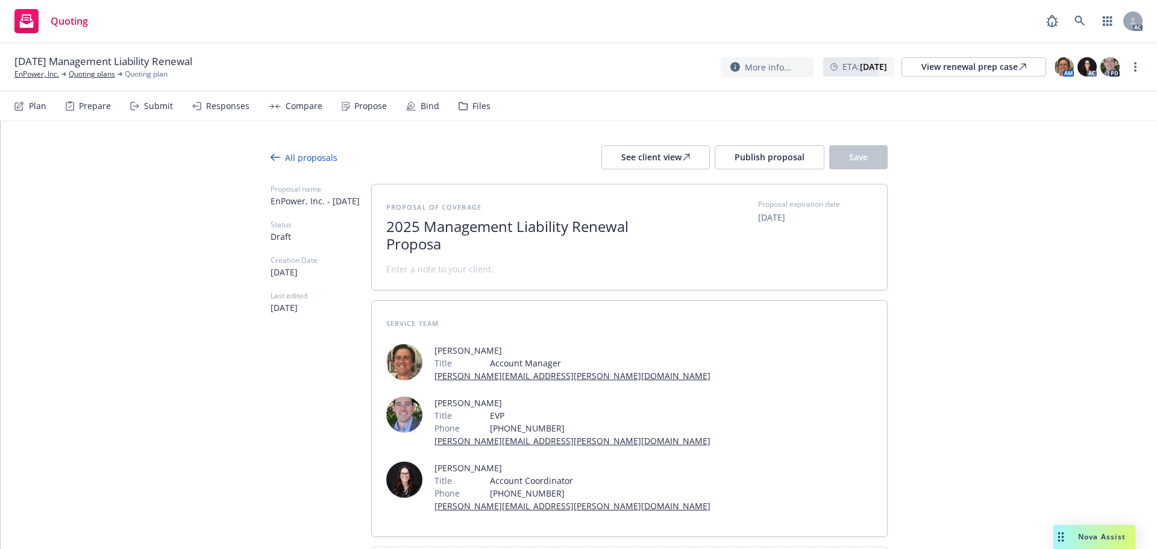
scroll to position [1, 0]
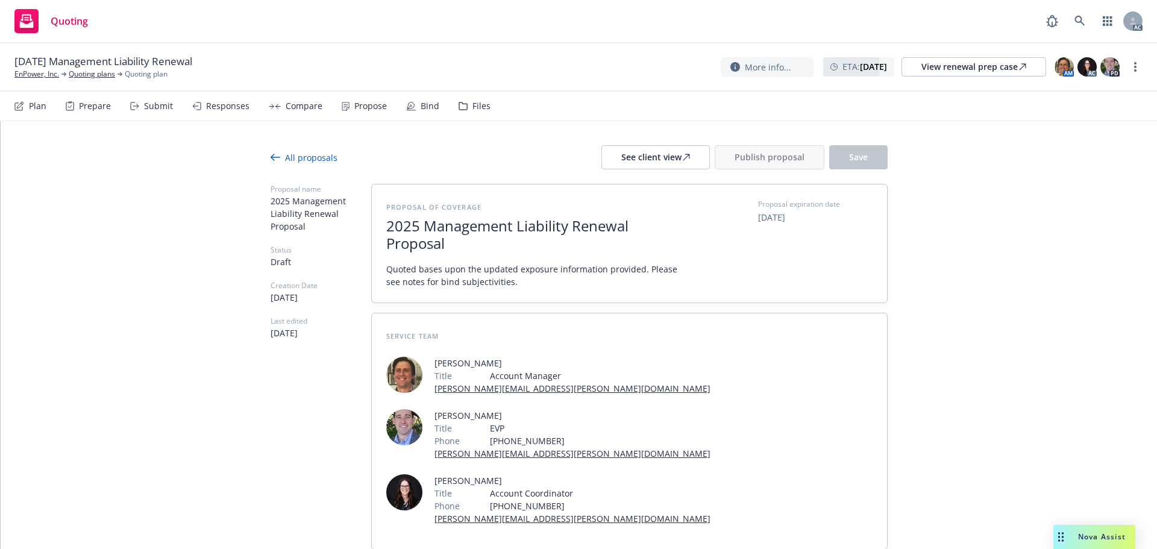
drag, startPoint x: 108, startPoint y: 113, endPoint x: 27, endPoint y: 208, distance: 124.8
click at [27, 208] on div "All proposals See client view Publish proposal Save Proposal name 2025 Manageme…" at bounding box center [579, 393] width 1156 height 545
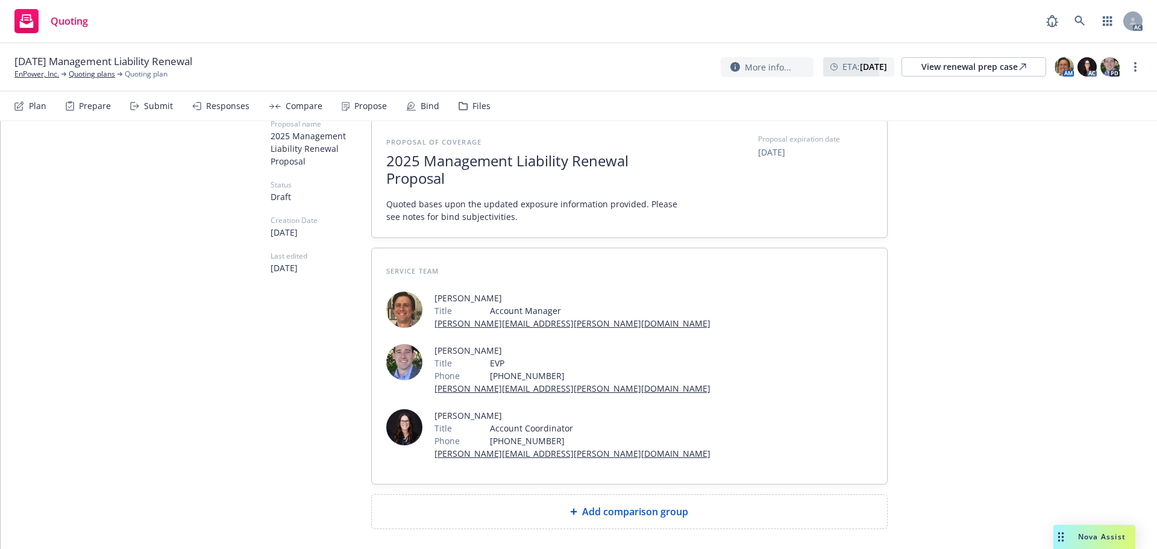
click at [593, 504] on span "Add comparison group" at bounding box center [635, 511] width 106 height 14
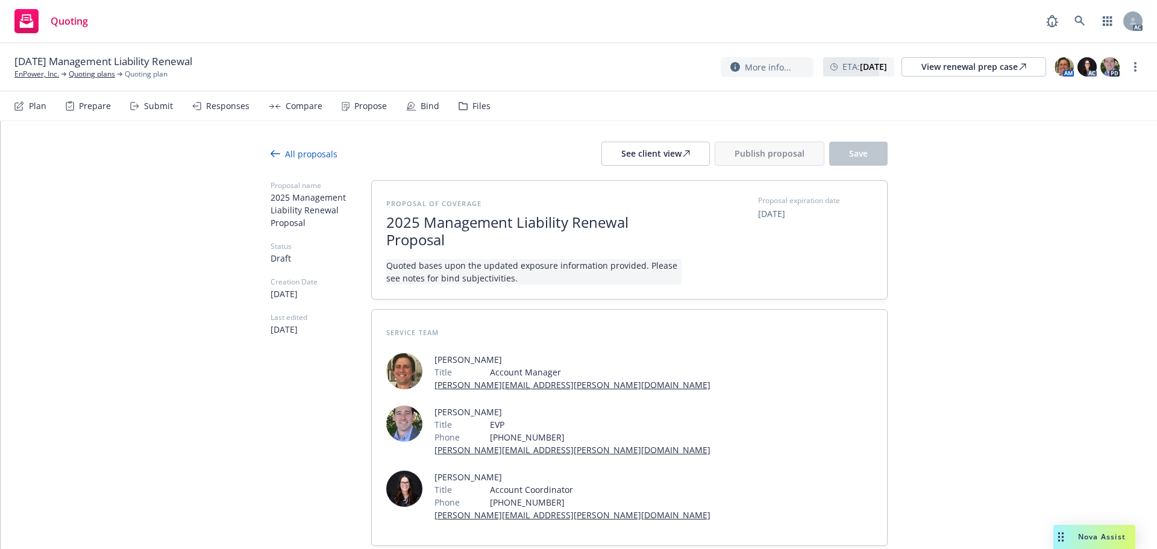
scroll to position [0, 0]
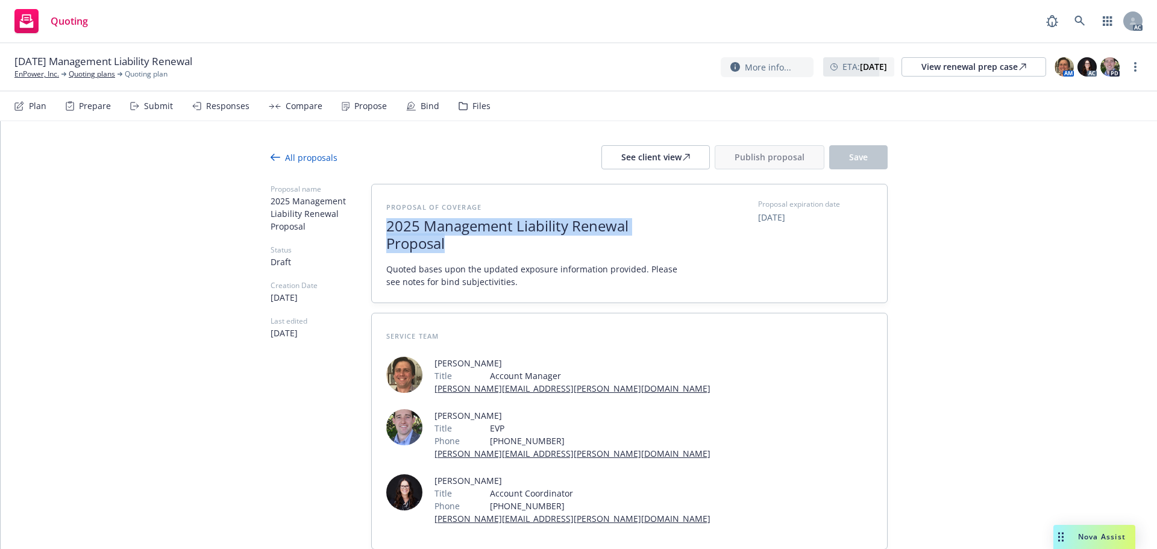
drag, startPoint x: 451, startPoint y: 243, endPoint x: 308, endPoint y: 217, distance: 144.6
copy span "2025 Management Liability Renewal Proposal"
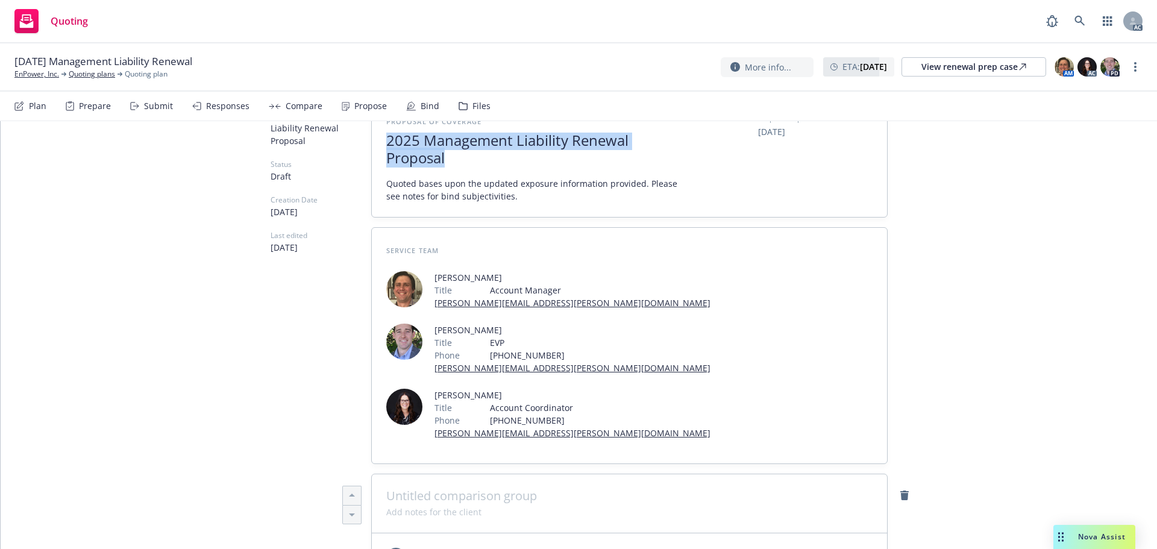
scroll to position [241, 0]
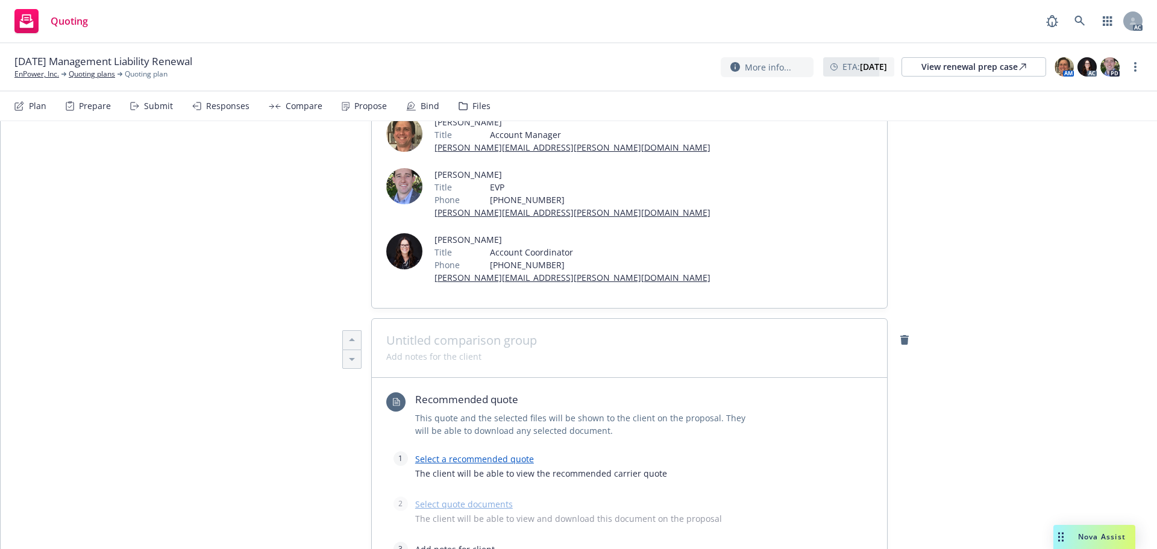
type textarea "x"
click at [410, 333] on span at bounding box center [629, 340] width 486 height 14
paste span
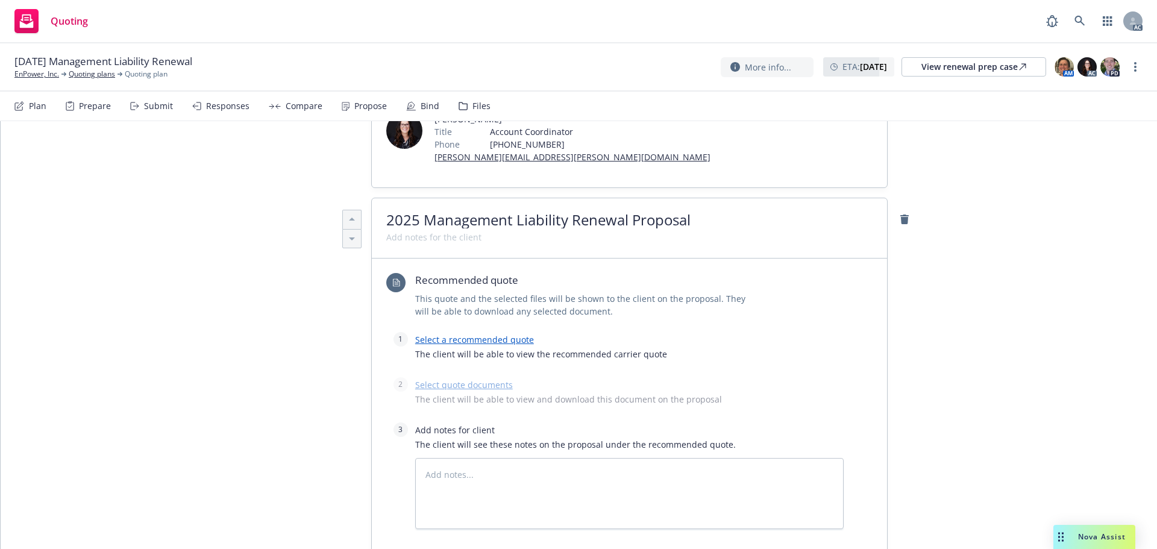
click at [457, 334] on link "Select a recommended quote" at bounding box center [474, 339] width 119 height 11
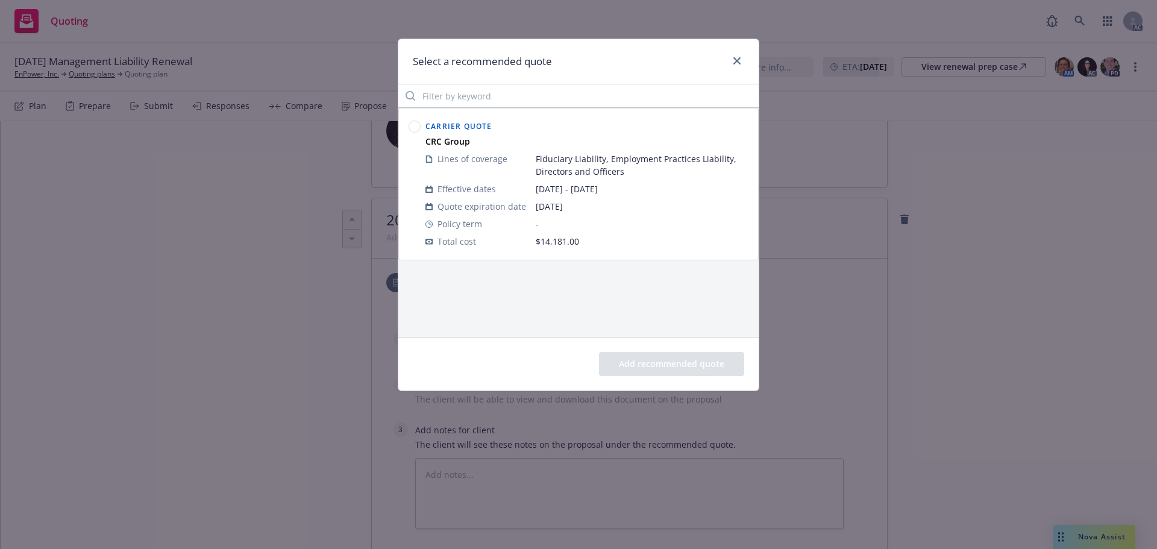
click at [414, 124] on circle at bounding box center [414, 126] width 11 height 11
click at [657, 364] on button "Add recommended quote" at bounding box center [671, 364] width 145 height 24
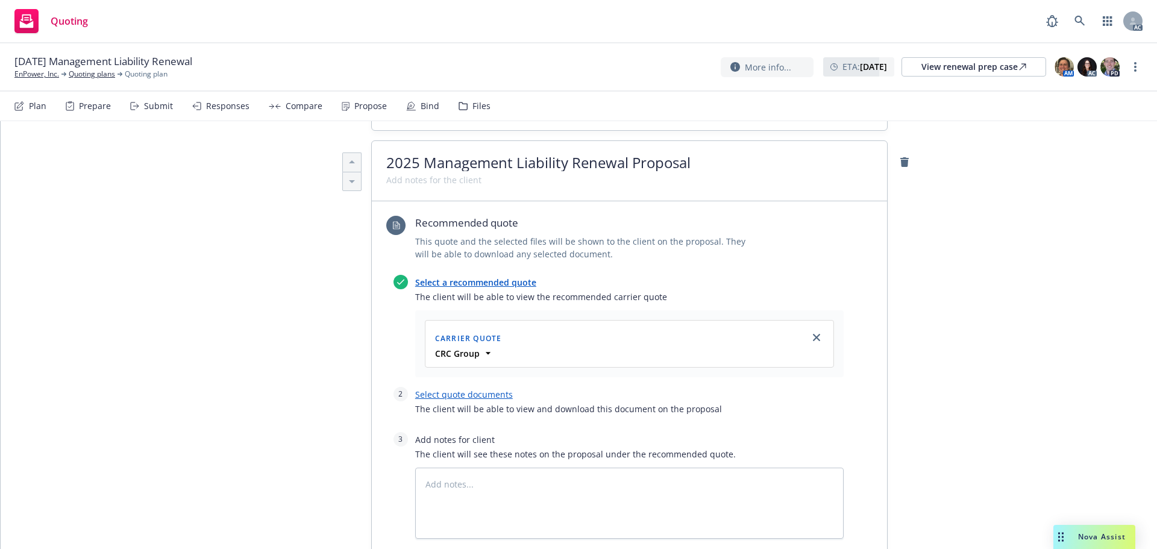
scroll to position [482, 0]
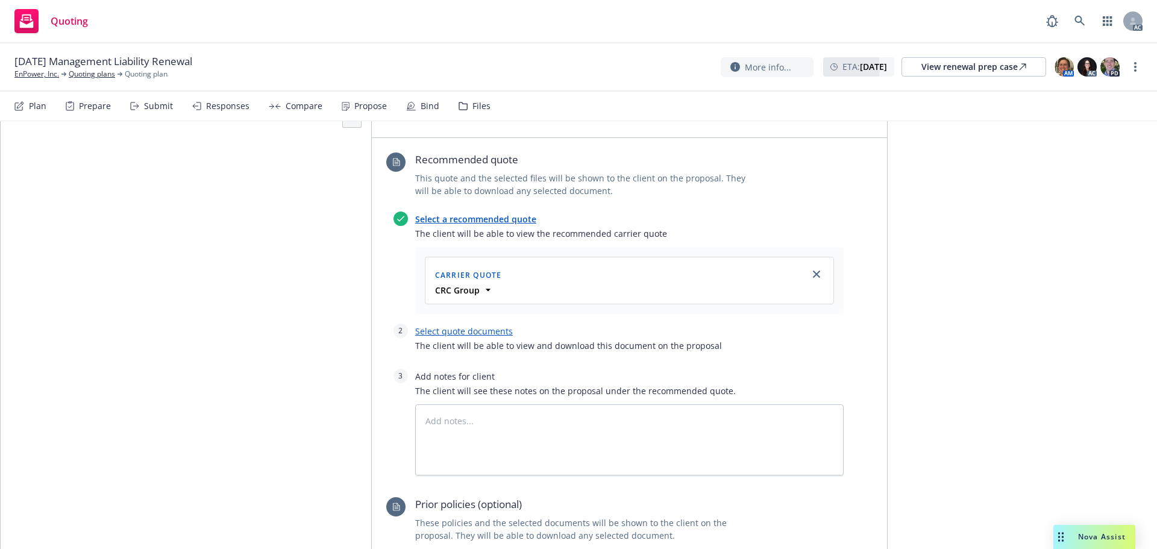
click at [465, 325] on link "Select quote documents" at bounding box center [464, 330] width 98 height 11
type textarea "x"
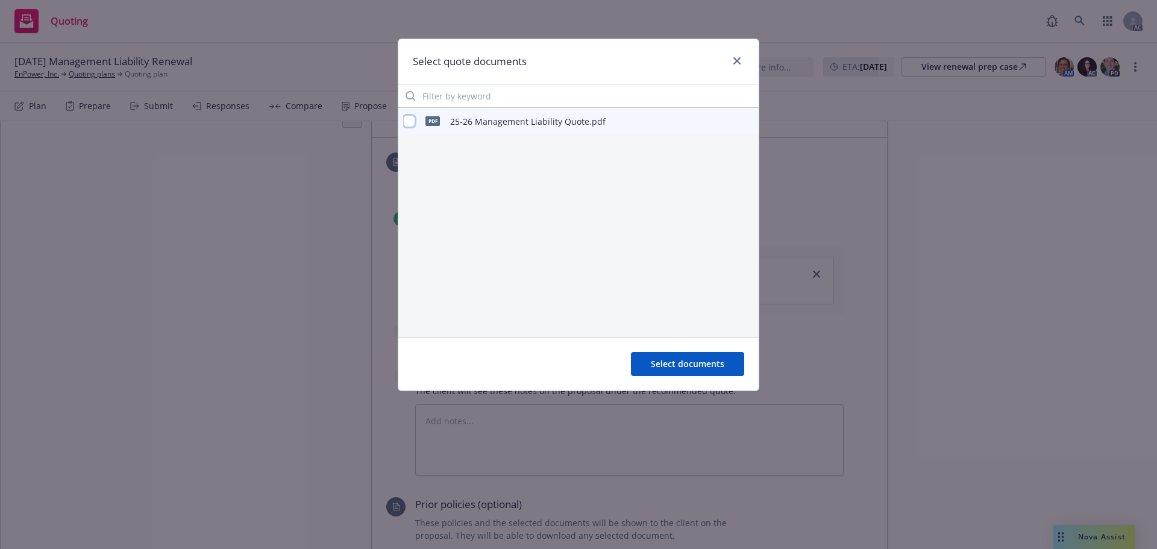
click at [404, 121] on input "checkbox" at bounding box center [409, 121] width 12 height 12
checkbox input "true"
click at [665, 366] on span "Select documents" at bounding box center [688, 363] width 74 height 11
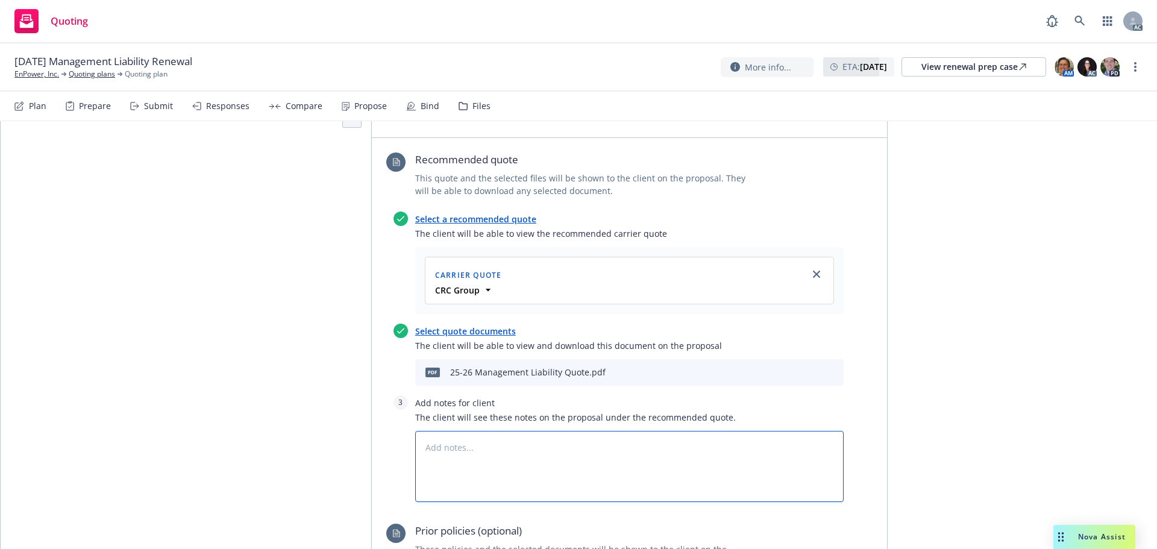
click at [525, 431] on textarea at bounding box center [629, 466] width 428 height 71
type textarea "x"
type textarea "B"
type textarea "x"
type textarea "Bi"
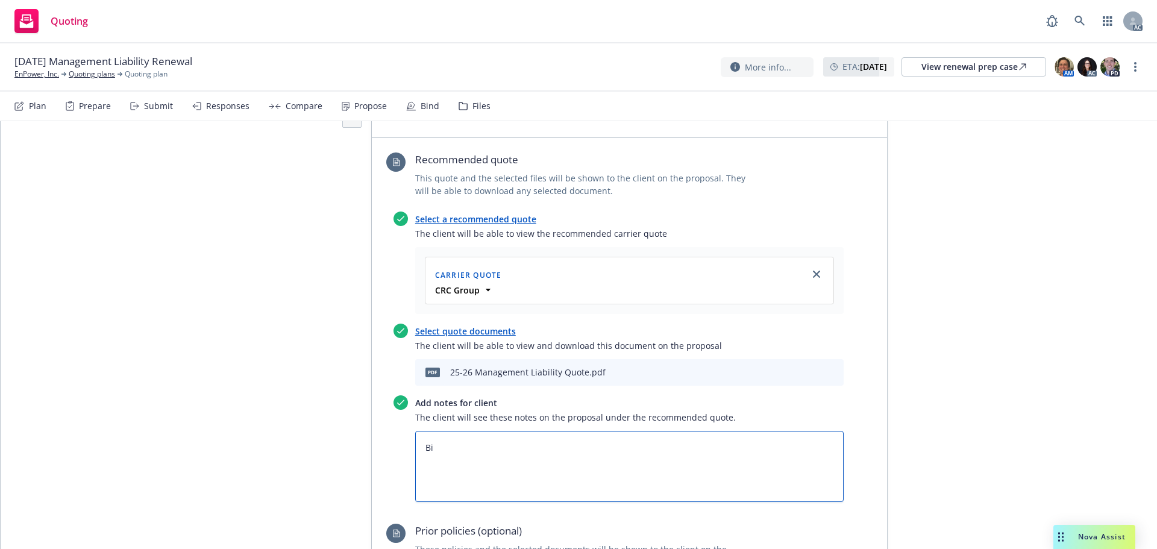
type textarea "x"
type textarea "Bin"
type textarea "x"
type textarea "Bind"
type textarea "x"
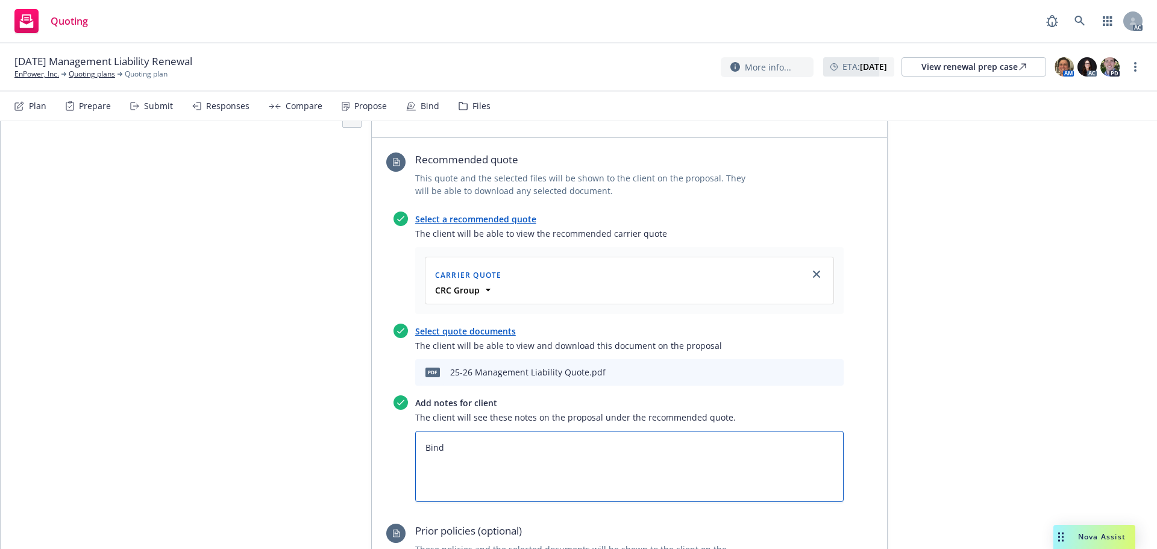
type textarea "Bind"
type textarea "x"
type textarea "Bind Su"
type textarea "x"
type textarea "Bind Sub"
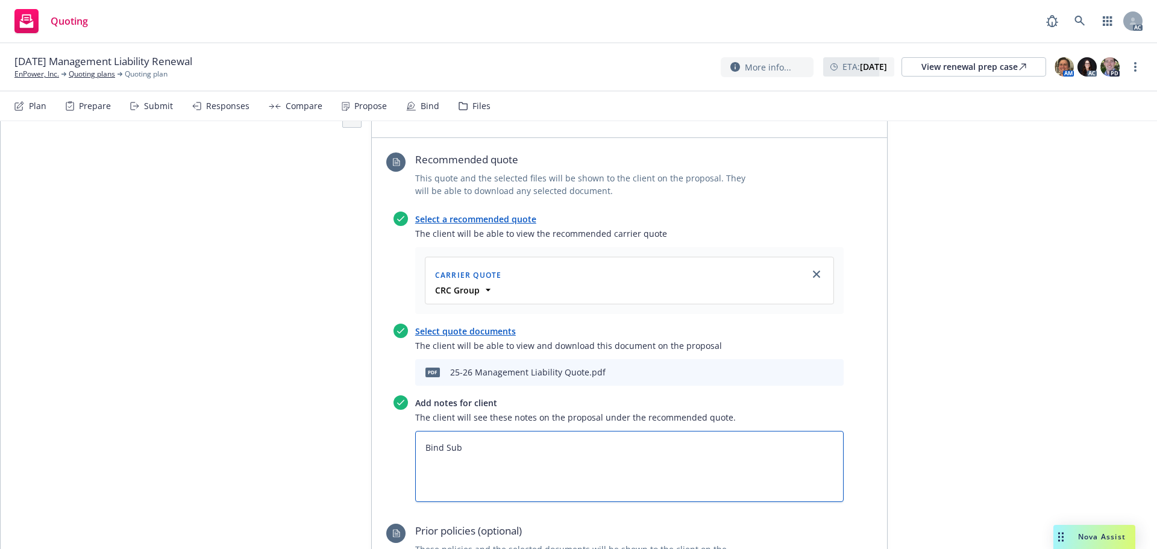
type textarea "x"
type textarea "Bind Subj"
type textarea "x"
type textarea "Bind Subje"
type textarea "x"
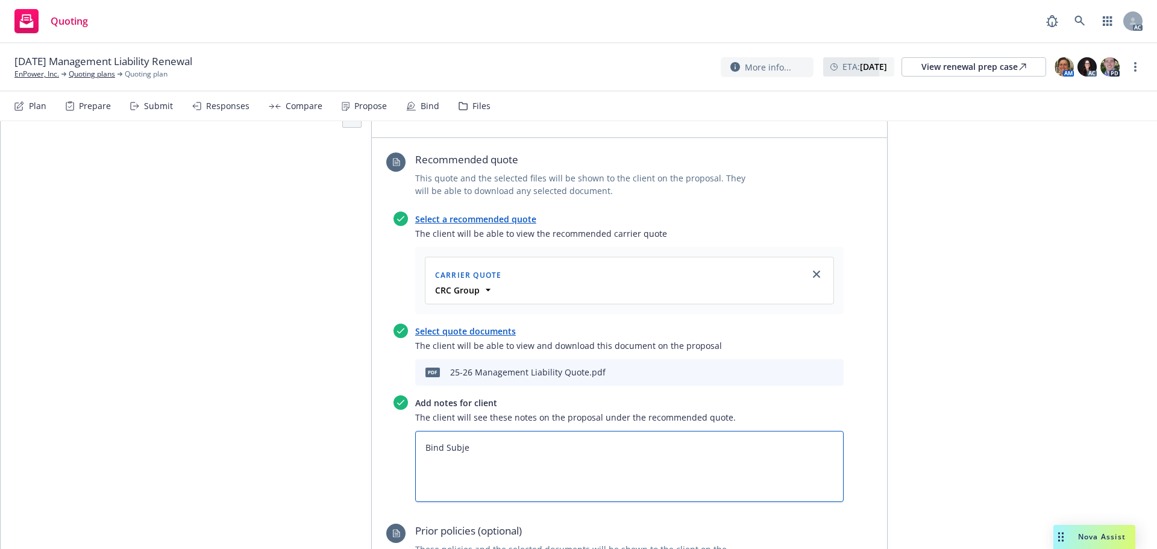
type textarea "Bind Subjec"
type textarea "x"
type textarea "Bind Subject"
type textarea "x"
type textarea "Bind Subjecti"
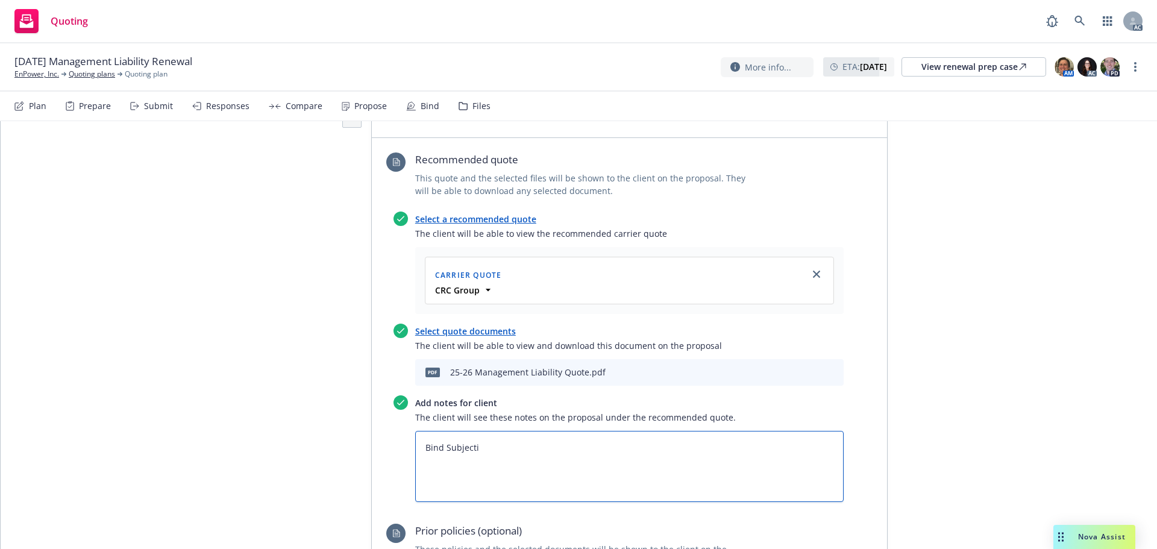
type textarea "x"
type textarea "Bind Subjectiv"
type textarea "x"
type textarea "Bind Subjectivi"
type textarea "x"
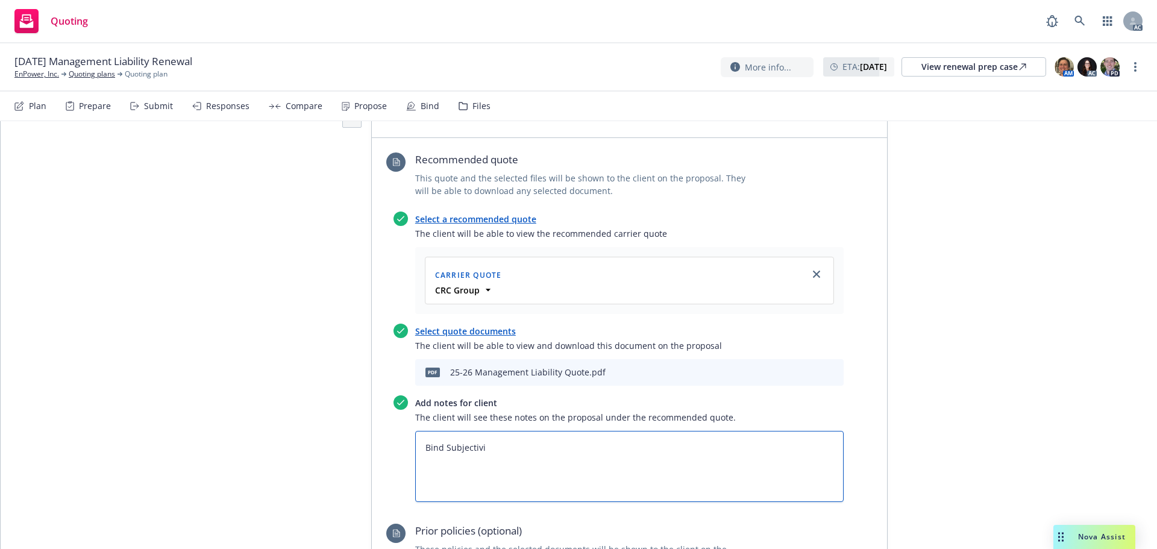
type textarea "Bind Subjectivit"
type textarea "x"
type textarea "Bind Subjectiviti"
type textarea "x"
type textarea "Bind Subjectivitie"
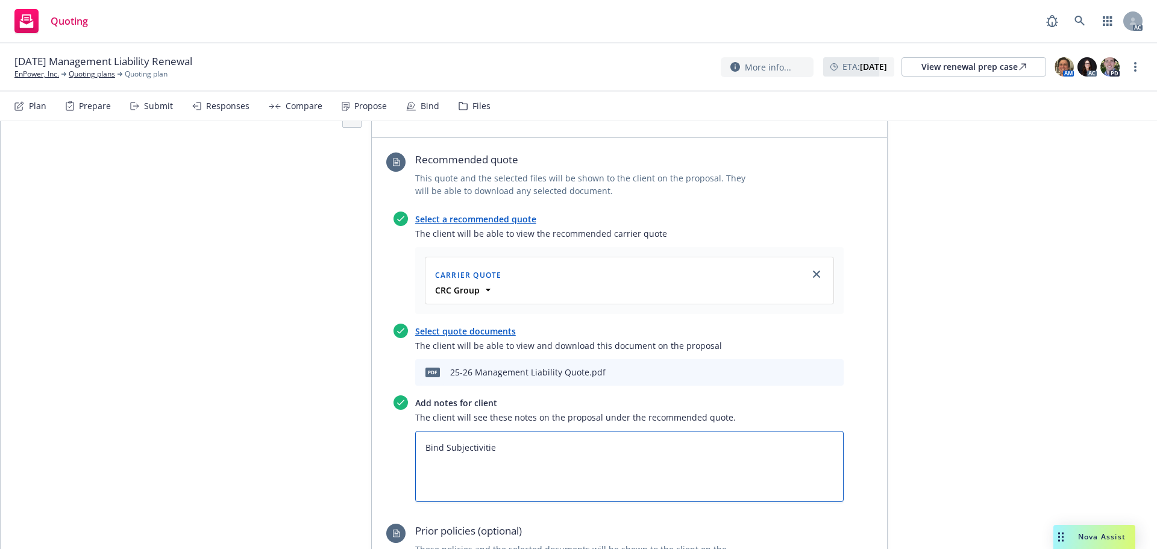
type textarea "x"
type textarea "Bind Subjectivities"
type textarea "x"
type textarea "Bind Subjectivities:"
type textarea "x"
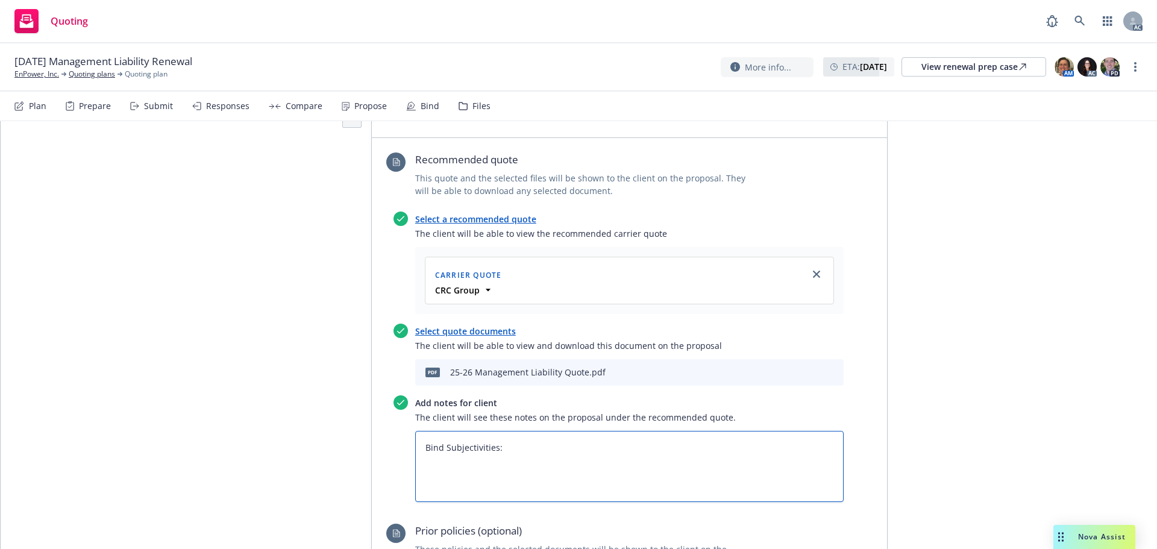
type textarea "Bind Subjectivities:"
paste textarea "1. PRIOR TO BINDING - Confirmation the departure of the COO was amicable (Terms…"
type textarea "x"
type textarea "Bind Subjectivities: 1. PRIOR TO BINDING - Confirmation the departure of the CO…"
click at [498, 431] on textarea "Bind Subjectivities: 1. PRIOR TO BINDING - Confirmation the departure of the CO…" at bounding box center [629, 466] width 428 height 71
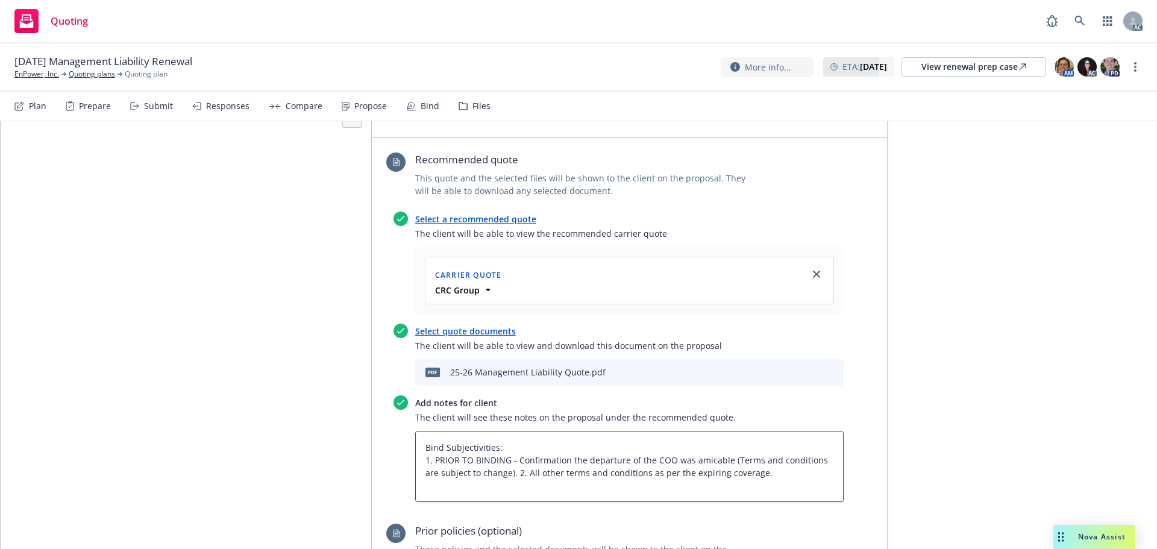
type textarea "x"
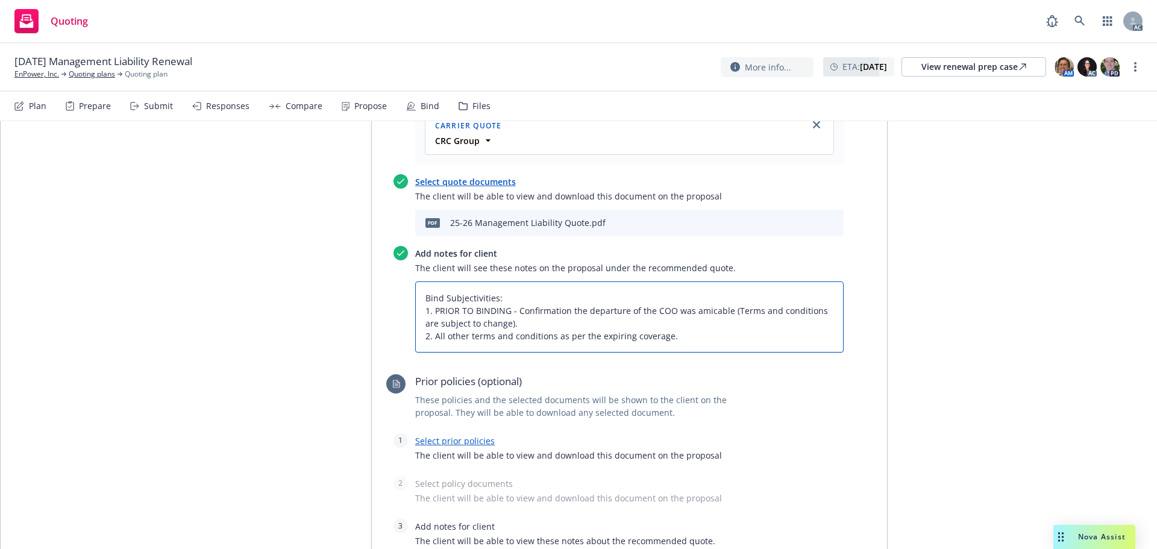
scroll to position [663, 0]
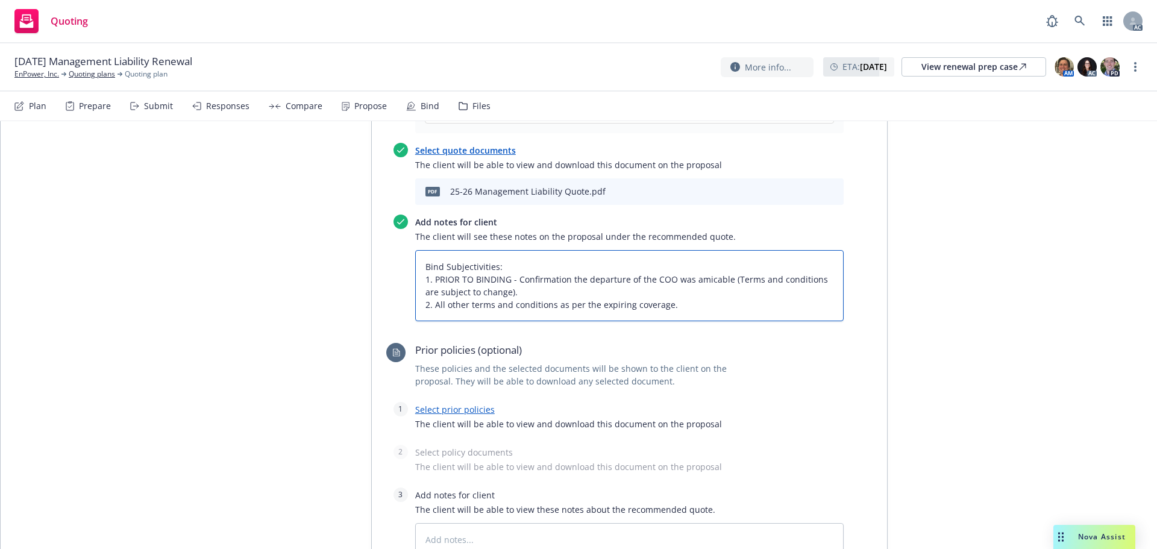
type textarea "Bind Subjectivities: 1. PRIOR TO BINDING - Confirmation the departure of the CO…"
click at [457, 404] on link "Select prior policies" at bounding box center [455, 409] width 80 height 11
type textarea "x"
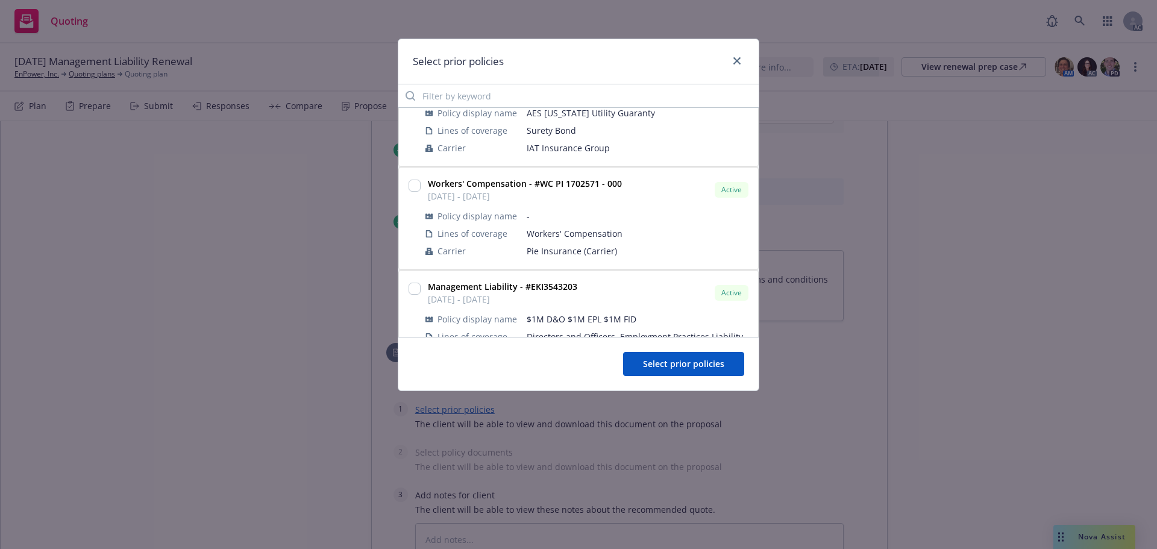
scroll to position [181, 0]
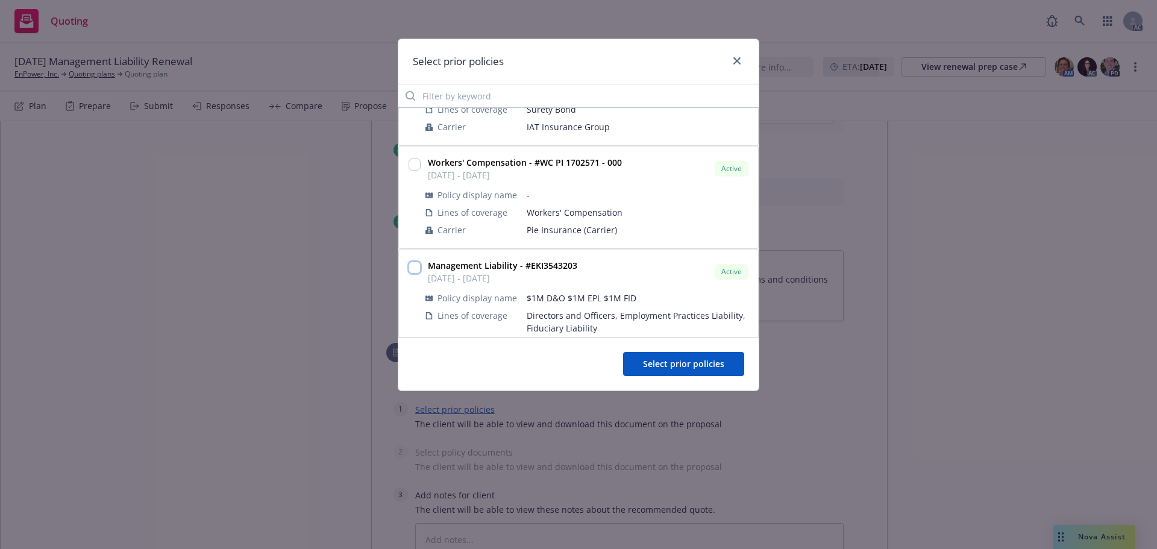
click at [418, 268] on input "checkbox" at bounding box center [414, 267] width 12 height 12
checkbox input "true"
click at [669, 362] on span "Select prior policies" at bounding box center [683, 363] width 81 height 11
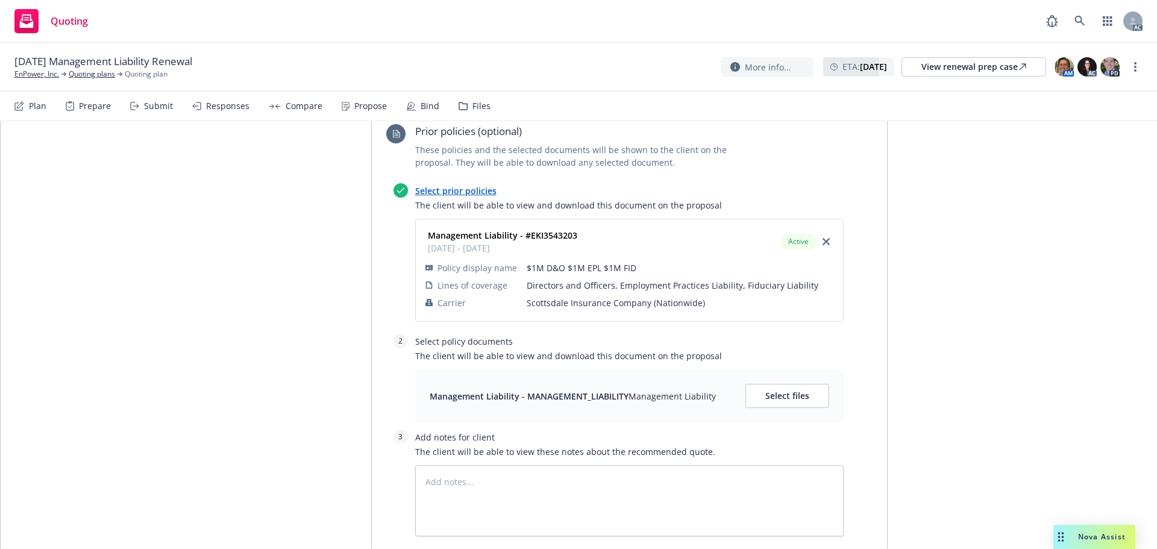
scroll to position [904, 0]
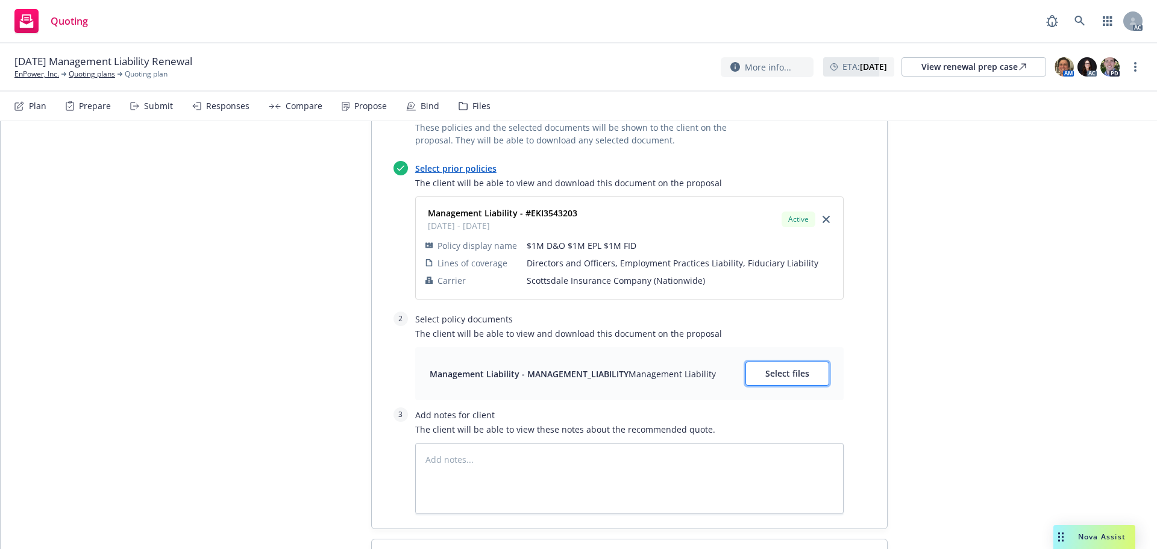
click at [770, 368] on span "Select files" at bounding box center [787, 373] width 44 height 11
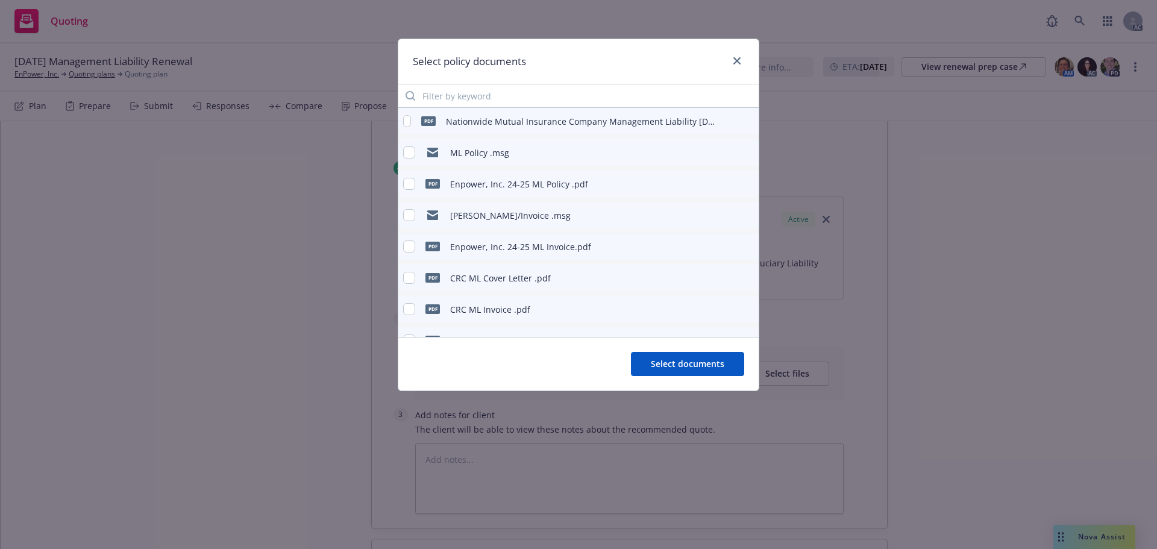
type textarea "x"
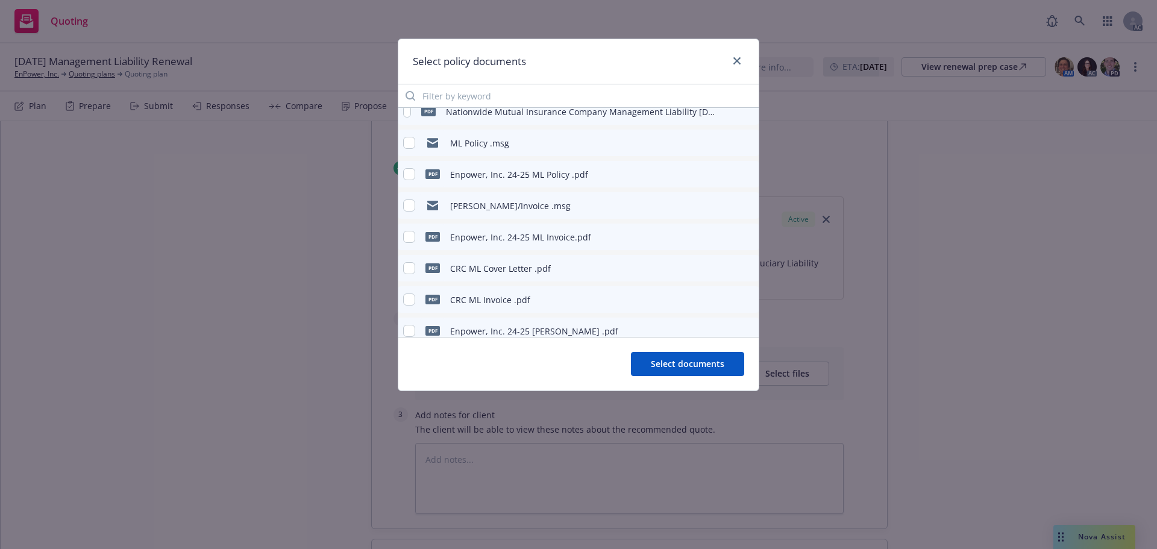
scroll to position [0, 0]
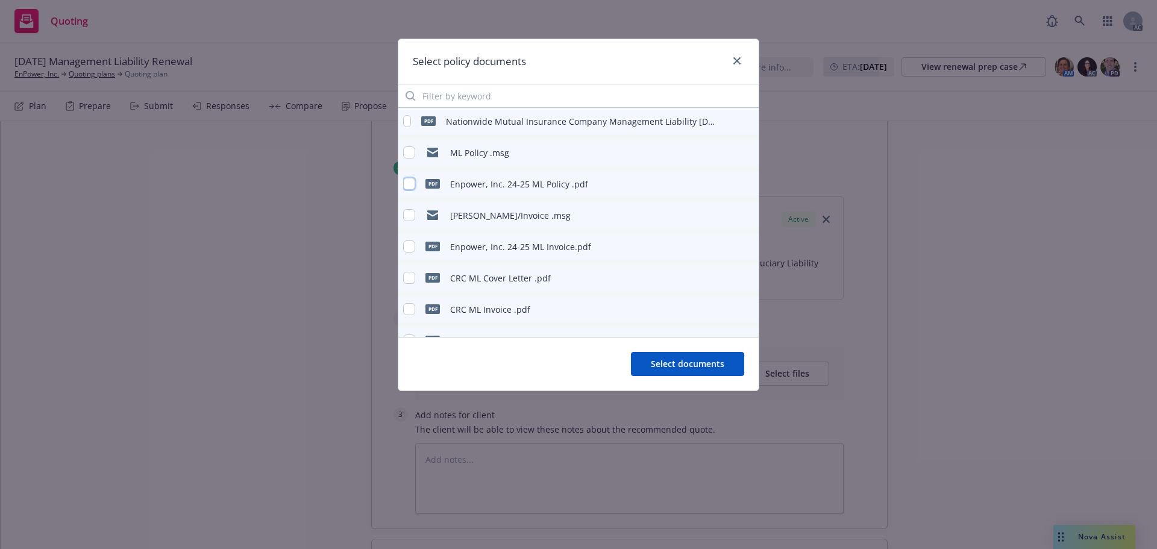
click at [406, 185] on input "checkbox" at bounding box center [409, 184] width 12 height 12
checkbox input "true"
click at [681, 362] on span "Select documents" at bounding box center [688, 363] width 74 height 11
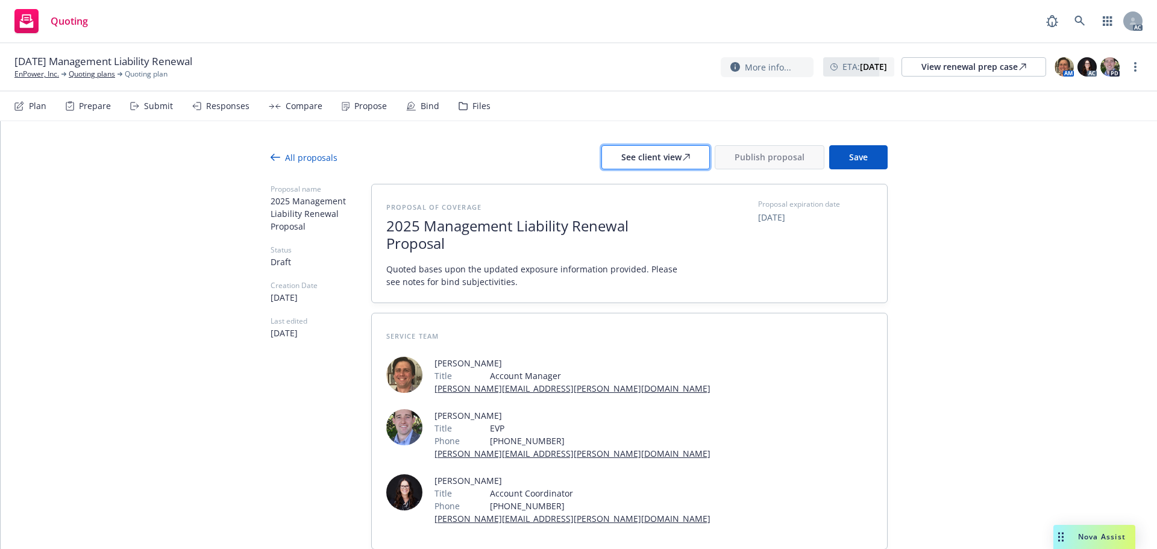
click at [622, 164] on div "See client view" at bounding box center [655, 157] width 69 height 23
type textarea "x"
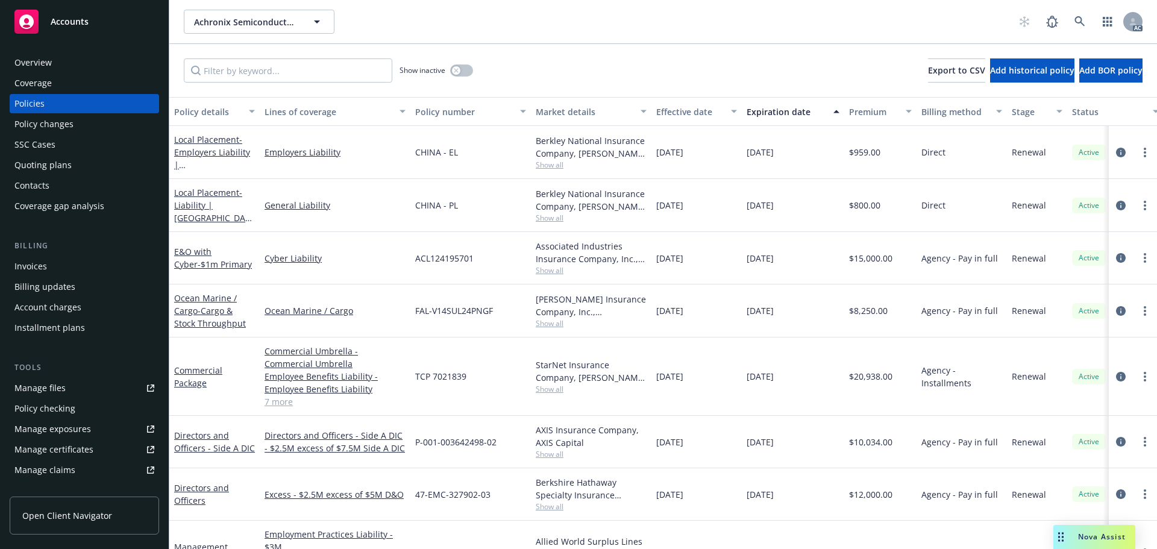
click at [1082, 536] on span "Nova Assist" at bounding box center [1102, 536] width 48 height 10
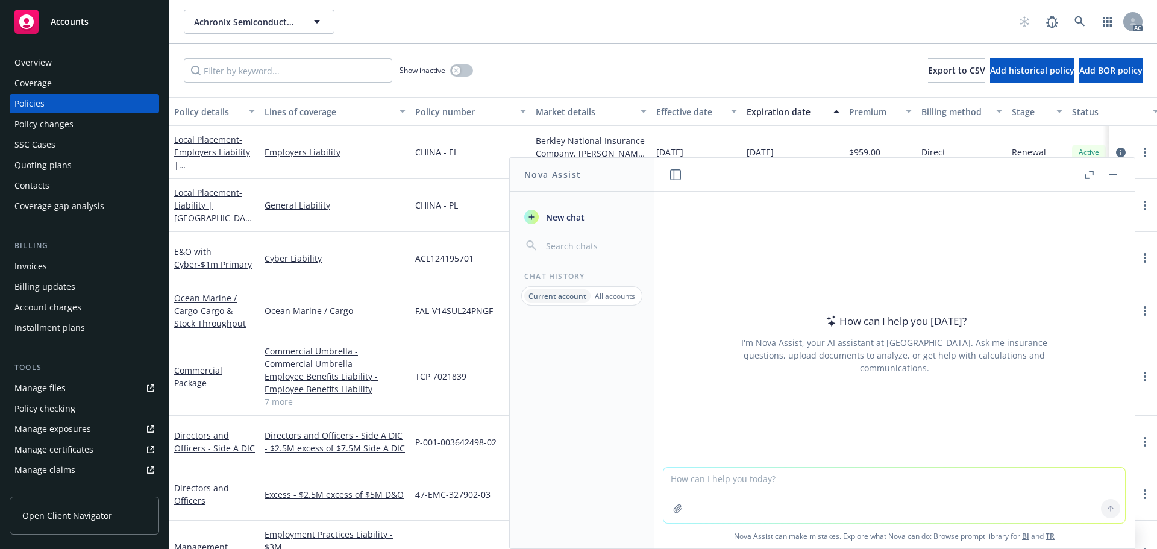
click at [1081, 171] on button at bounding box center [1088, 174] width 14 height 14
click at [1072, 173] on header at bounding box center [894, 175] width 481 height 34
drag, startPoint x: 1089, startPoint y: 170, endPoint x: 969, endPoint y: 171, distance: 119.9
click at [1087, 171] on icon "button" at bounding box center [1088, 175] width 9 height 8
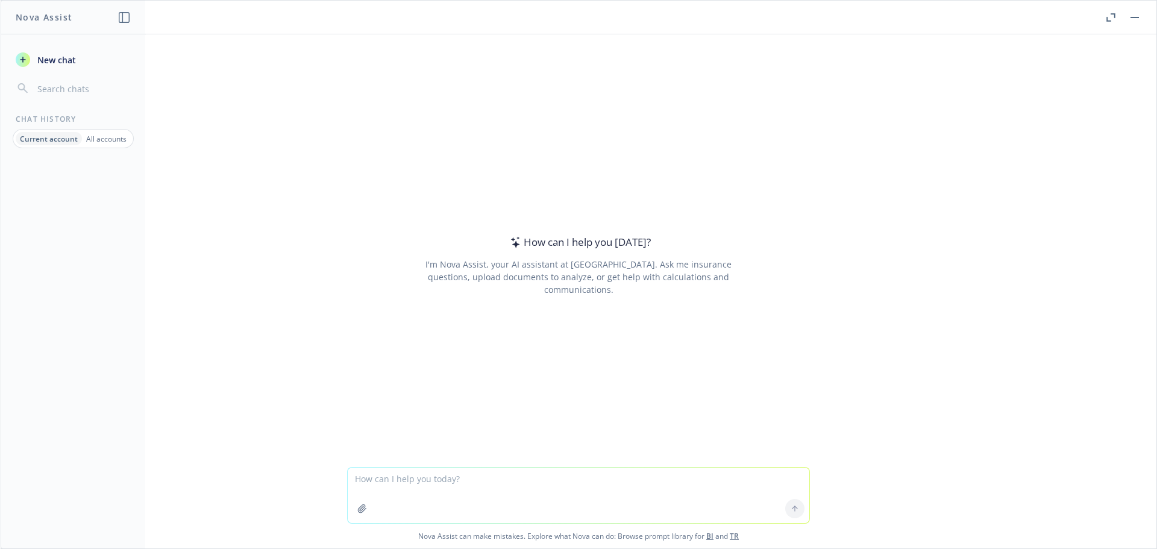
click at [100, 136] on p "All accounts" at bounding box center [106, 139] width 40 height 10
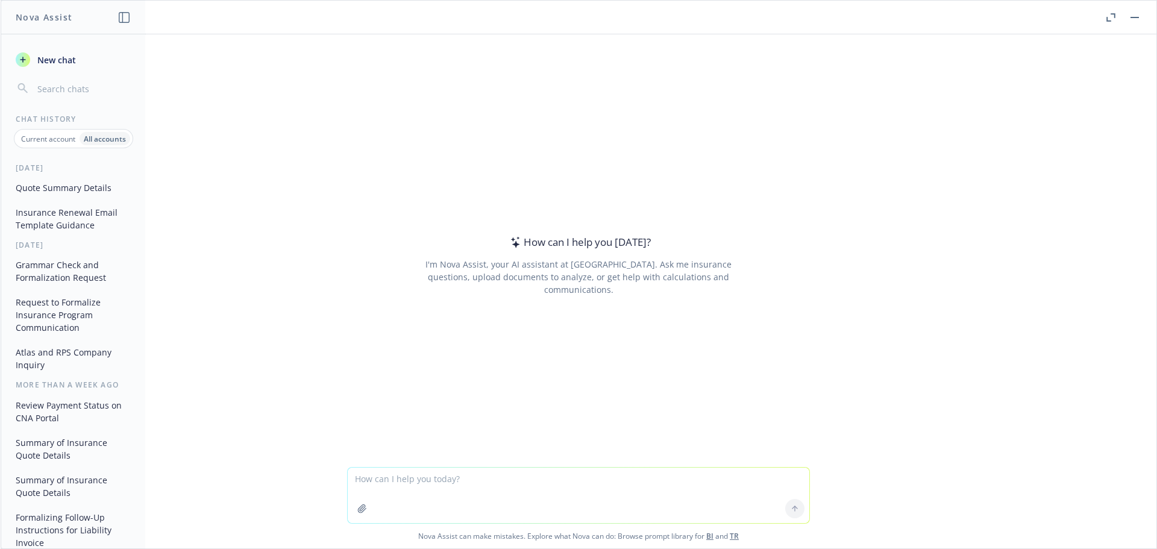
click at [64, 191] on button "Quote Summary Details" at bounding box center [73, 188] width 125 height 20
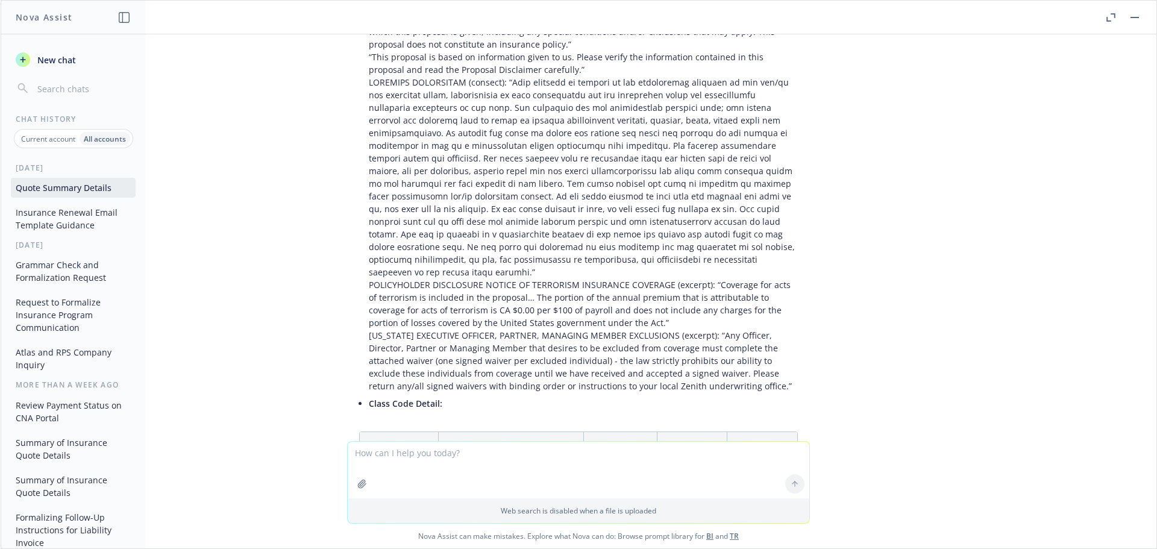
scroll to position [12521, 0]
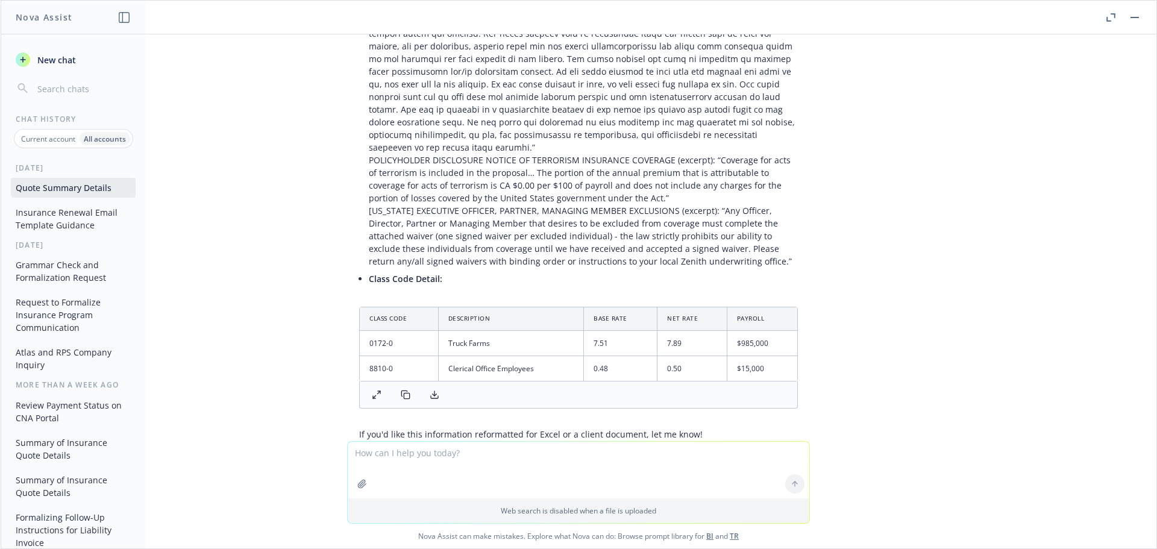
drag, startPoint x: 455, startPoint y: 405, endPoint x: 395, endPoint y: 371, distance: 68.5
click at [395, 481] on div "pdf E-Risk Renewal Quote.pdf please help summary Quote Expiration Date, writing…" at bounding box center [578, 522] width 482 height 83
copy p "please help summary Quote Expiration Date, writing company, wholesaler, premium…"
click at [46, 59] on span "New chat" at bounding box center [55, 60] width 41 height 13
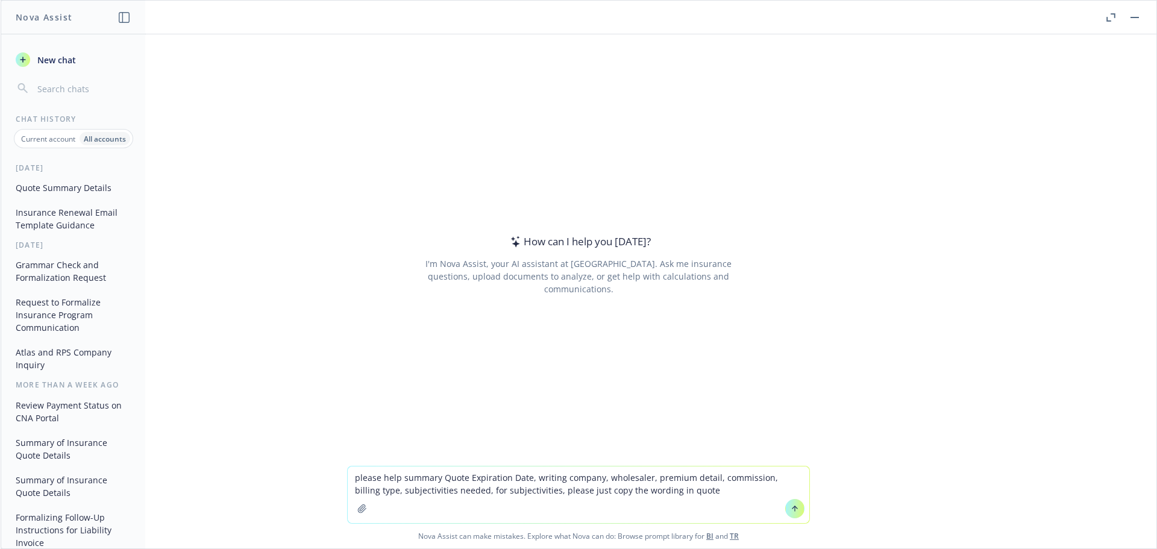
type textarea "please help summary Quote Expiration Date, writing company, wholesaler, premium…"
click at [361, 507] on icon "button" at bounding box center [362, 509] width 10 height 10
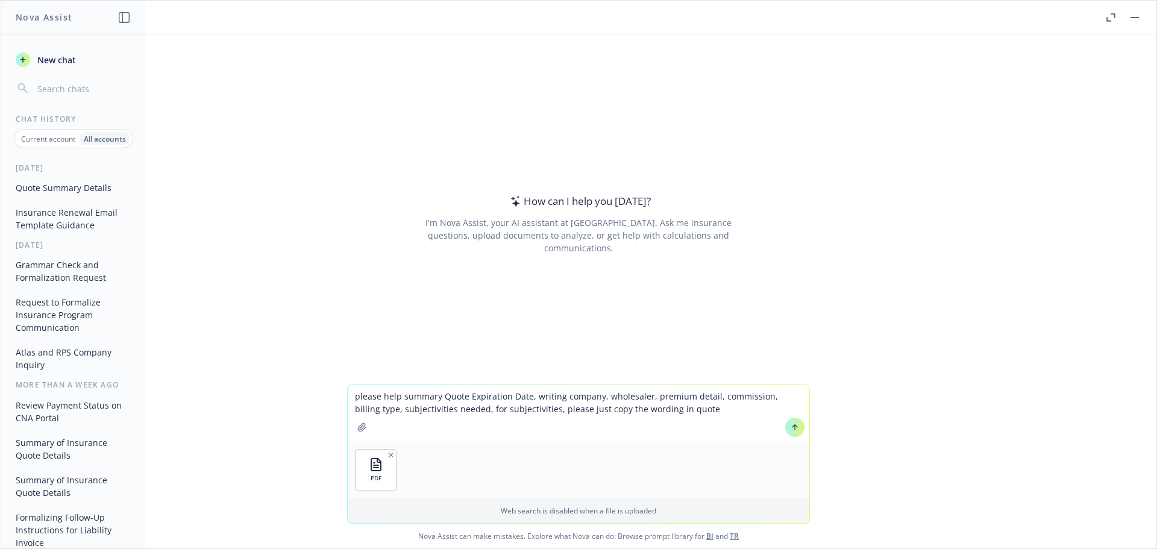
click at [788, 432] on button at bounding box center [794, 427] width 19 height 19
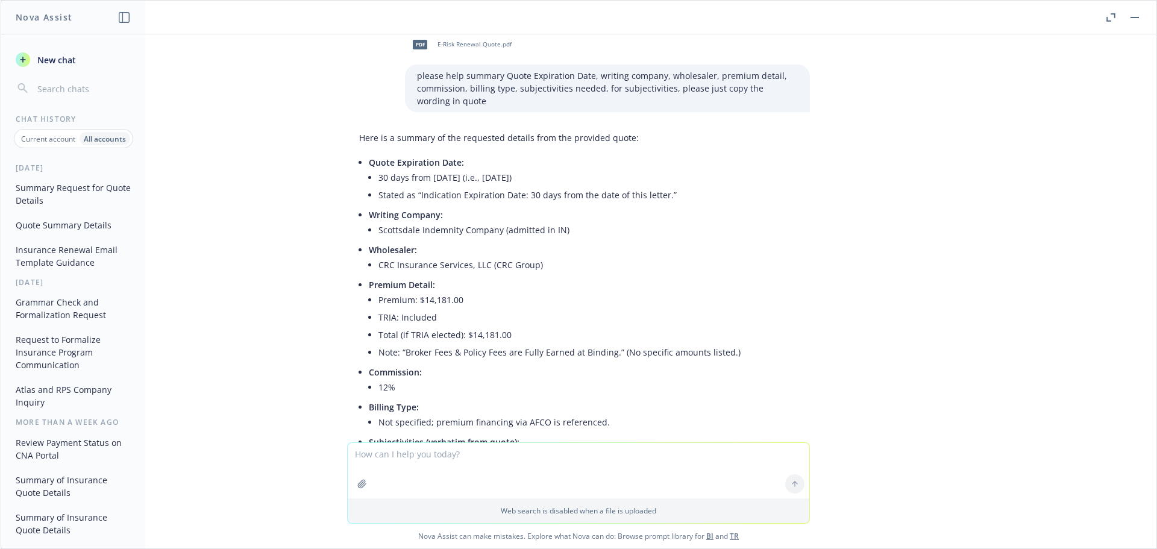
scroll to position [0, 0]
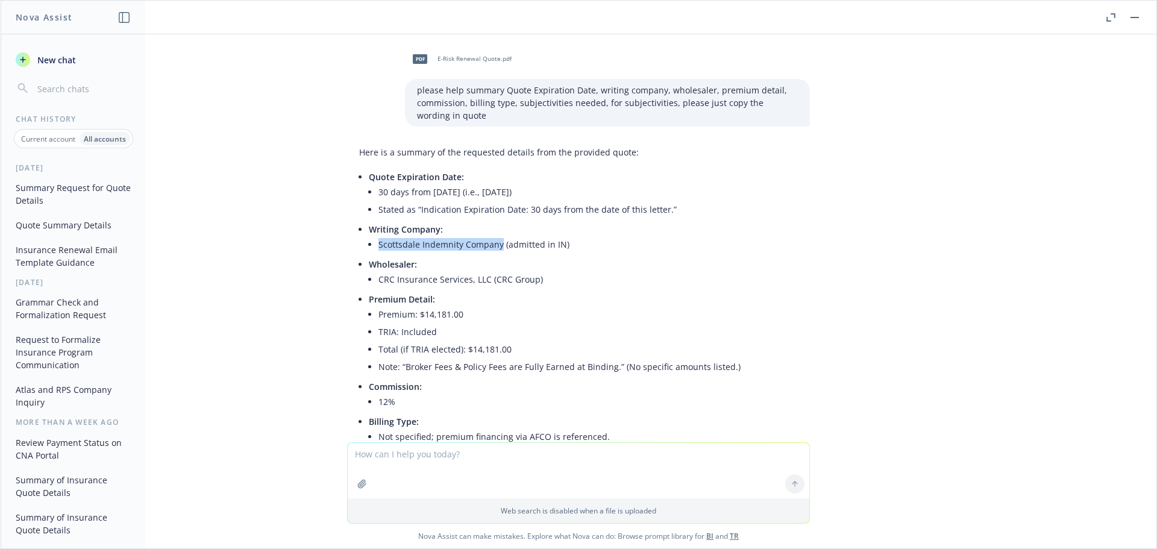
drag, startPoint x: 490, startPoint y: 244, endPoint x: 371, endPoint y: 240, distance: 119.3
click at [378, 240] on li "Scottsdale Indemnity Company (admitted in IN)" at bounding box center [587, 244] width 419 height 17
copy li "Scottsdale Indemnity Company"
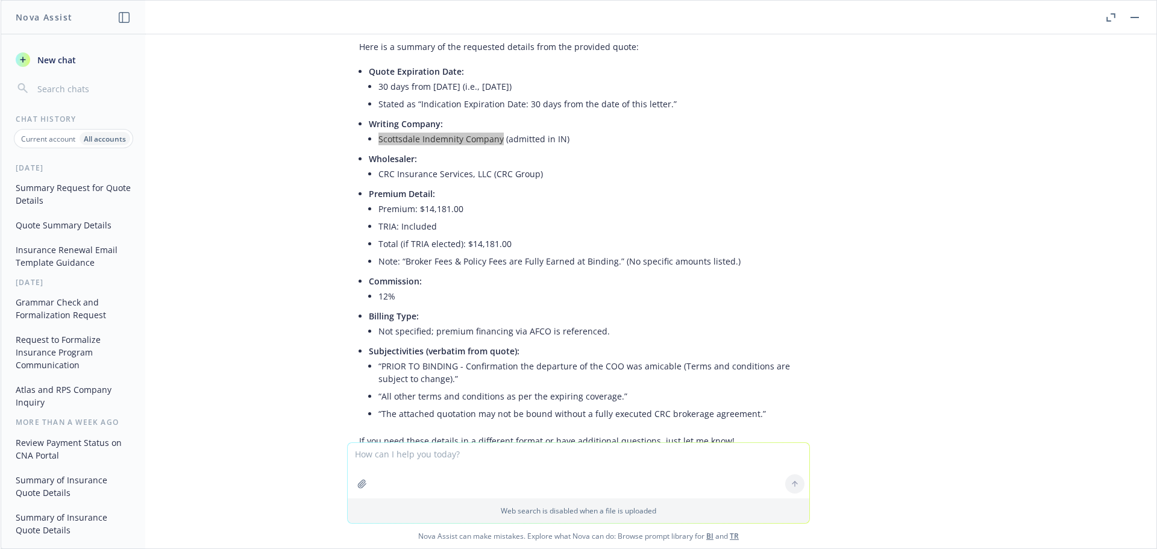
scroll to position [166, 0]
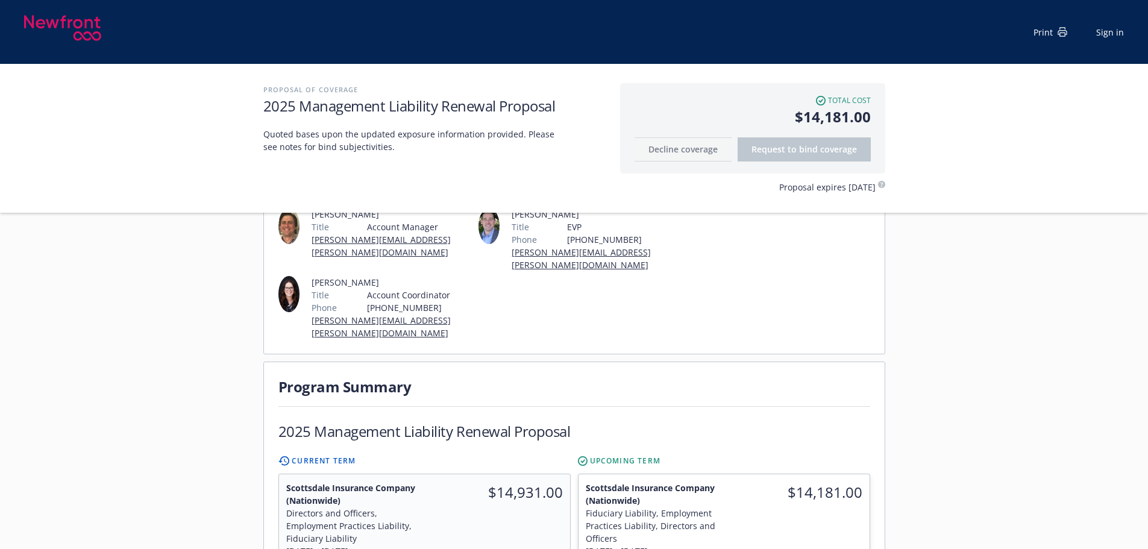
scroll to position [361, 0]
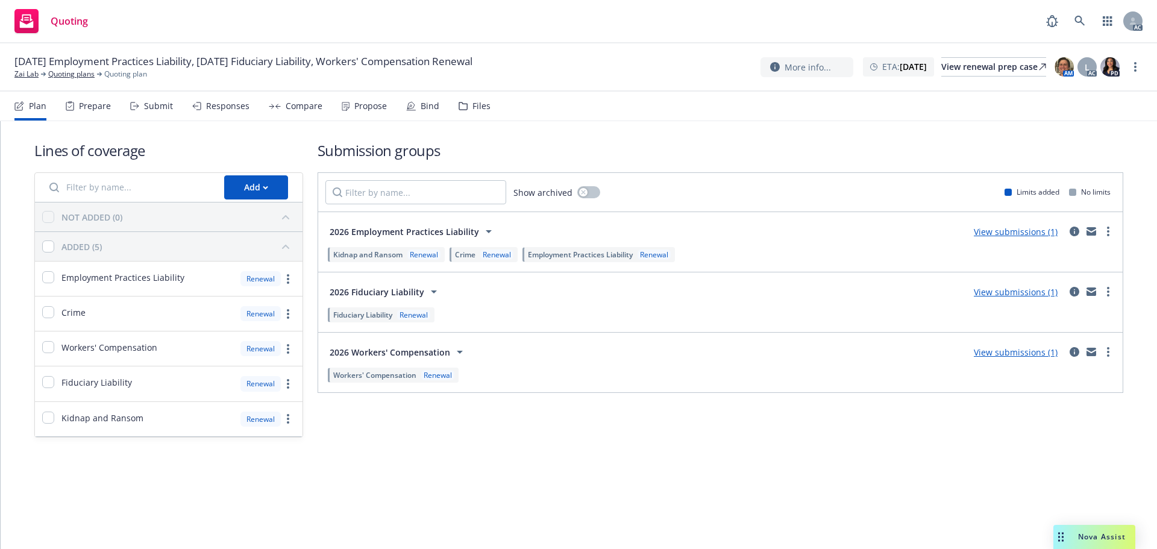
click at [136, 110] on icon at bounding box center [134, 106] width 9 height 8
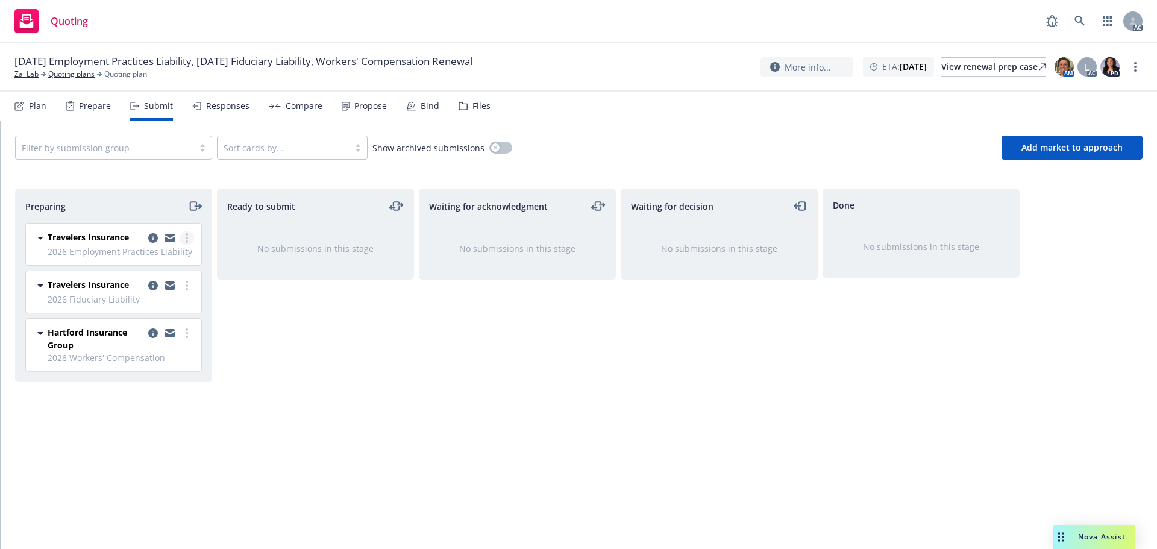
click at [190, 237] on link "more" at bounding box center [187, 238] width 14 height 14
click at [169, 281] on span "Log acknowledgement" at bounding box center [132, 286] width 119 height 11
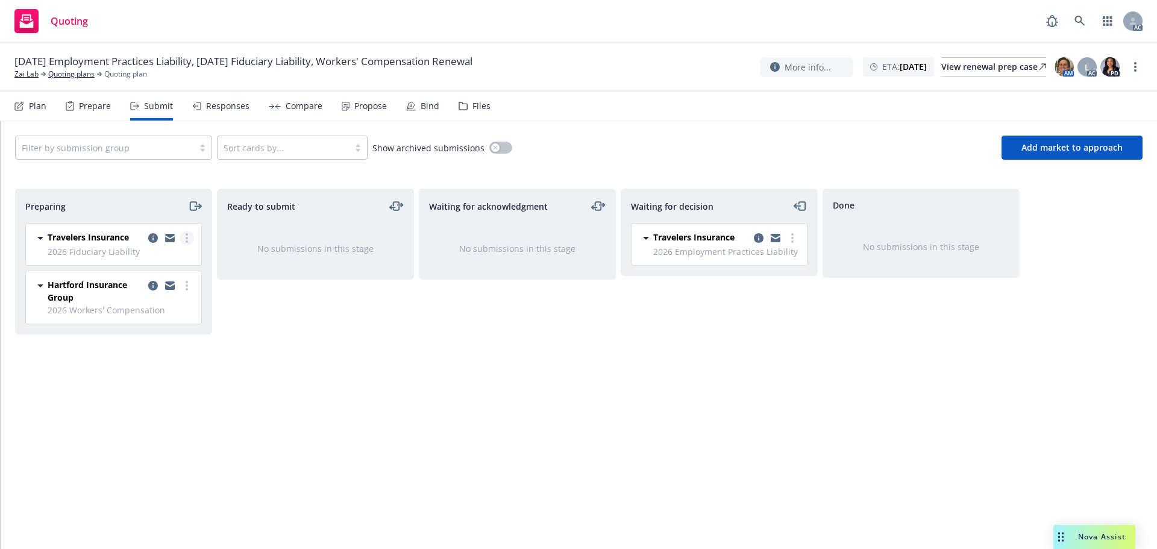
click at [189, 245] on link "more" at bounding box center [187, 238] width 14 height 14
click at [175, 276] on link "Log acknowledgement" at bounding box center [133, 287] width 120 height 24
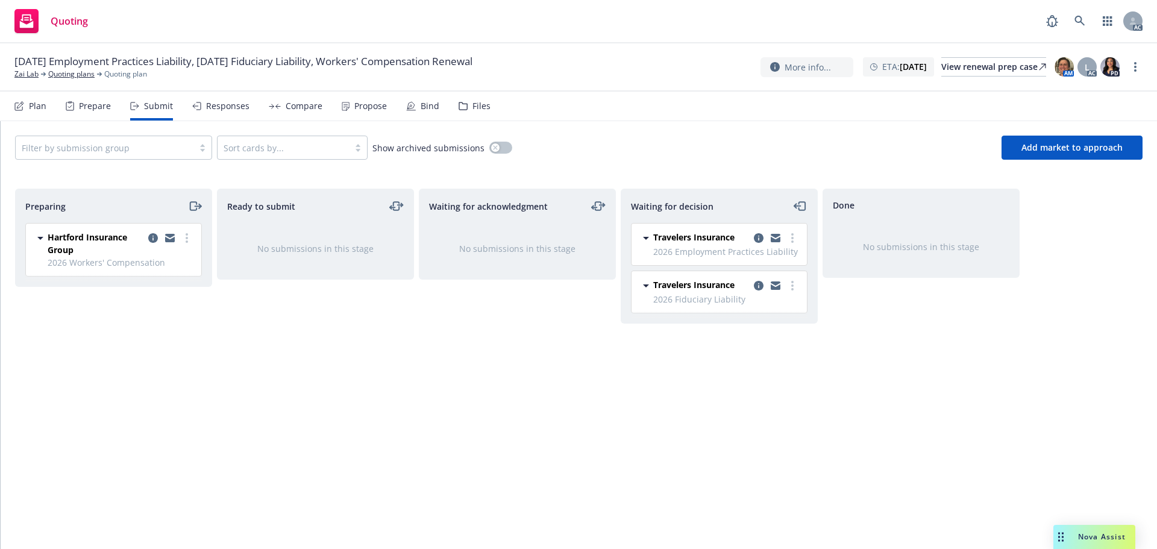
click at [184, 236] on link "more" at bounding box center [187, 238] width 14 height 14
click at [157, 280] on link "Log acknowledgement" at bounding box center [133, 287] width 120 height 24
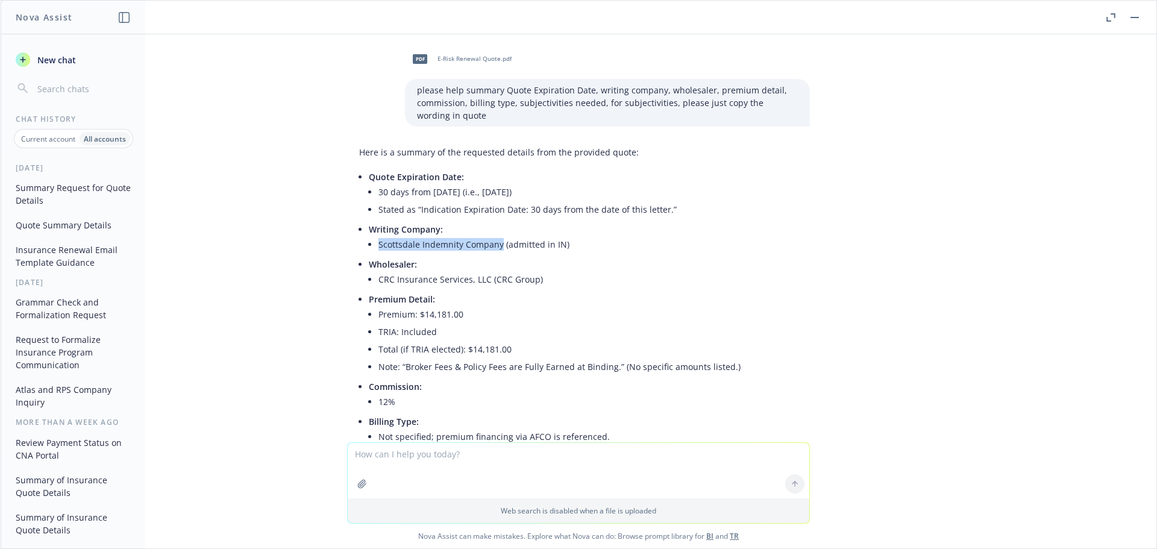
scroll to position [166, 0]
